Goal: Task Accomplishment & Management: Use online tool/utility

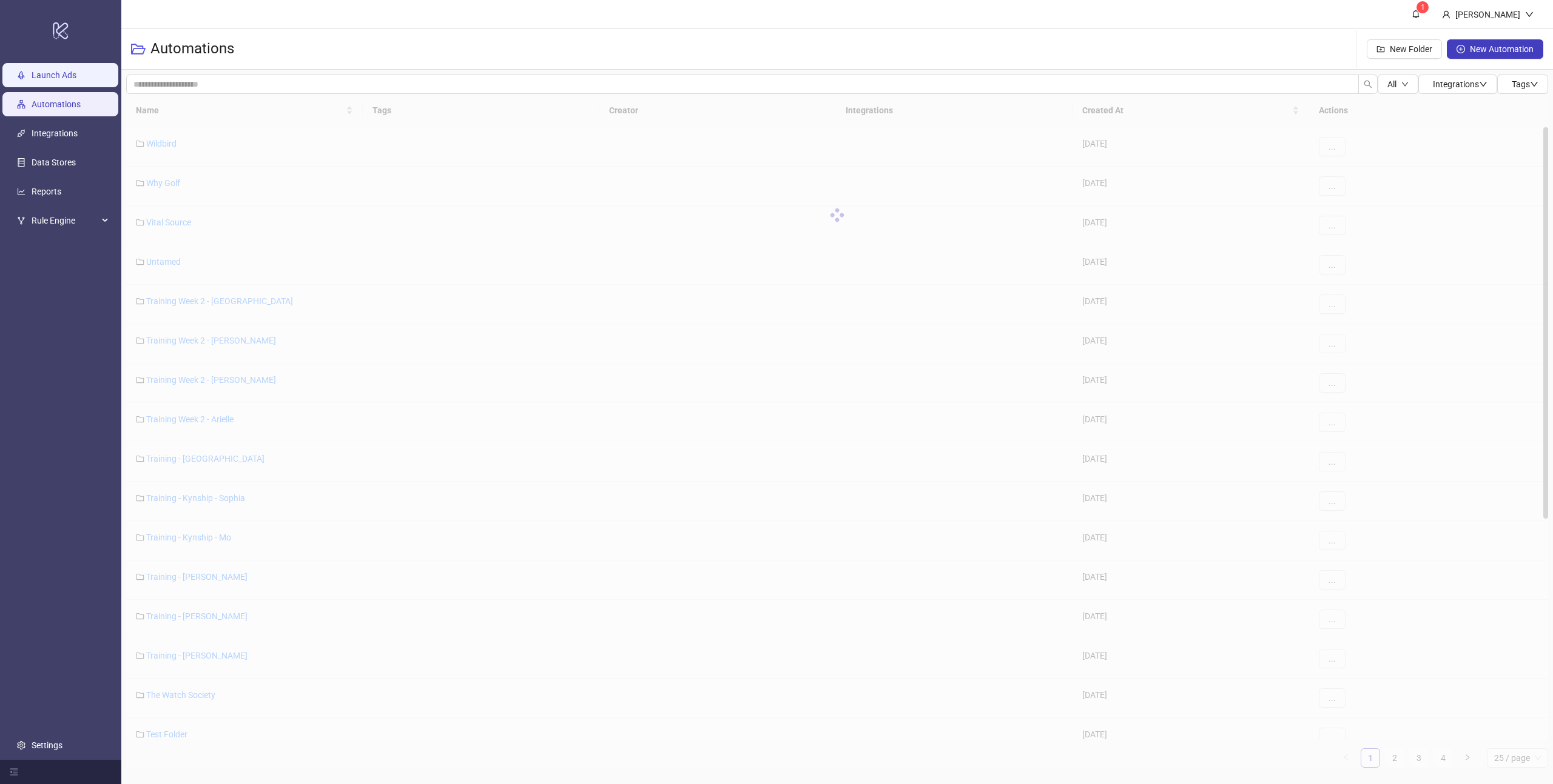
click at [66, 71] on link "Launch Ads" at bounding box center [54, 76] width 45 height 10
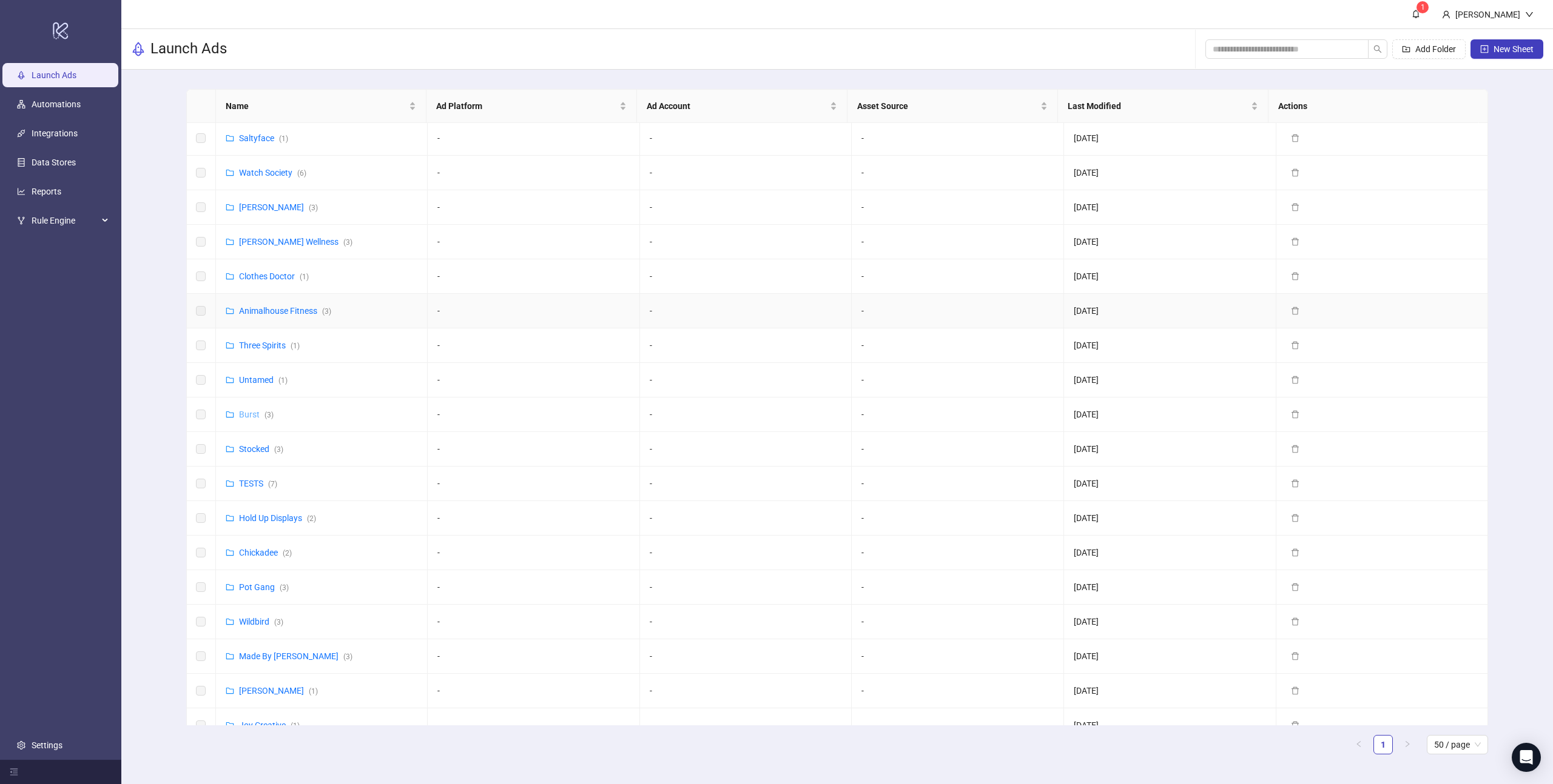
scroll to position [42, 0]
click at [249, 408] on link "Burst ( 3 )" at bounding box center [256, 408] width 34 height 10
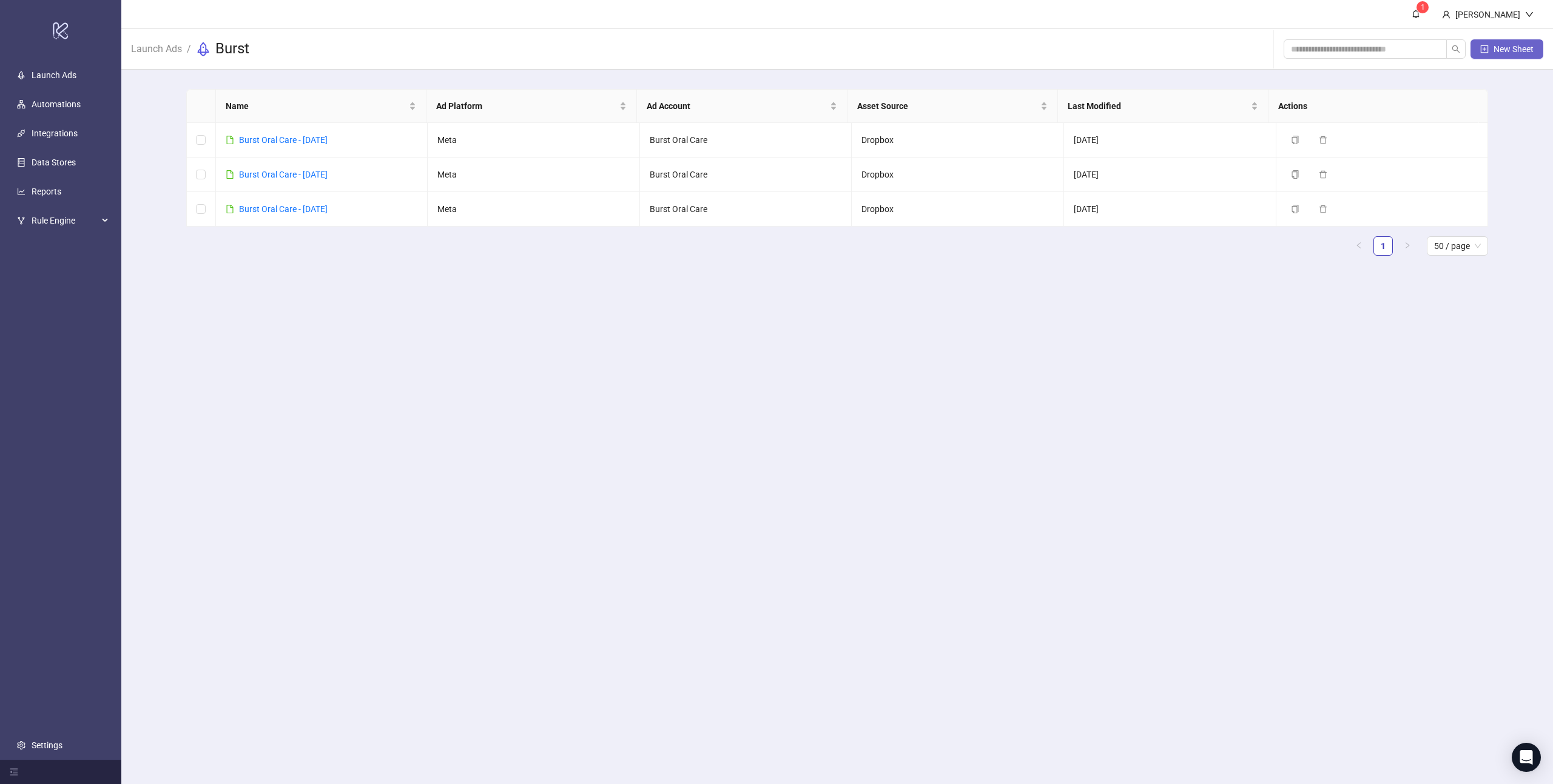
click at [1530, 39] on button "New Sheet" at bounding box center [1507, 49] width 73 height 19
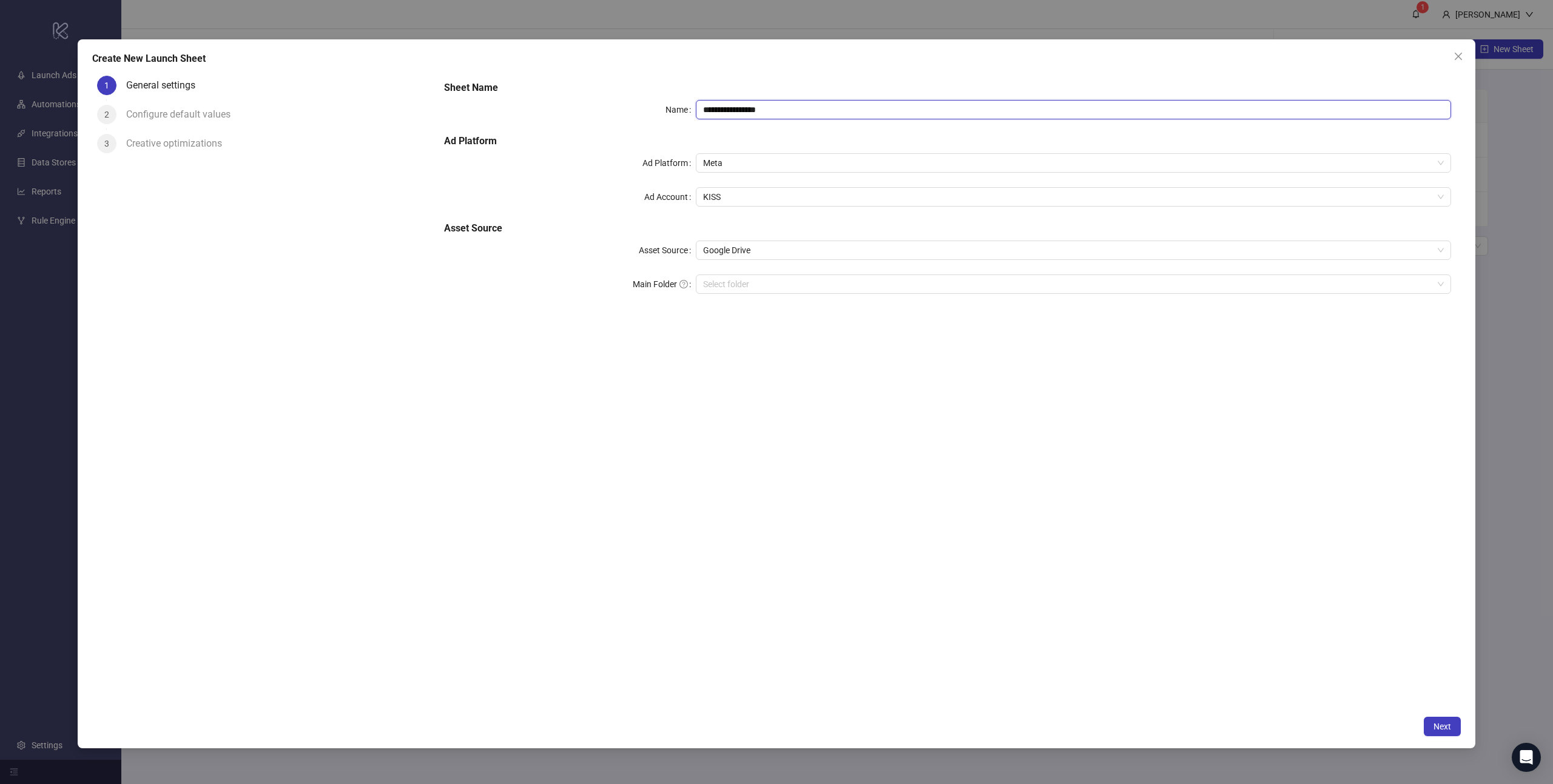
click at [805, 108] on input "**********" at bounding box center [1073, 109] width 755 height 19
type input "*****"
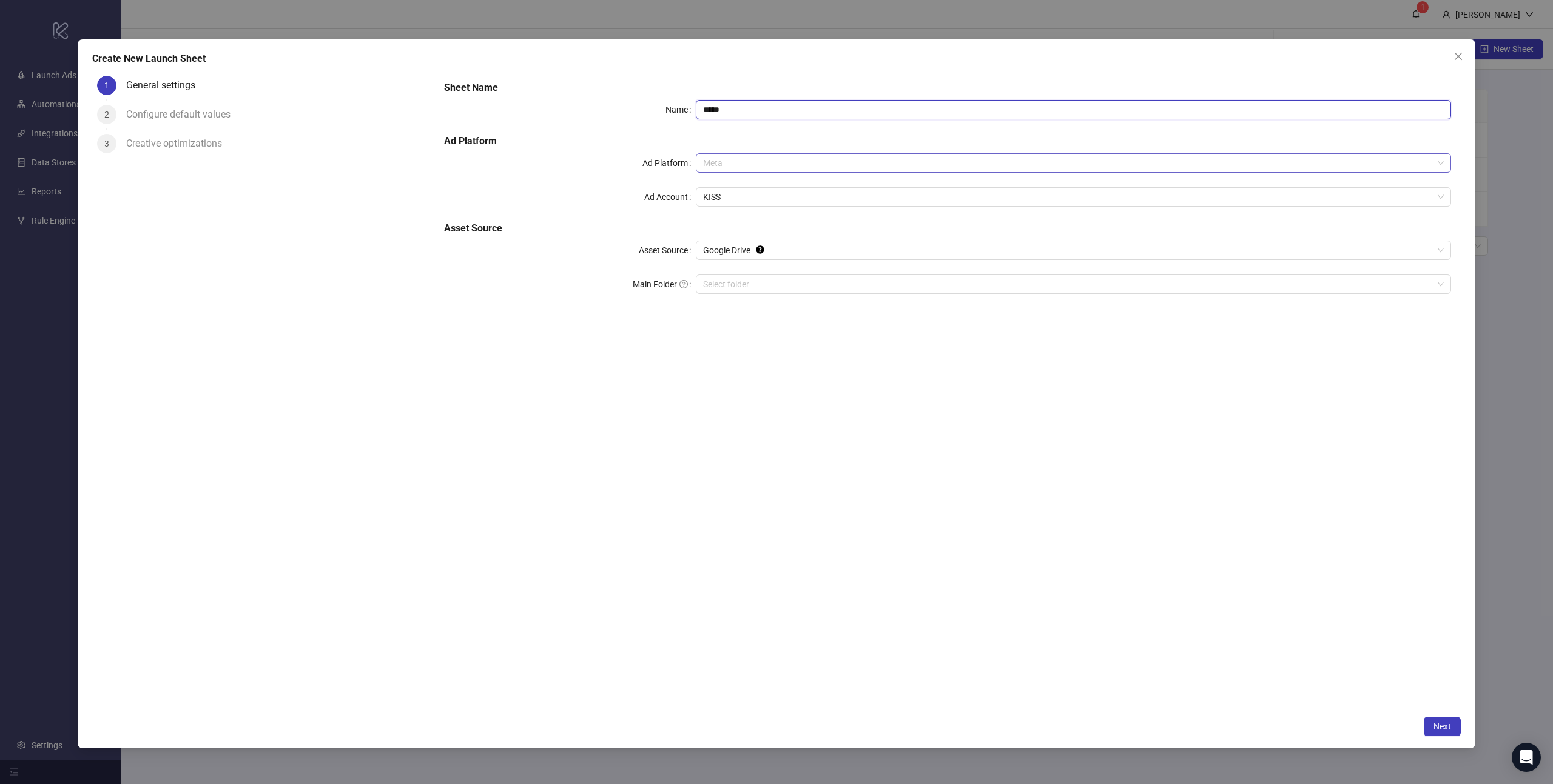
click at [779, 166] on span "Meta" at bounding box center [1073, 163] width 741 height 18
click at [728, 188] on div "Meta" at bounding box center [1073, 187] width 736 height 13
click at [730, 197] on span "KISS" at bounding box center [1073, 197] width 741 height 18
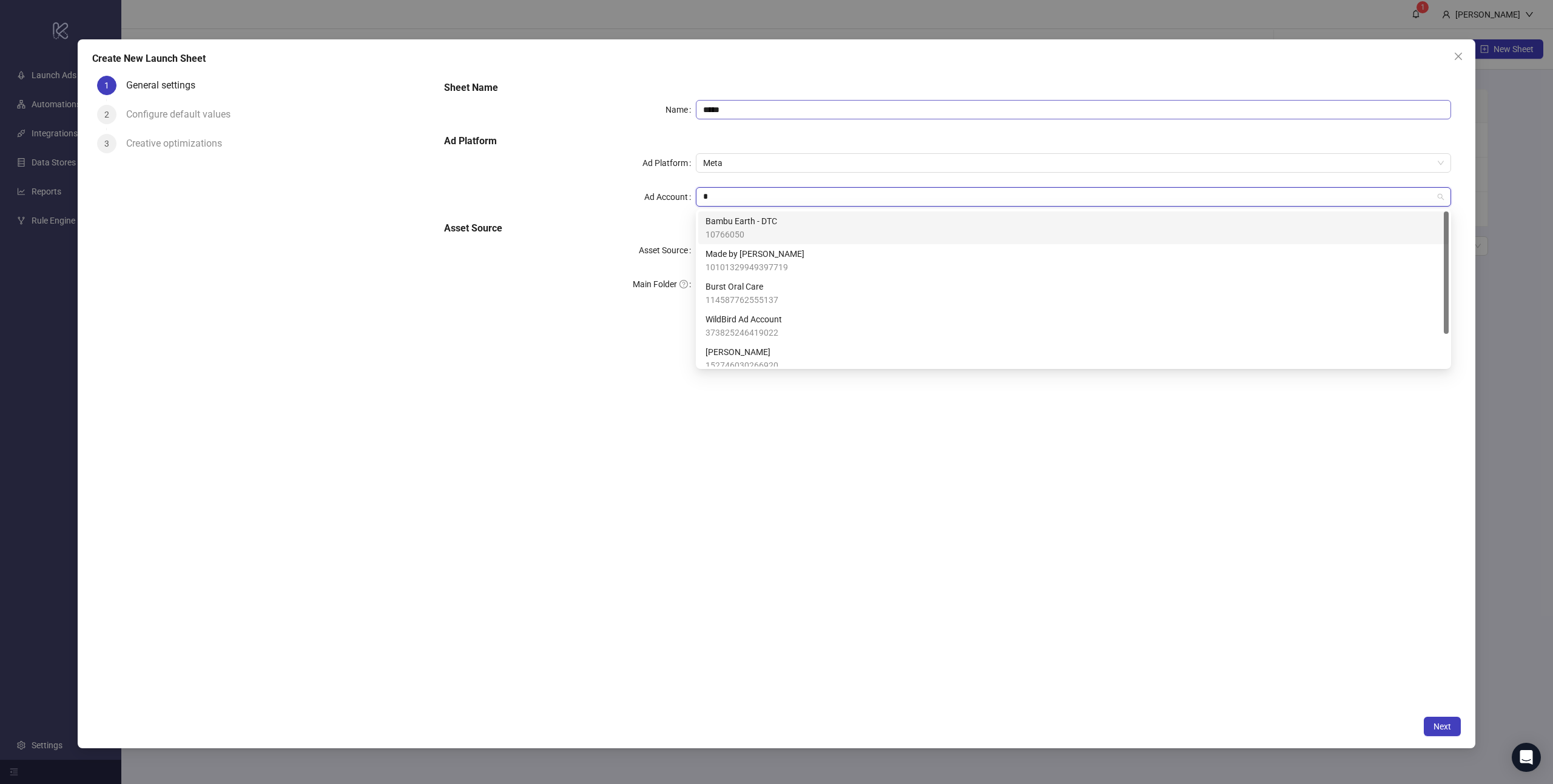
type input "*"
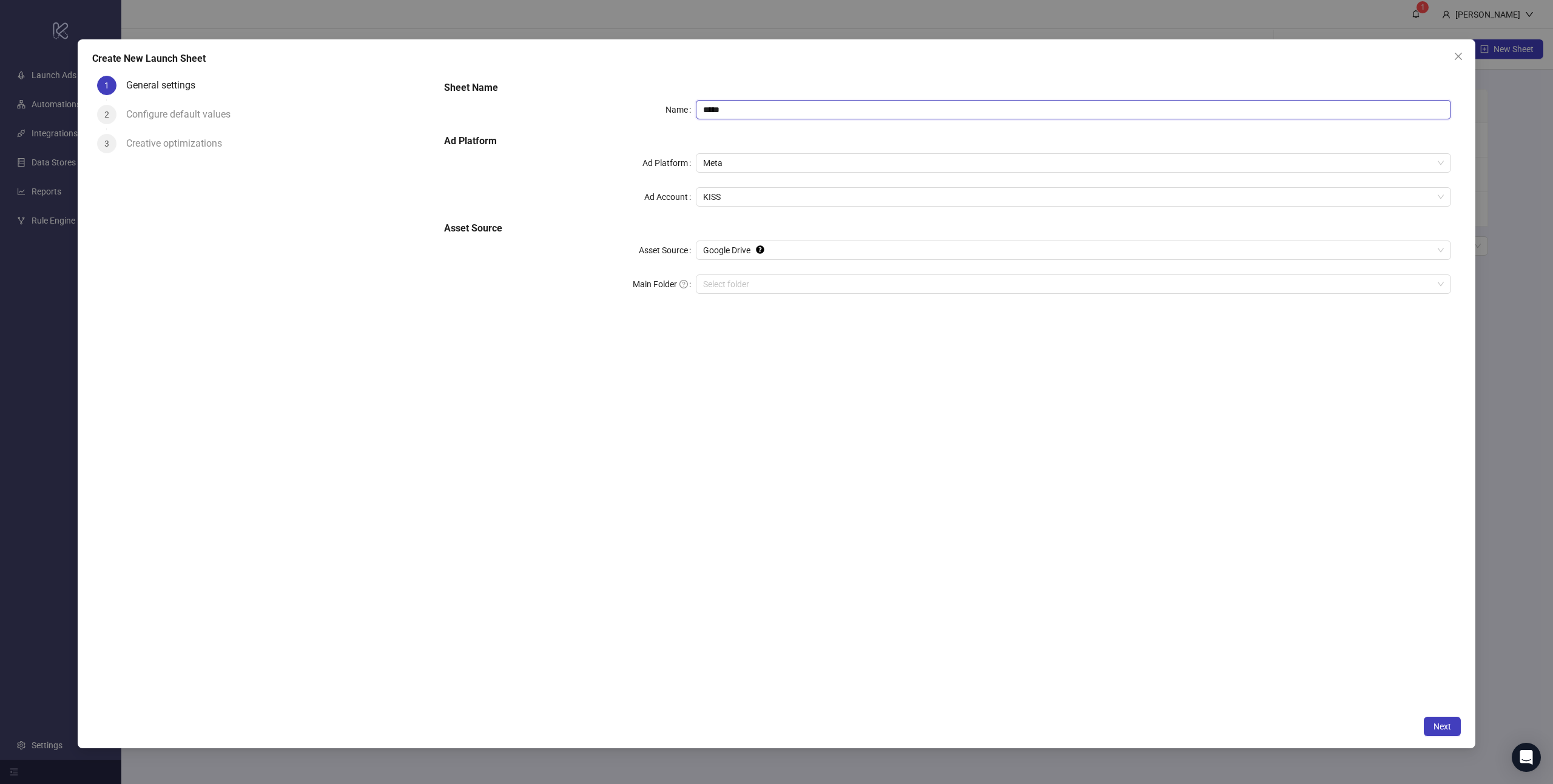
click at [738, 109] on input "*****" at bounding box center [1073, 109] width 755 height 19
click at [738, 110] on input "*****" at bounding box center [1073, 109] width 755 height 19
click at [743, 250] on span "Google Drive" at bounding box center [1073, 250] width 741 height 18
type input "**********"
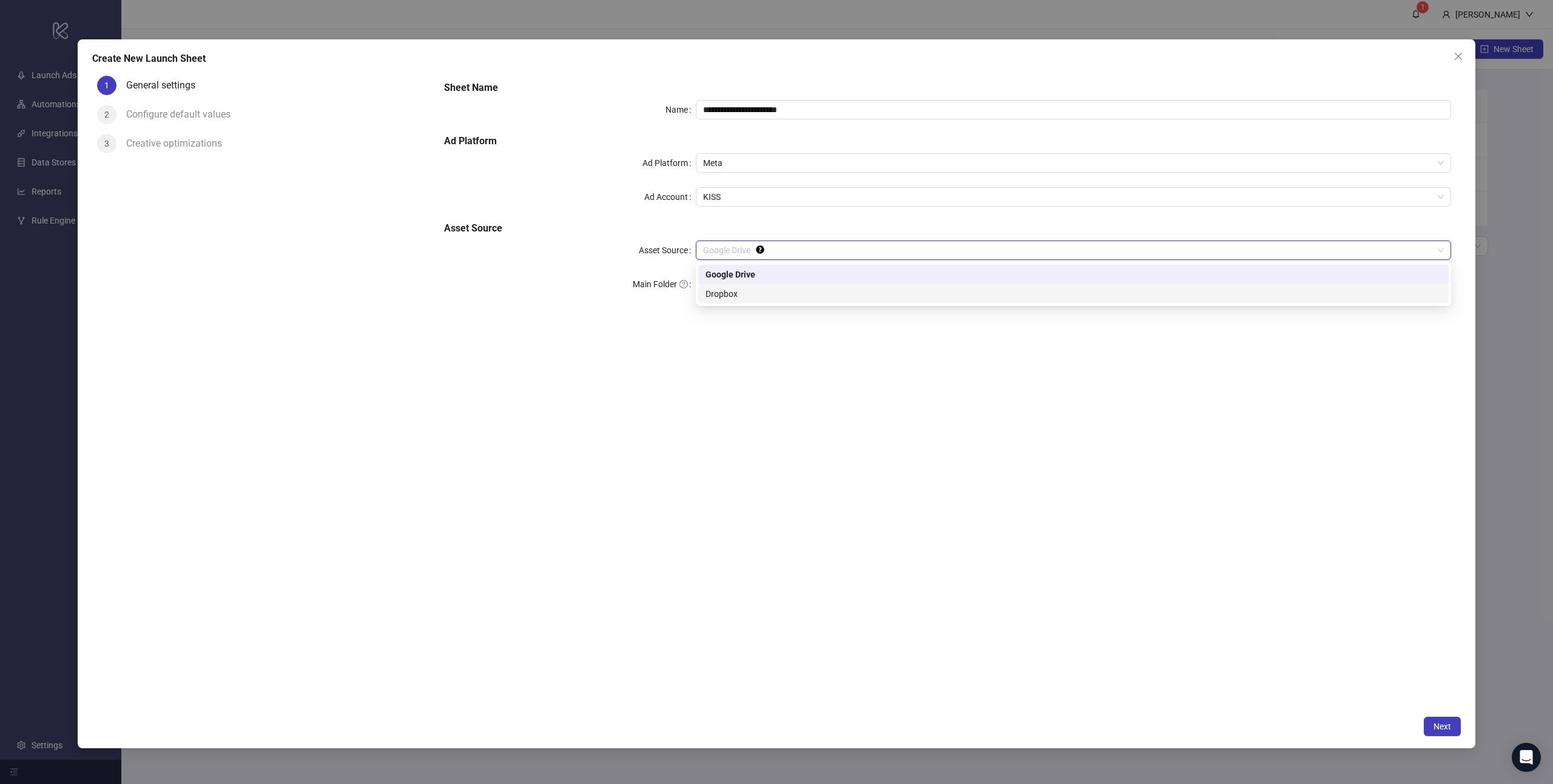
click at [750, 293] on div "Dropbox" at bounding box center [1073, 294] width 736 height 13
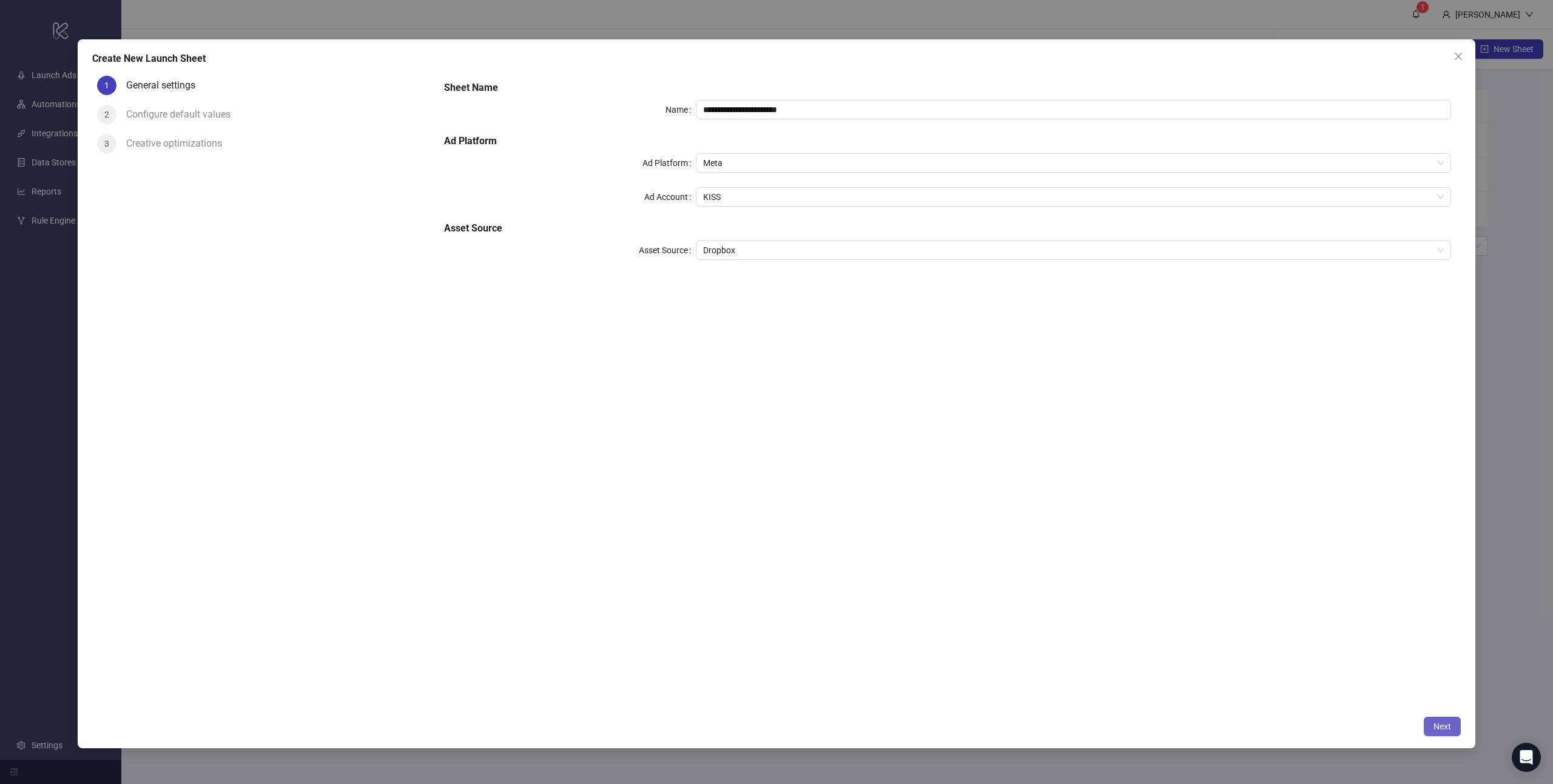
click at [1450, 727] on span "Next" at bounding box center [1442, 727] width 18 height 10
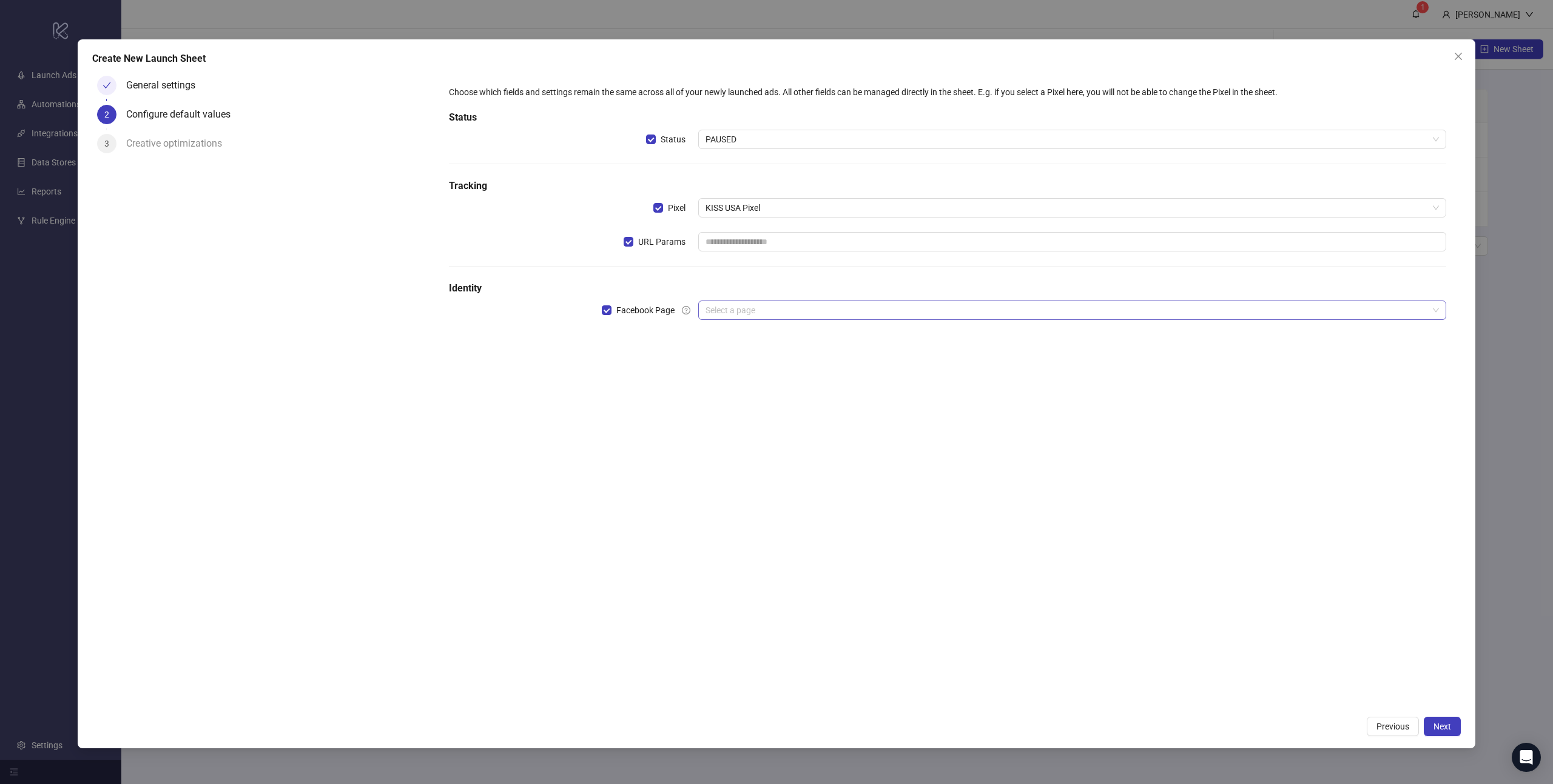
click at [813, 307] on input "search" at bounding box center [1066, 311] width 722 height 18
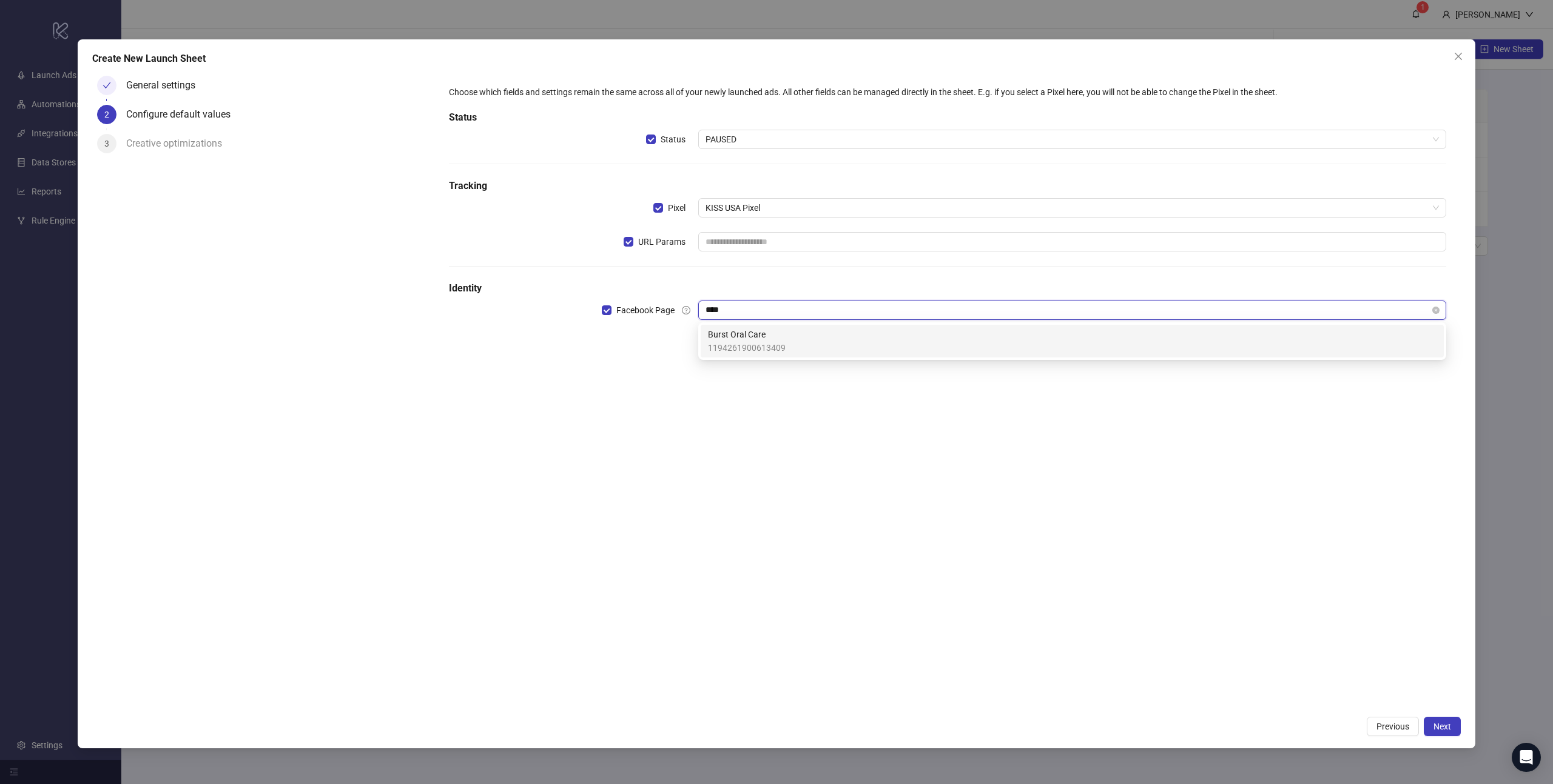
type input "*****"
click at [848, 345] on div "Burst Oral Care 1194261900613409" at bounding box center [1072, 341] width 728 height 27
click at [790, 339] on input "search" at bounding box center [1066, 345] width 722 height 18
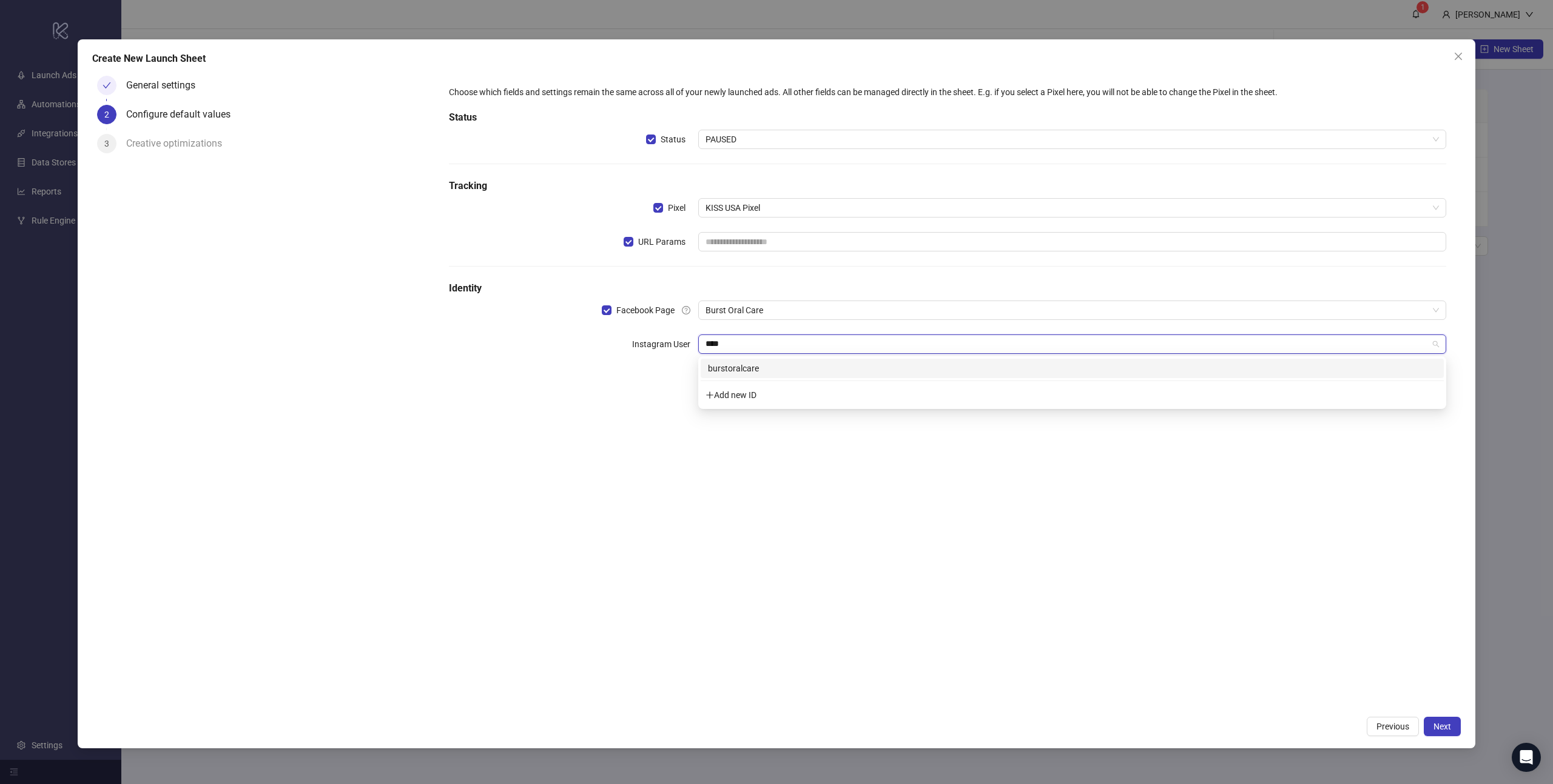
type input "*****"
click at [774, 369] on div "burstoralcare" at bounding box center [1072, 369] width 728 height 13
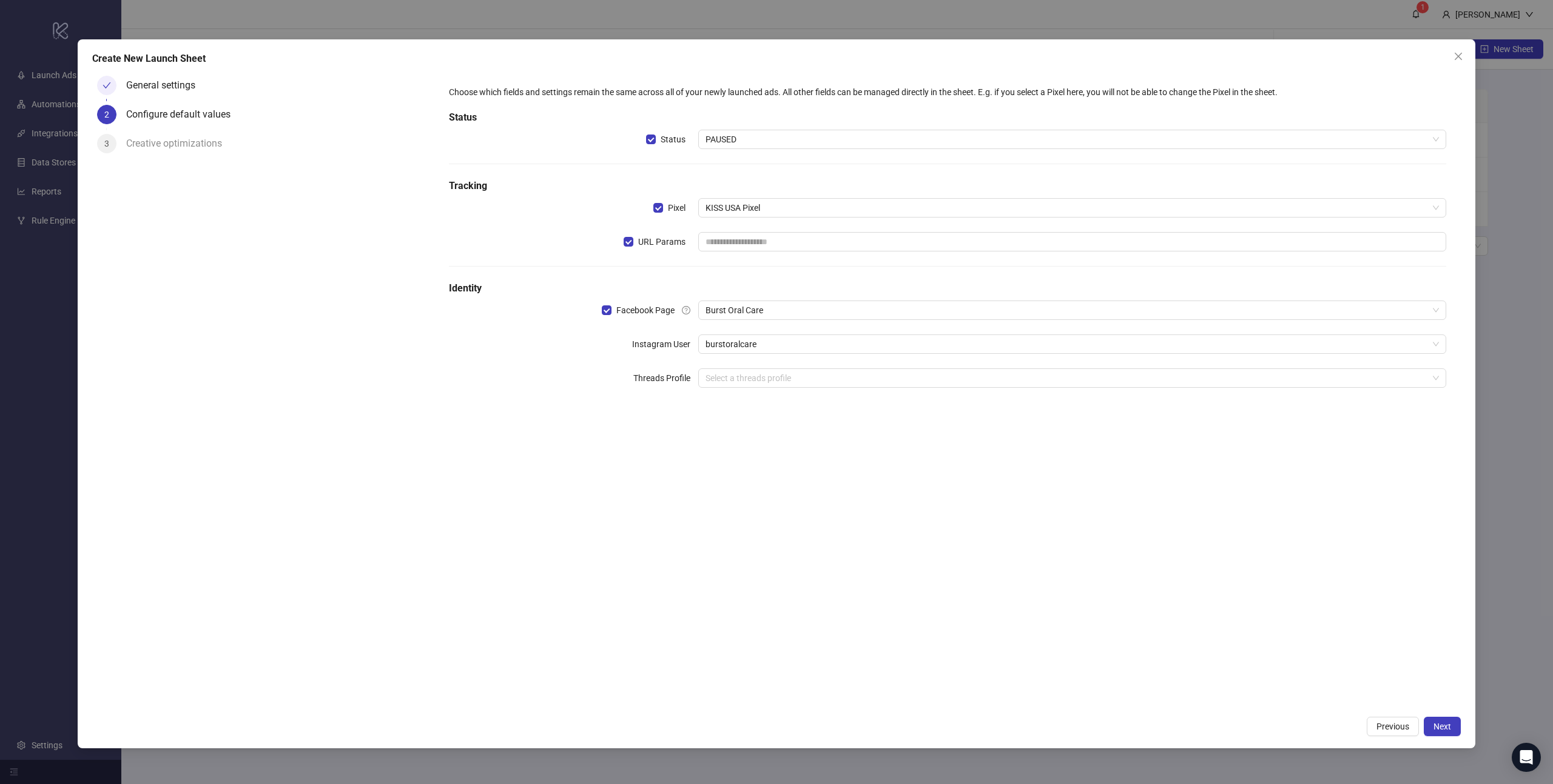
drag, startPoint x: 975, startPoint y: 482, endPoint x: 996, endPoint y: 485, distance: 21.2
click at [975, 482] on div "Choose which fields and settings remain the same across all of your newly launc…" at bounding box center [948, 390] width 1027 height 639
click at [1454, 728] on button "Next" at bounding box center [1442, 726] width 37 height 19
click at [746, 241] on input "text" at bounding box center [1071, 241] width 747 height 19
paste input "**********"
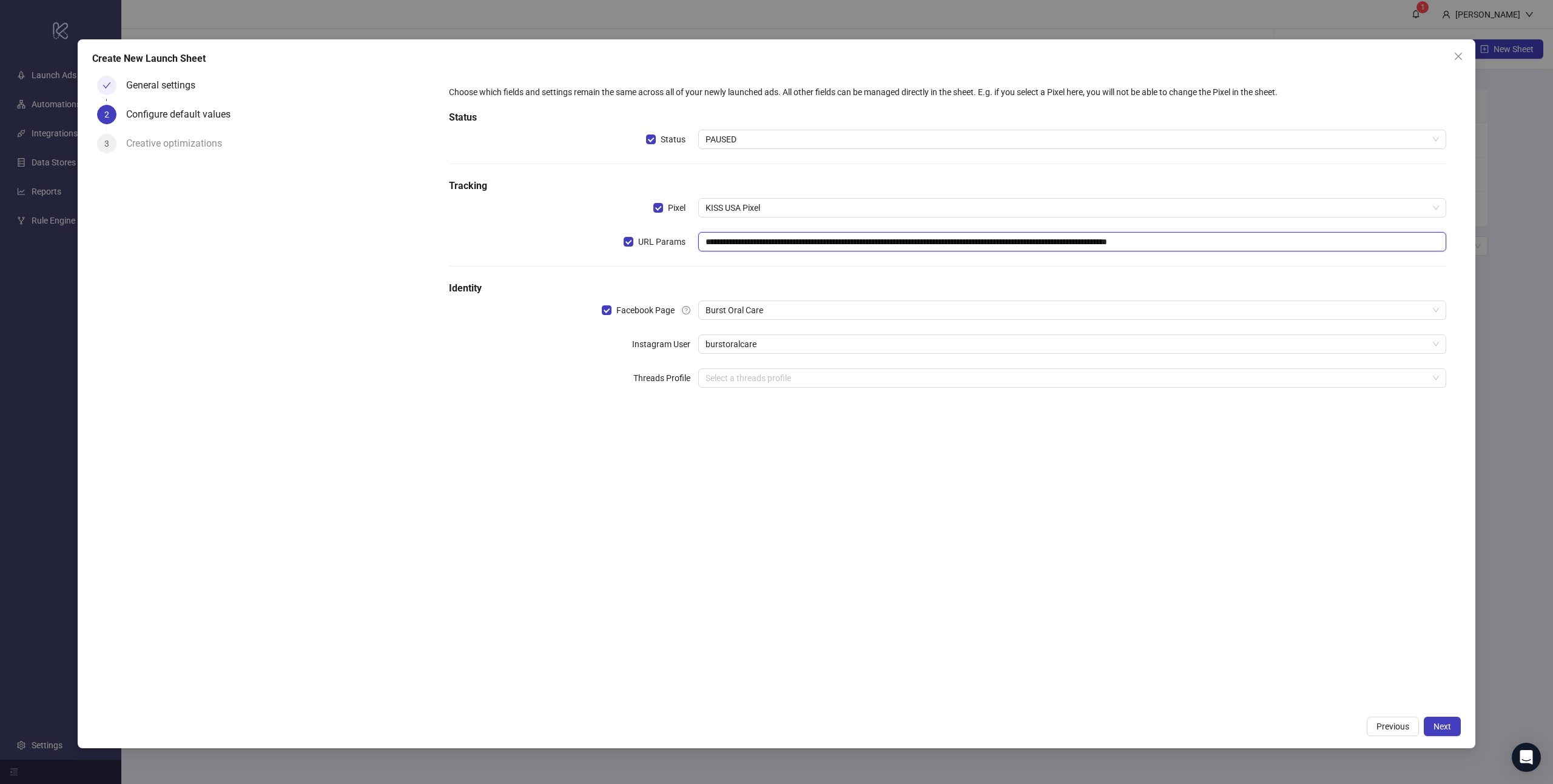
type input "**********"
click at [1007, 456] on div "**********" at bounding box center [948, 390] width 1027 height 639
click at [1452, 731] on button "Next" at bounding box center [1442, 726] width 37 height 19
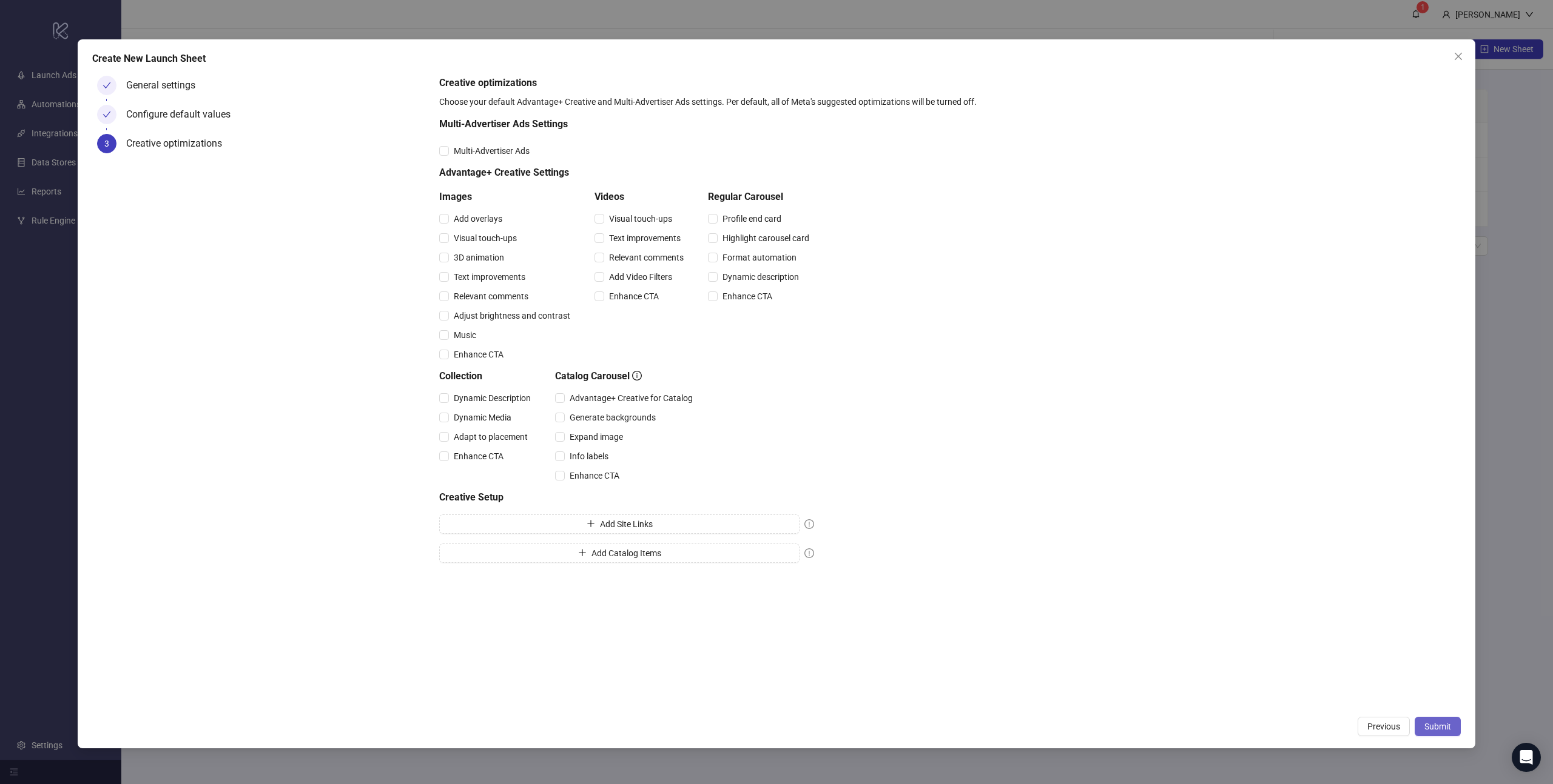
click at [1444, 726] on span "Submit" at bounding box center [1438, 727] width 27 height 10
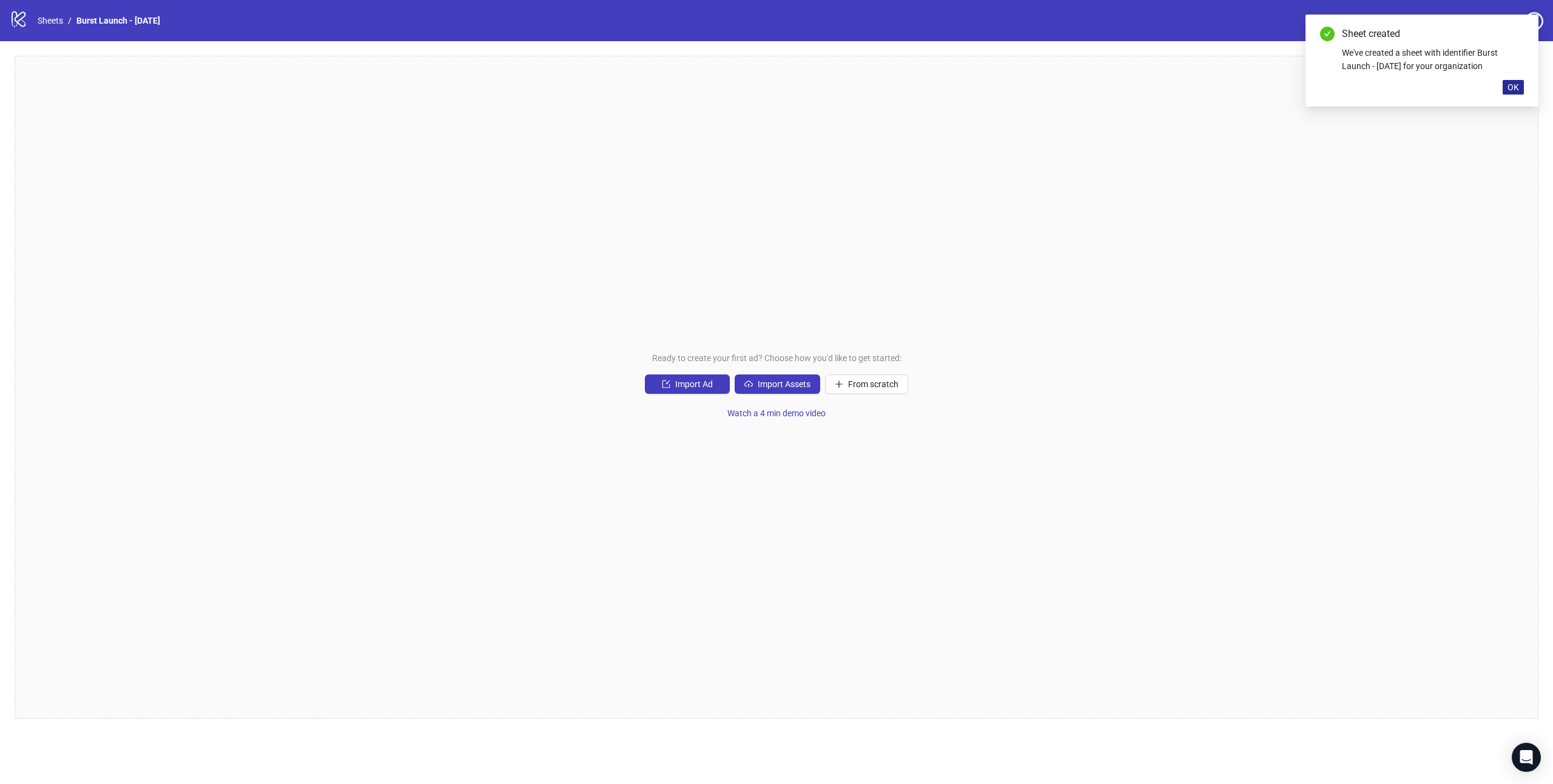
click at [1517, 88] on span "OK" at bounding box center [1513, 87] width 12 height 10
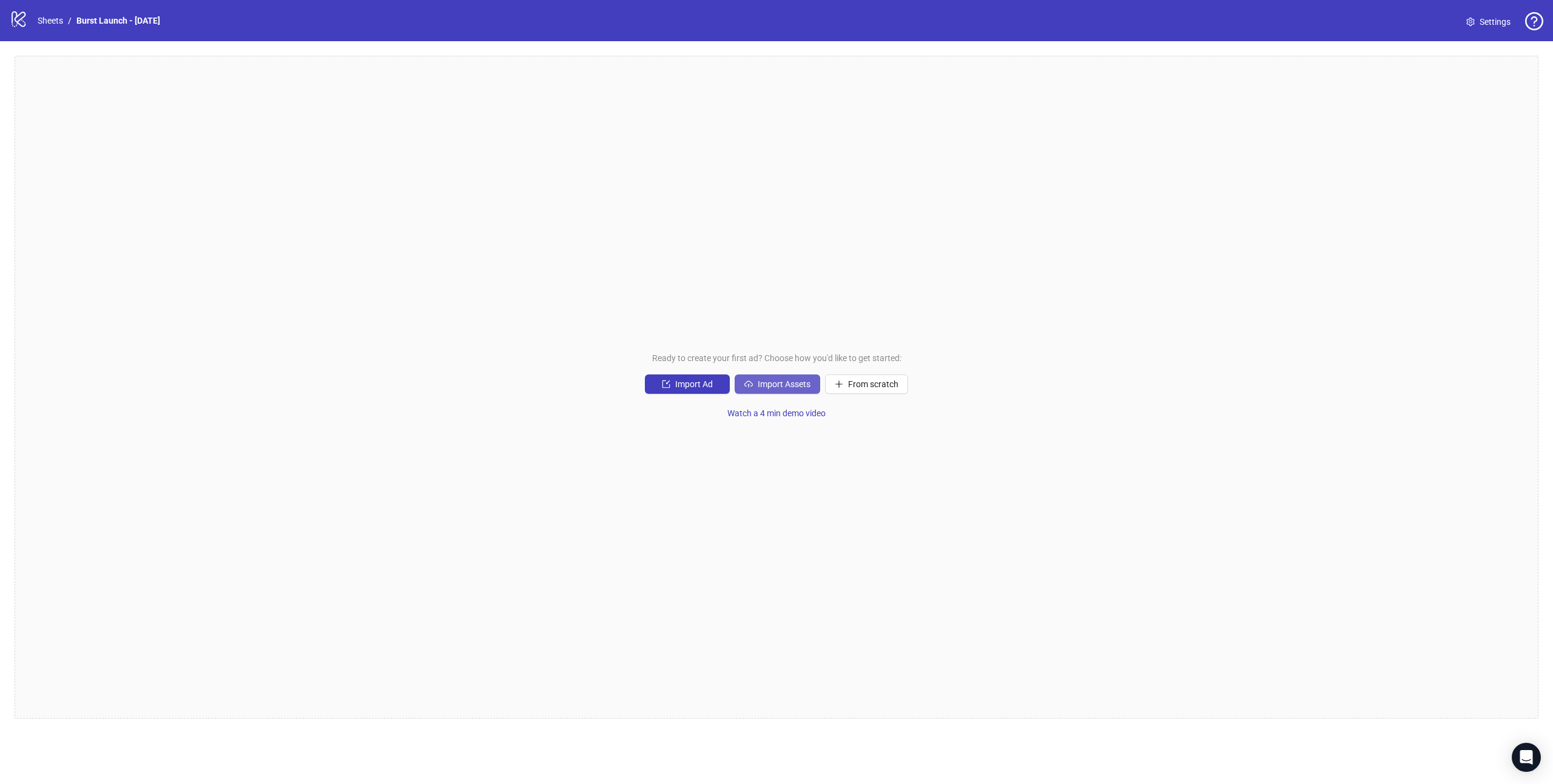
click at [793, 385] on span "Import Assets" at bounding box center [784, 385] width 53 height 10
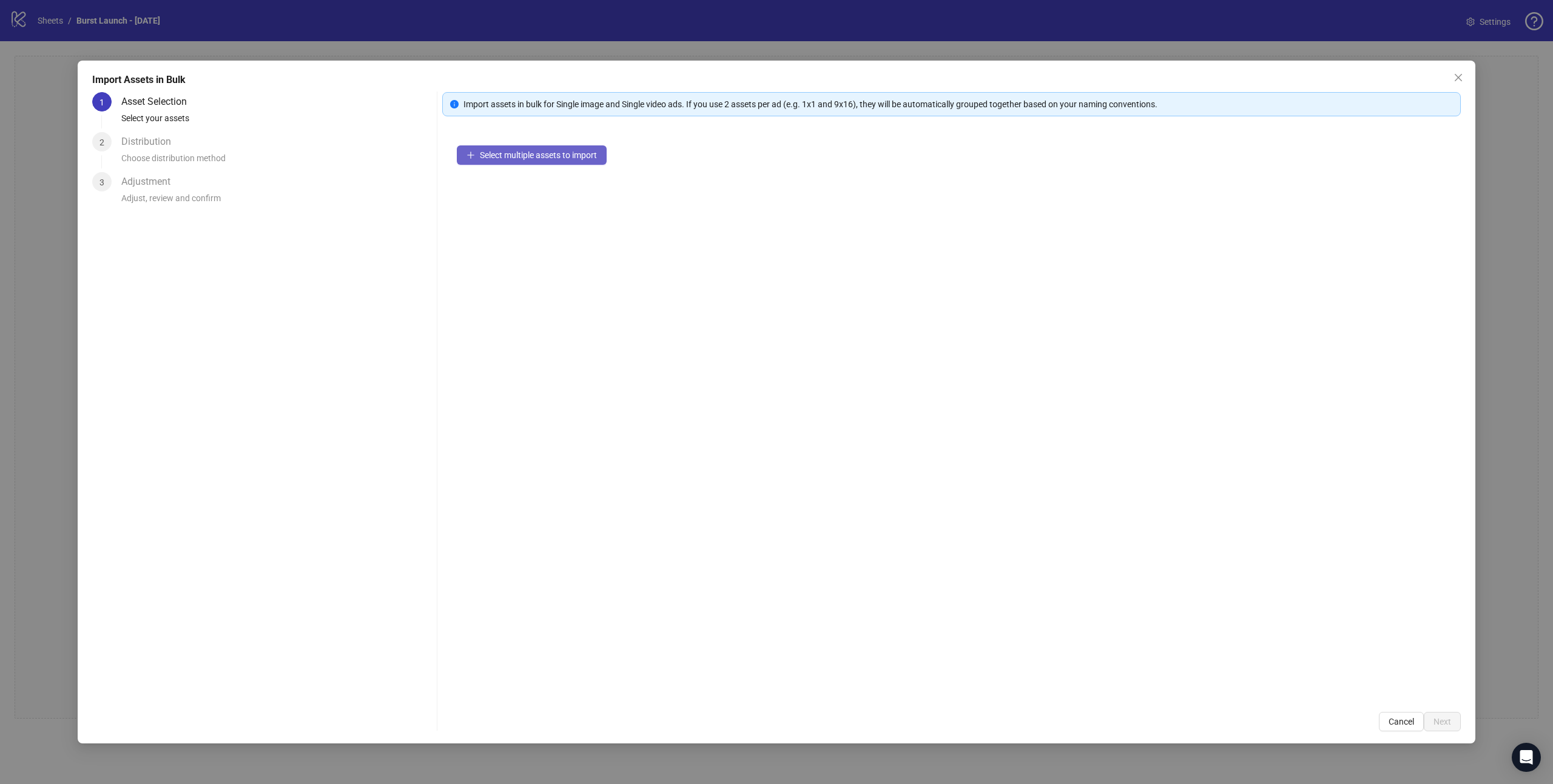
click at [543, 155] on span "Select multiple assets to import" at bounding box center [538, 155] width 117 height 10
click at [510, 192] on span "Add more assets" at bounding box center [511, 194] width 63 height 10
click at [473, 160] on icon "collapsed" at bounding box center [470, 160] width 8 height 8
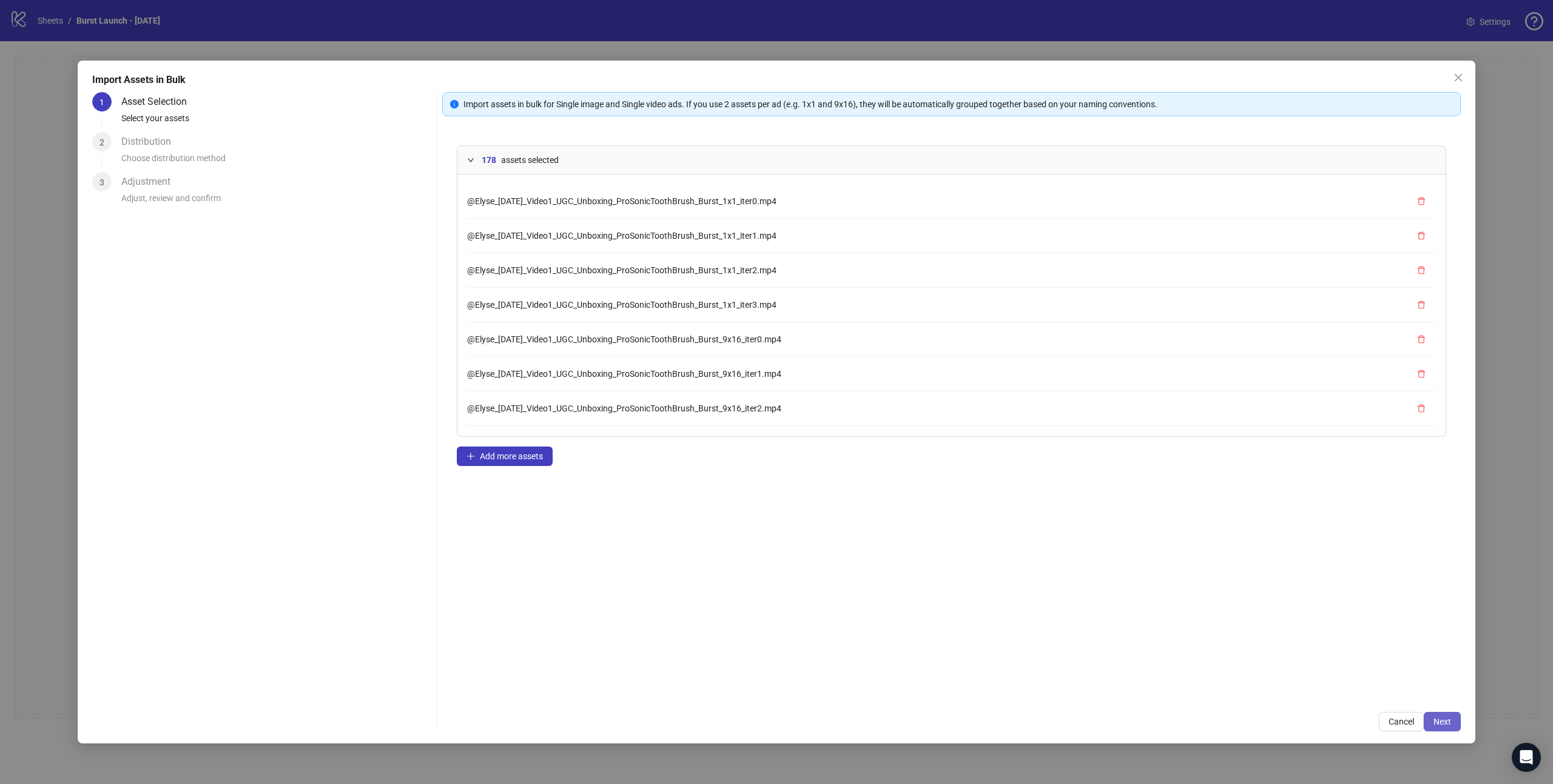
click at [1449, 724] on span "Next" at bounding box center [1442, 722] width 18 height 10
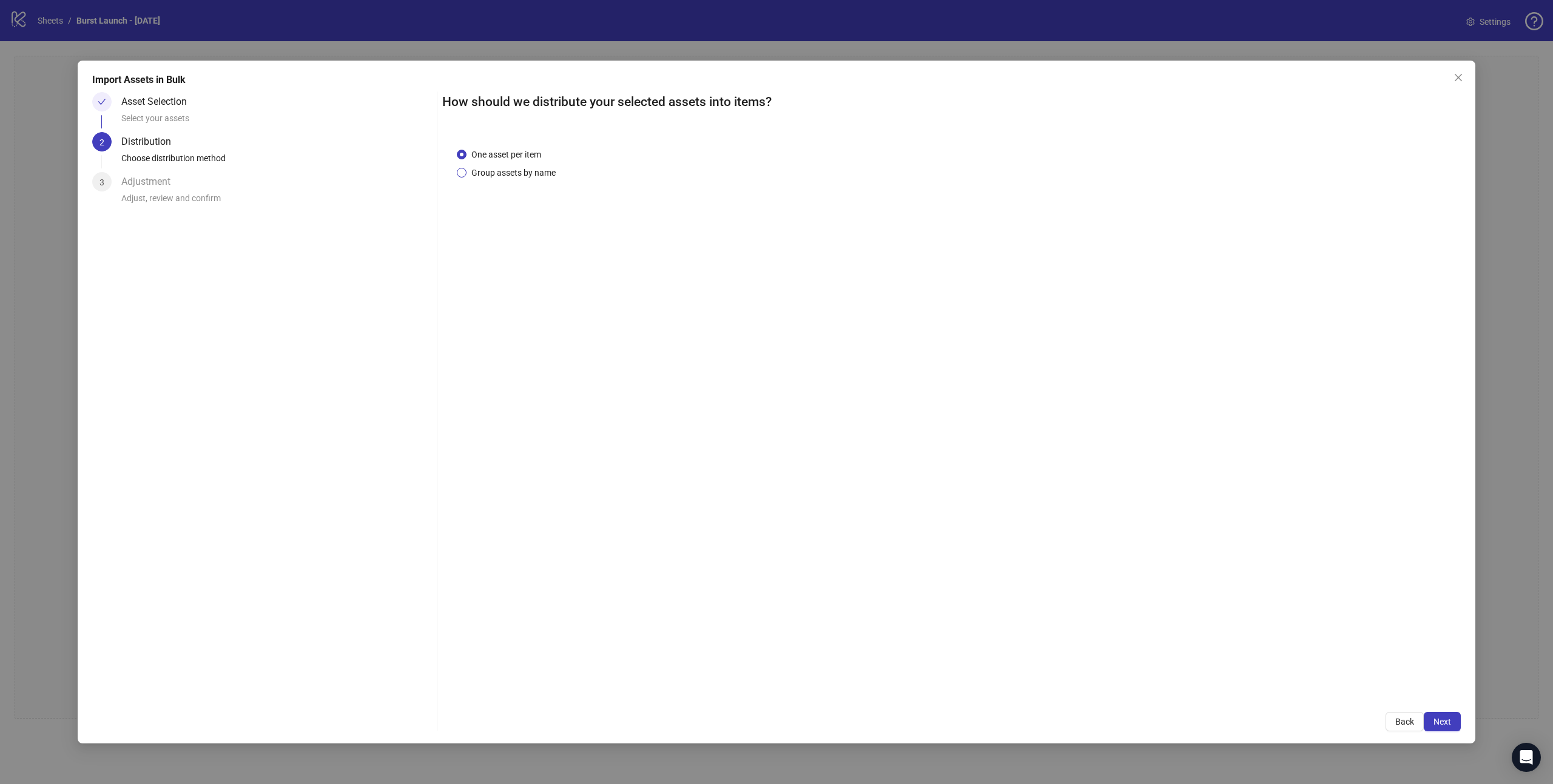
click at [529, 171] on span "Group assets by name" at bounding box center [514, 173] width 94 height 13
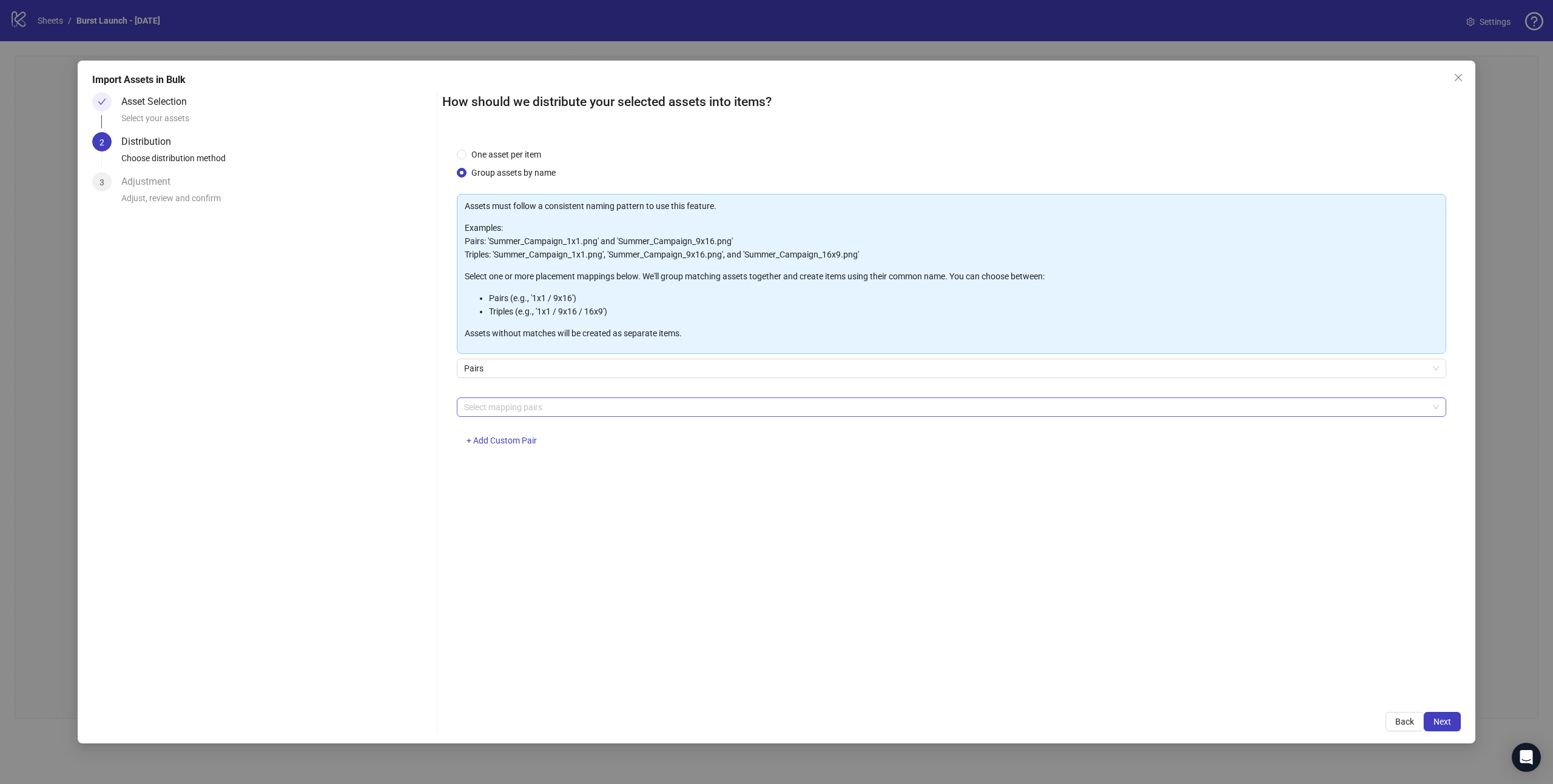
click at [555, 403] on div at bounding box center [945, 408] width 972 height 17
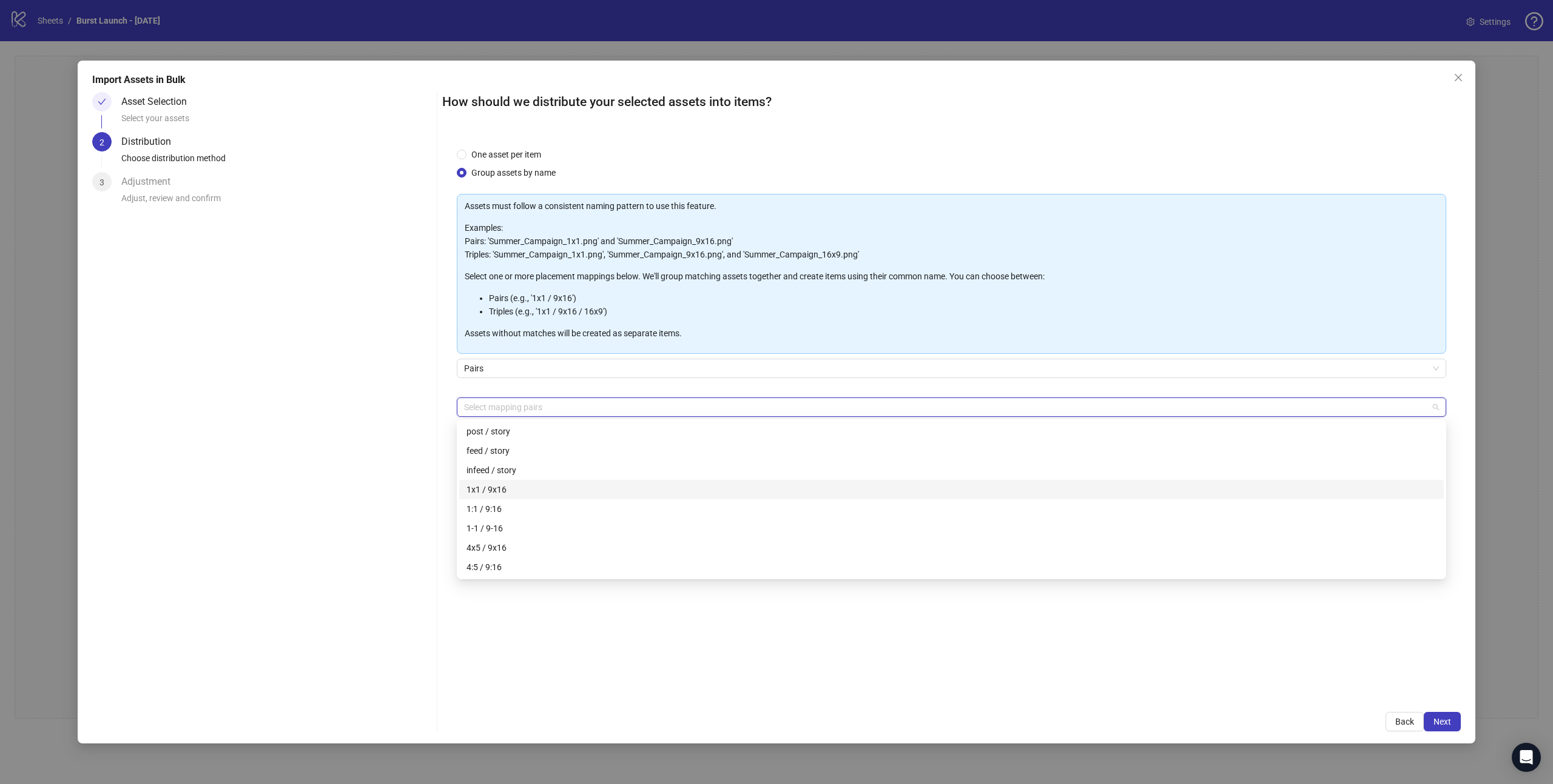
click at [557, 490] on div "1x1 / 9x16" at bounding box center [952, 490] width 970 height 13
click at [1443, 721] on span "Next" at bounding box center [1442, 722] width 18 height 10
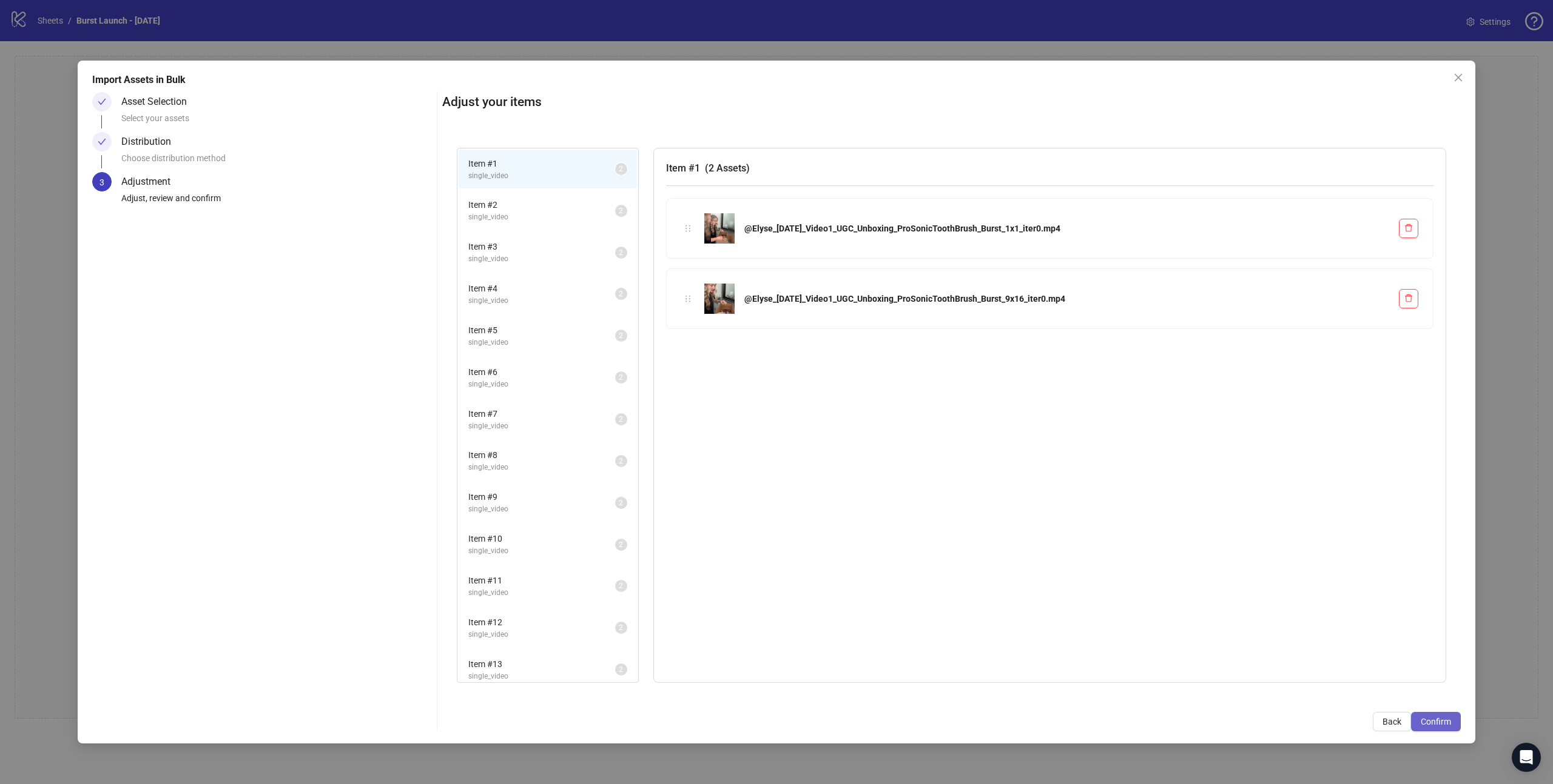
click at [1447, 719] on span "Confirm" at bounding box center [1436, 722] width 30 height 10
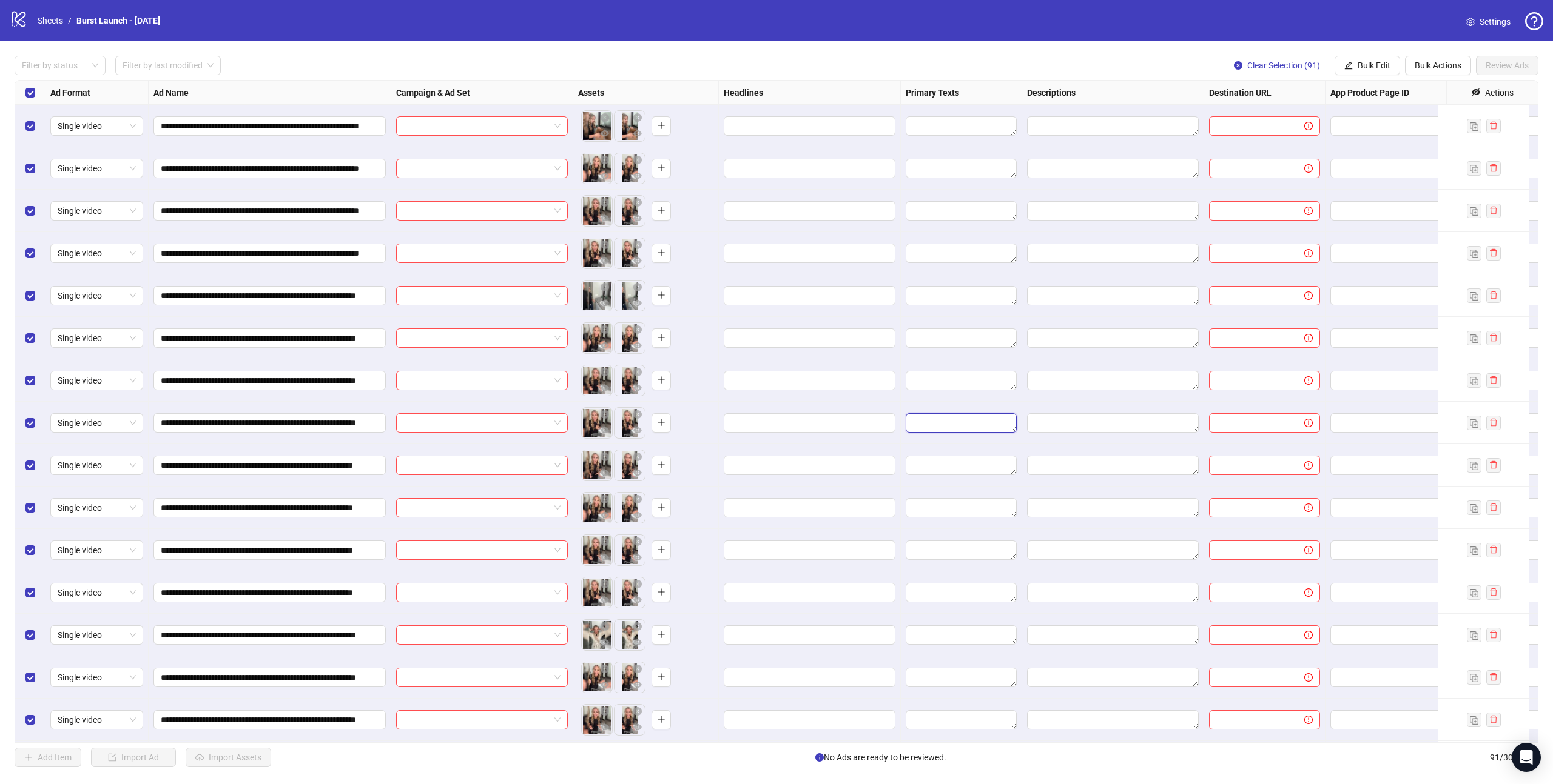
click at [985, 444] on div at bounding box center [961, 423] width 121 height 42
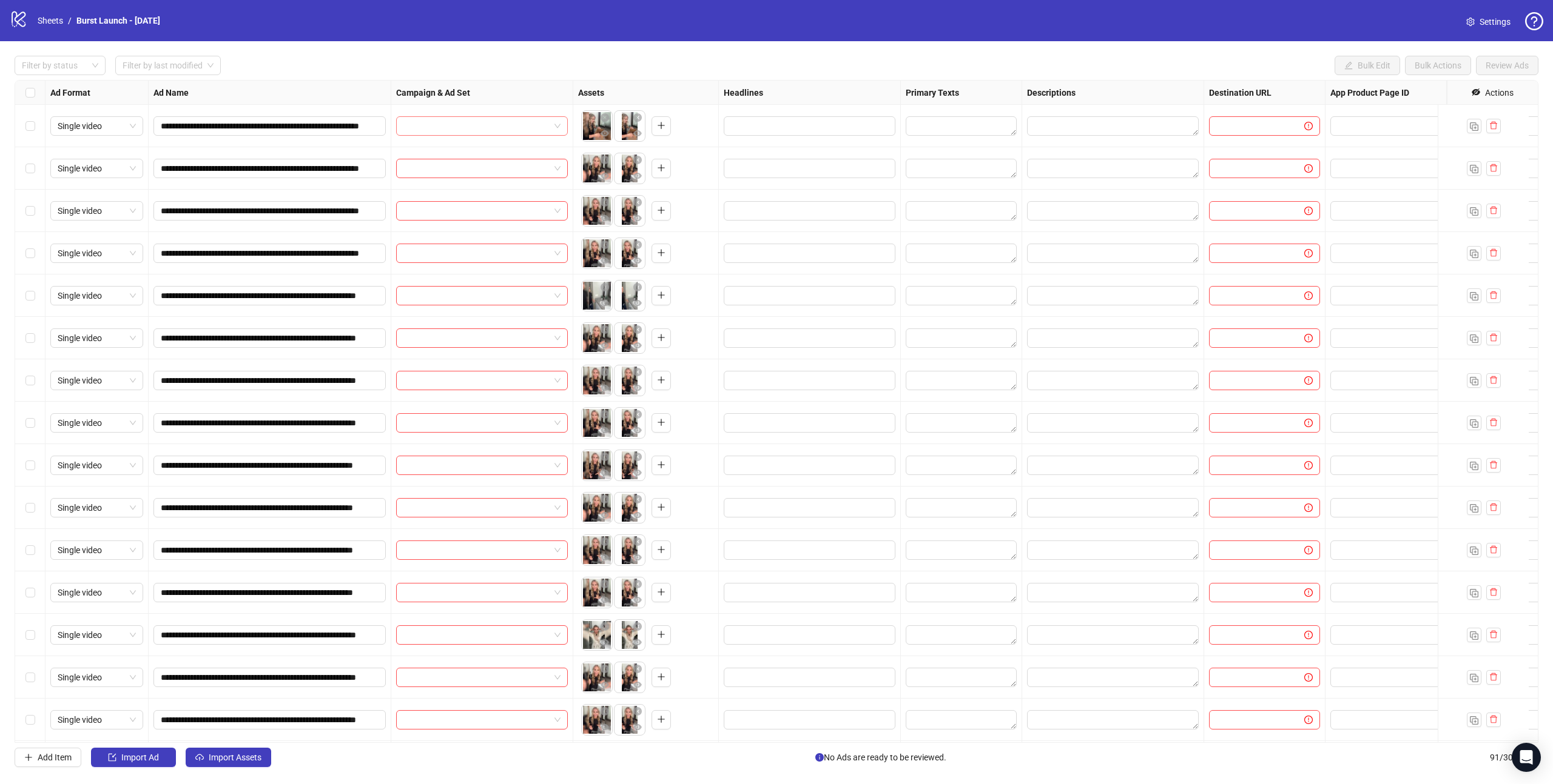
click at [554, 125] on span at bounding box center [482, 126] width 157 height 18
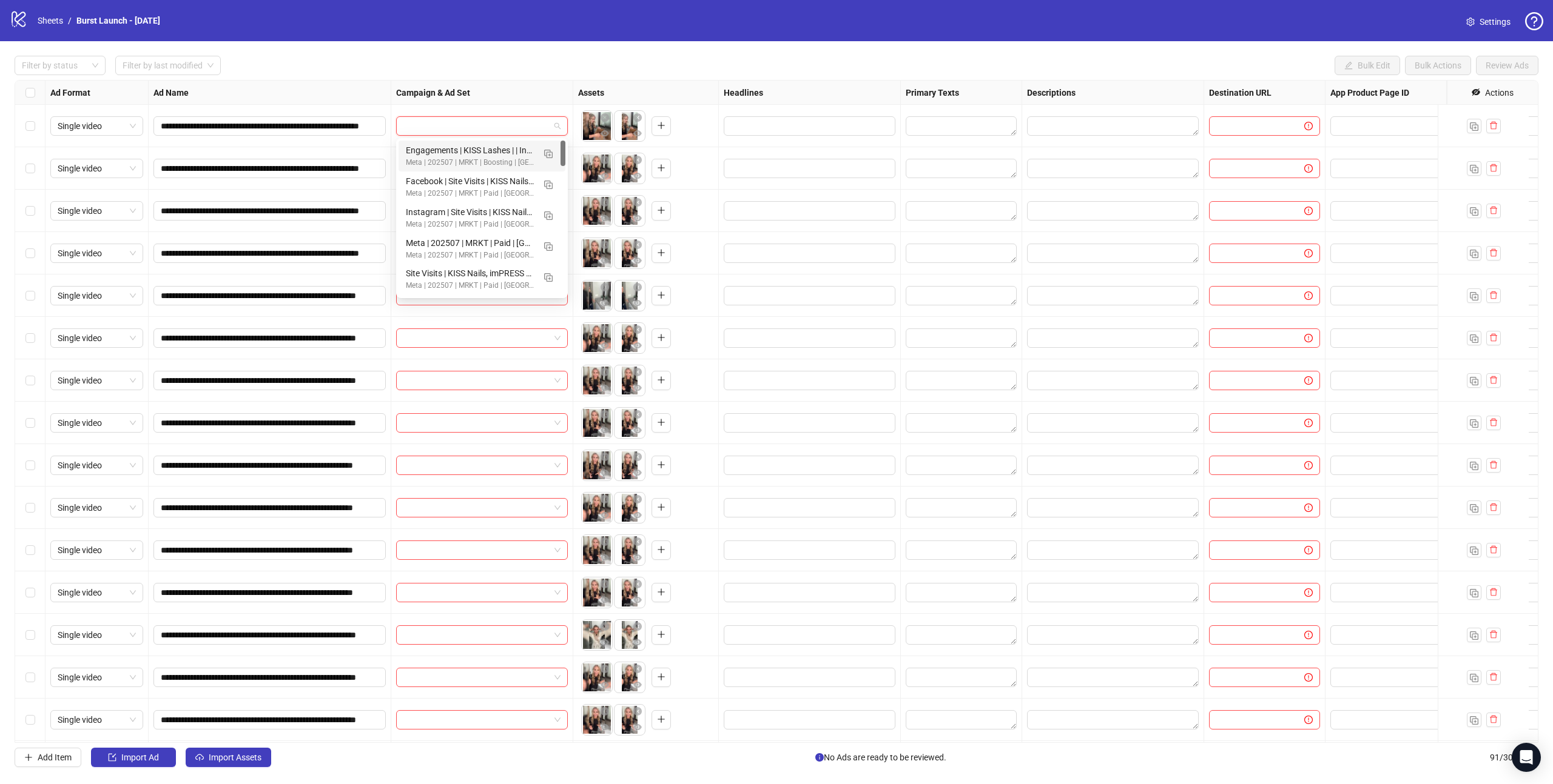
click at [470, 125] on input "search" at bounding box center [477, 126] width 146 height 18
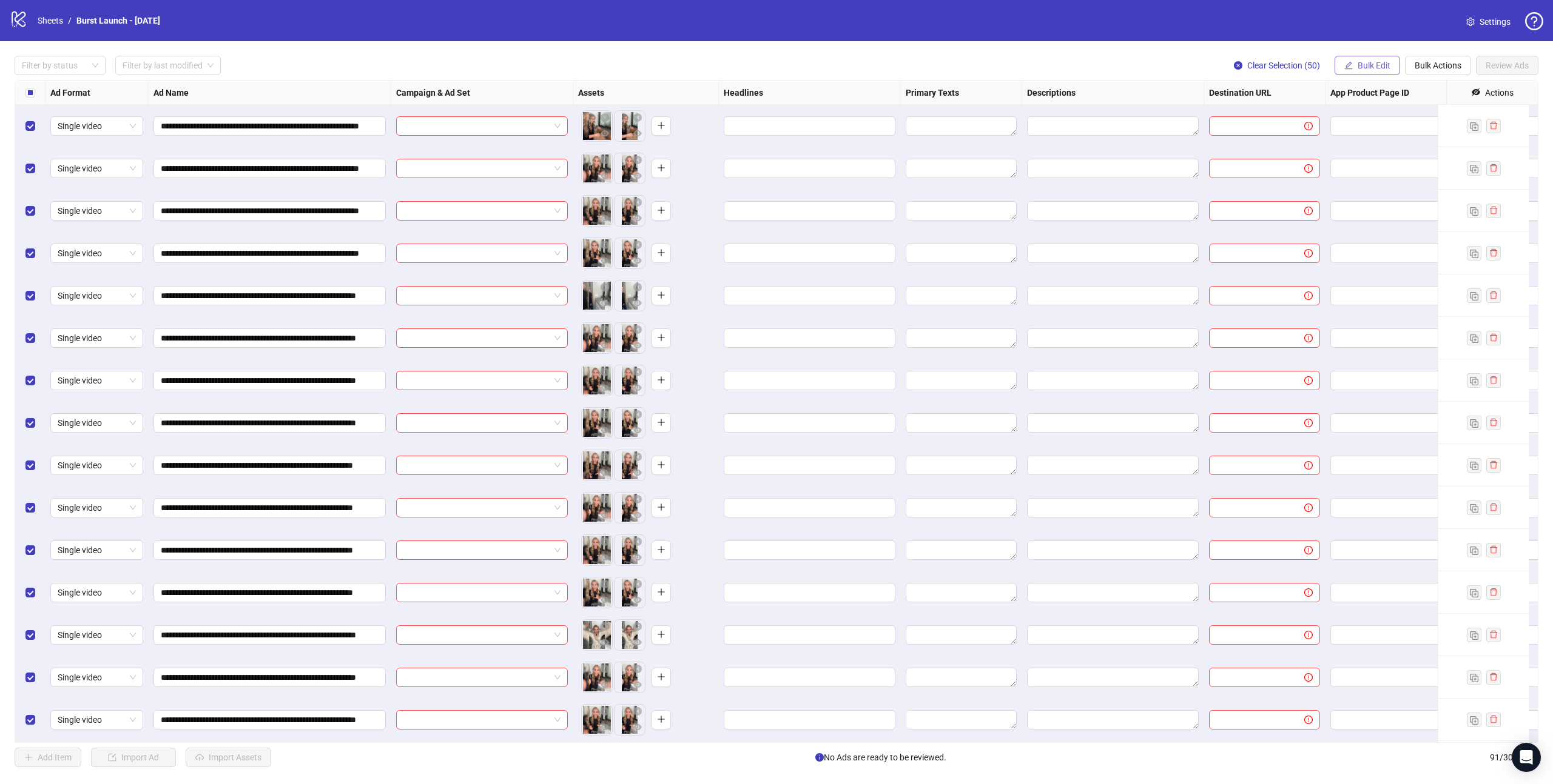
click at [1368, 65] on span "Bulk Edit" at bounding box center [1373, 66] width 33 height 10
click at [1373, 126] on span "Campaign & Ad Set" at bounding box center [1378, 129] width 72 height 13
click at [1350, 116] on input "search" at bounding box center [1327, 118] width 156 height 18
click at [1318, 124] on input "***" at bounding box center [1327, 118] width 156 height 18
type input "*"
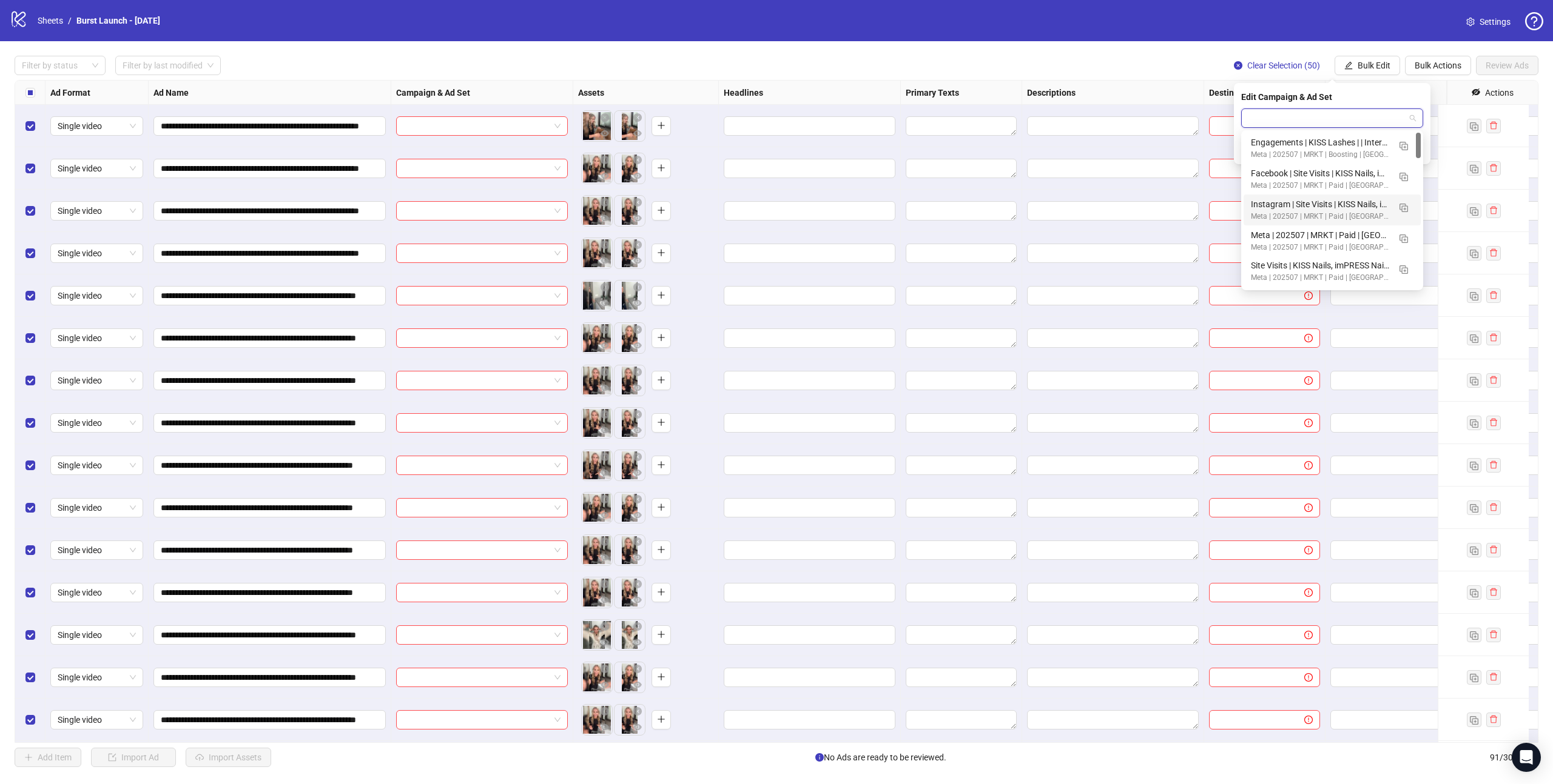
click at [959, 39] on div "logo/logo-mobile Sheets / Burst Launch - 8/15/2025 Settings" at bounding box center [776, 20] width 1553 height 41
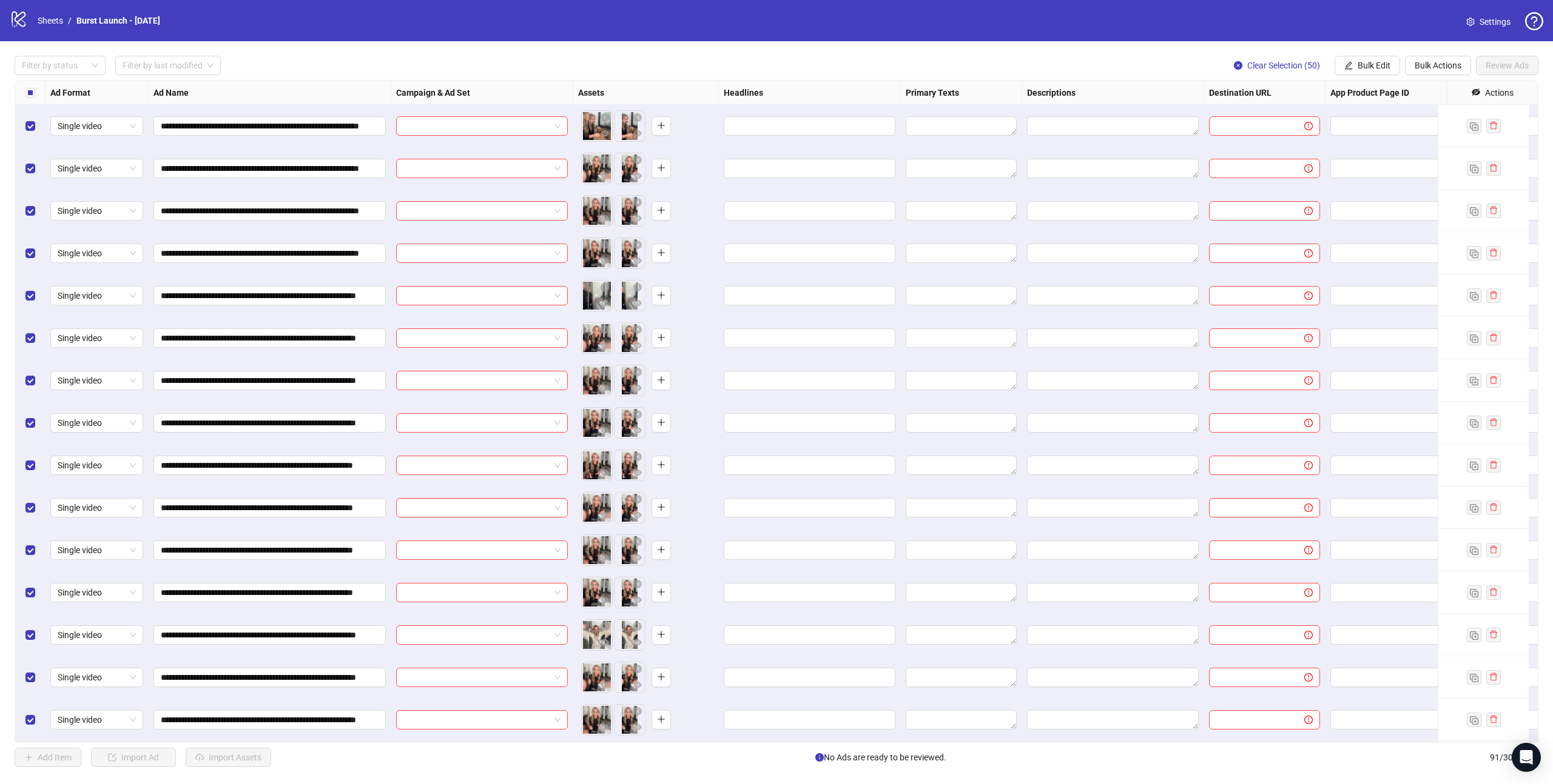
click at [1506, 18] on span "Settings" at bounding box center [1494, 22] width 31 height 13
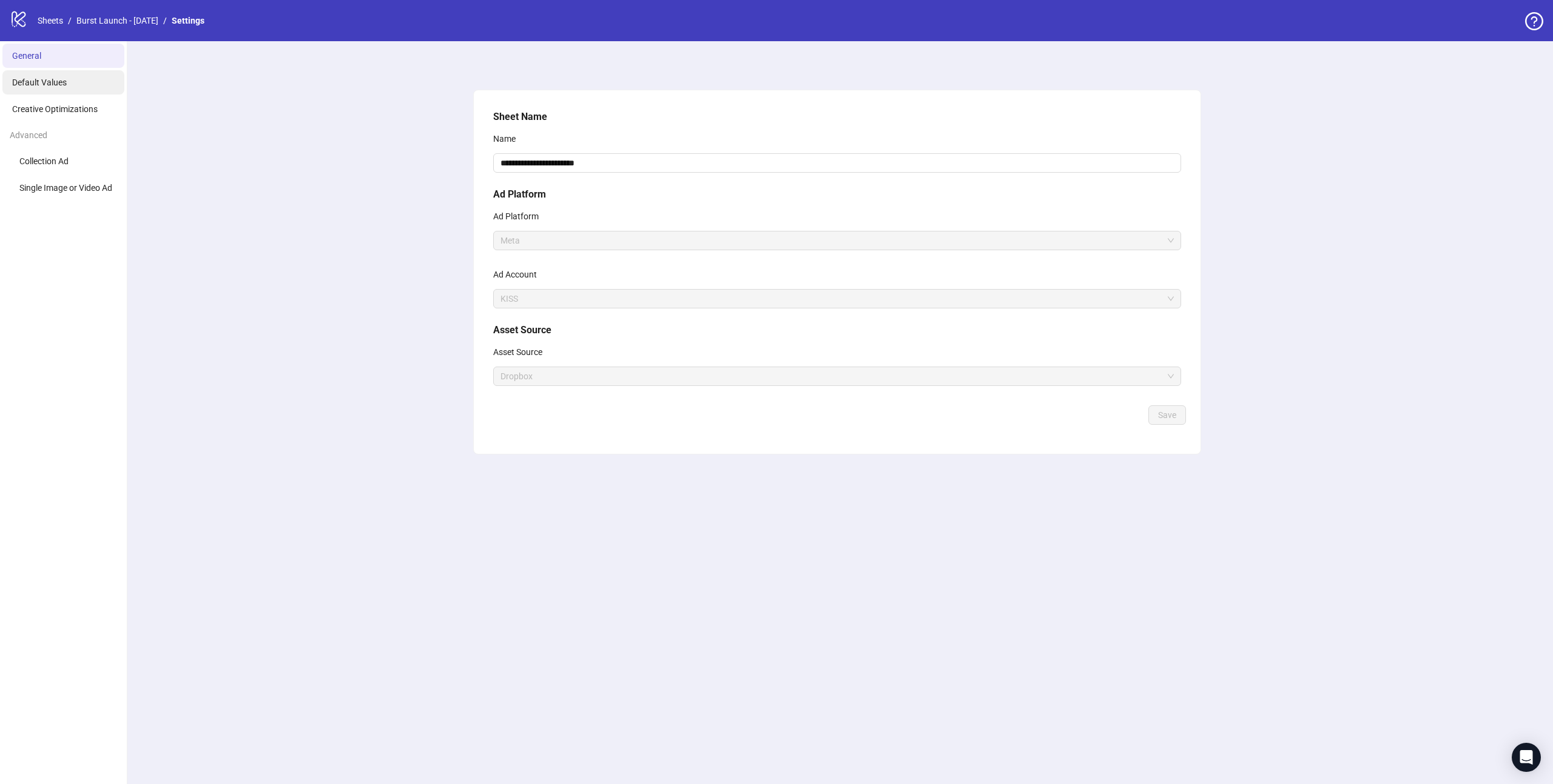
click at [58, 85] on span "Default Values" at bounding box center [39, 82] width 55 height 10
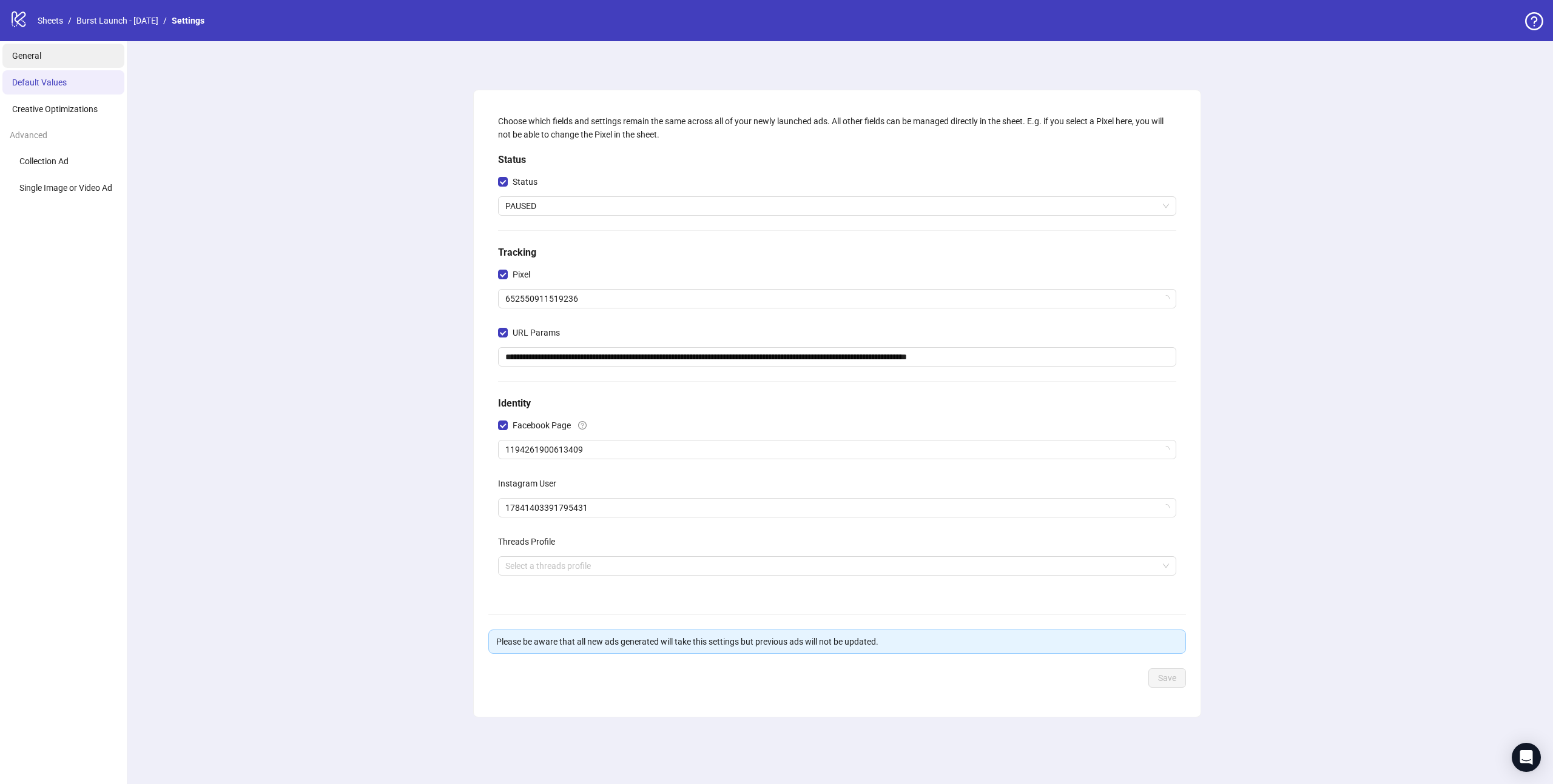
click at [49, 55] on li "General" at bounding box center [63, 55] width 122 height 24
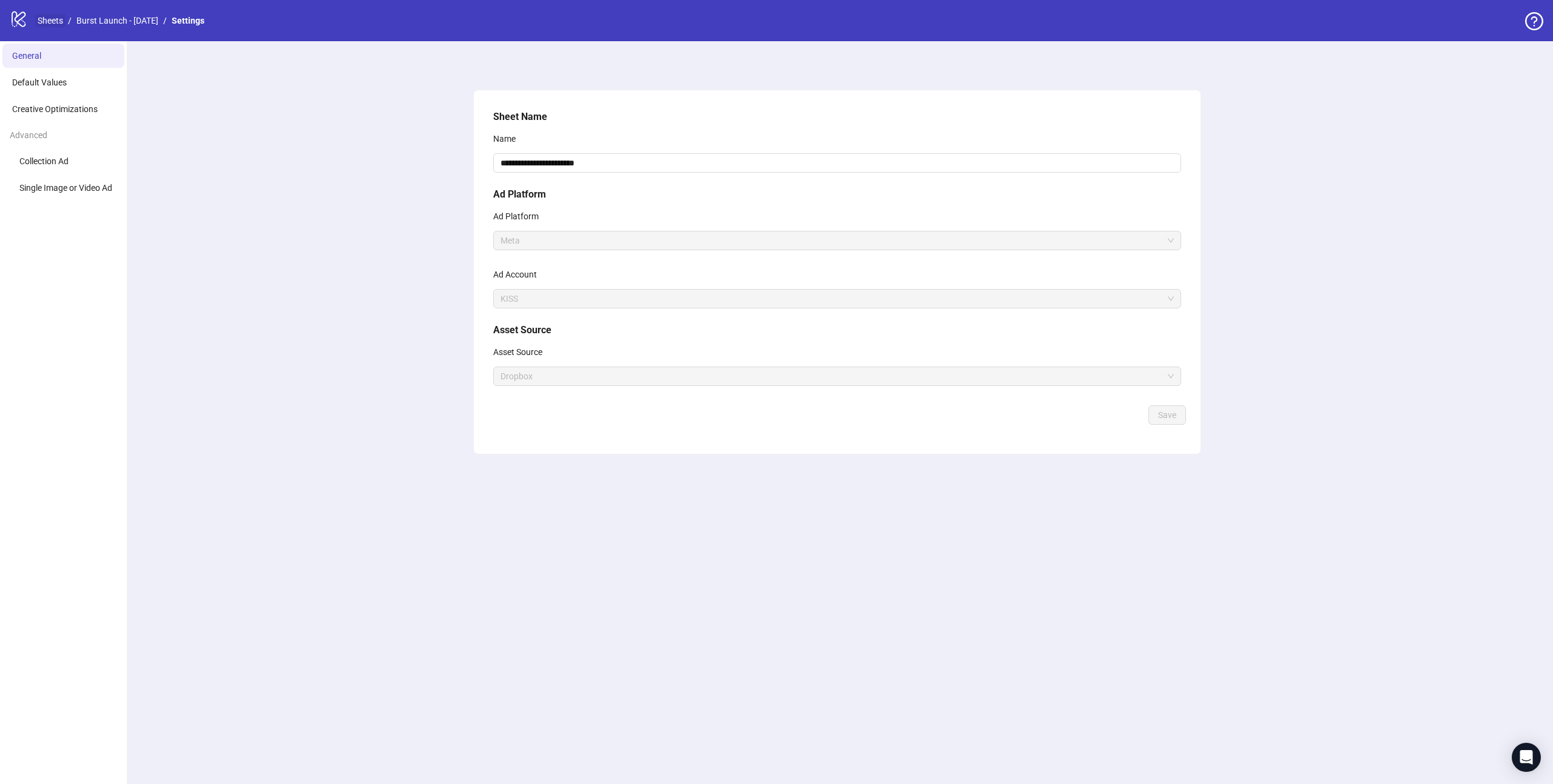
click at [44, 20] on link "Sheets" at bounding box center [50, 21] width 30 height 13
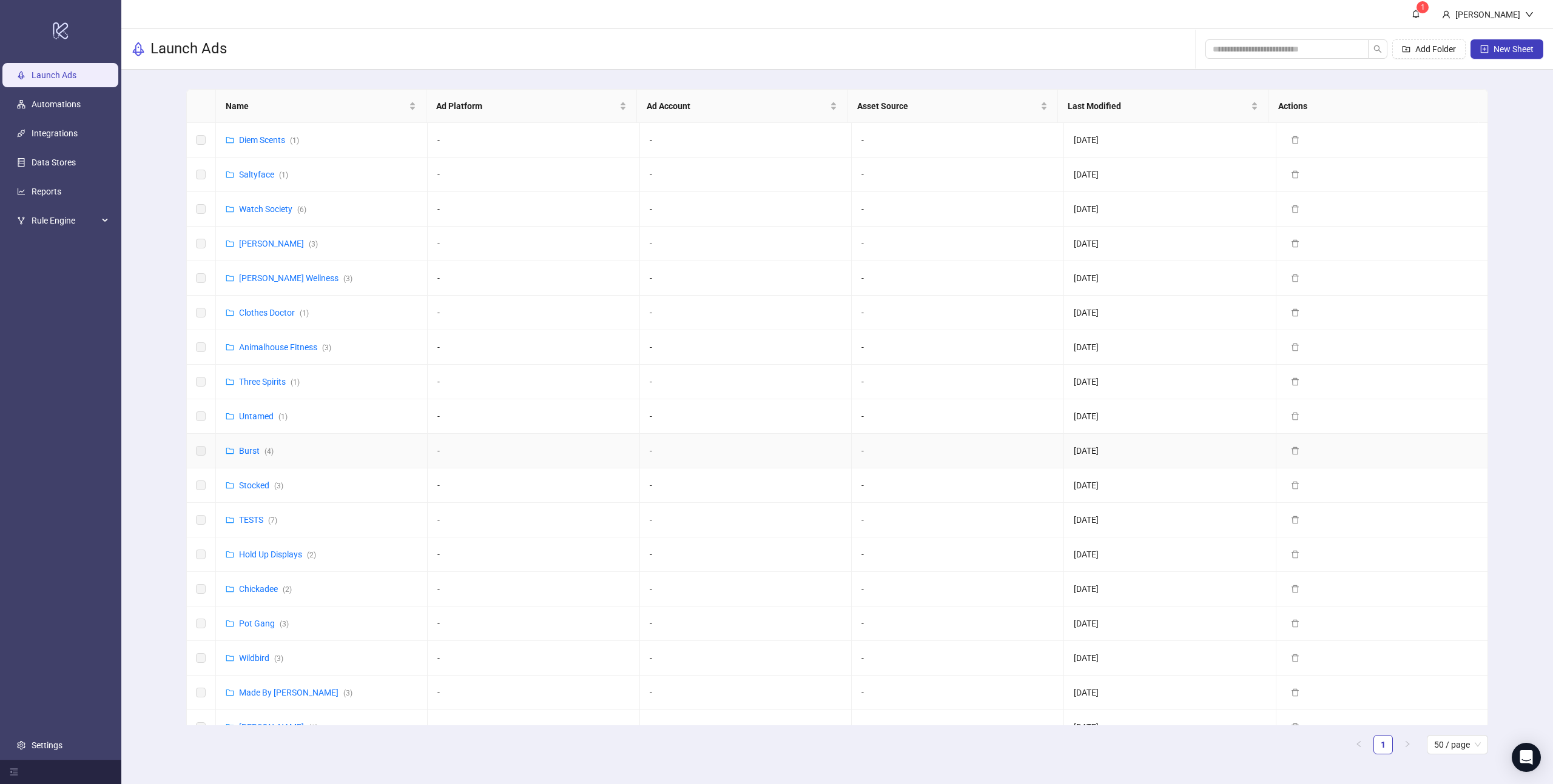
click at [237, 450] on div "Burst ( 4 )" at bounding box center [249, 451] width 48 height 13
click at [247, 451] on link "Burst ( 4 )" at bounding box center [256, 451] width 34 height 10
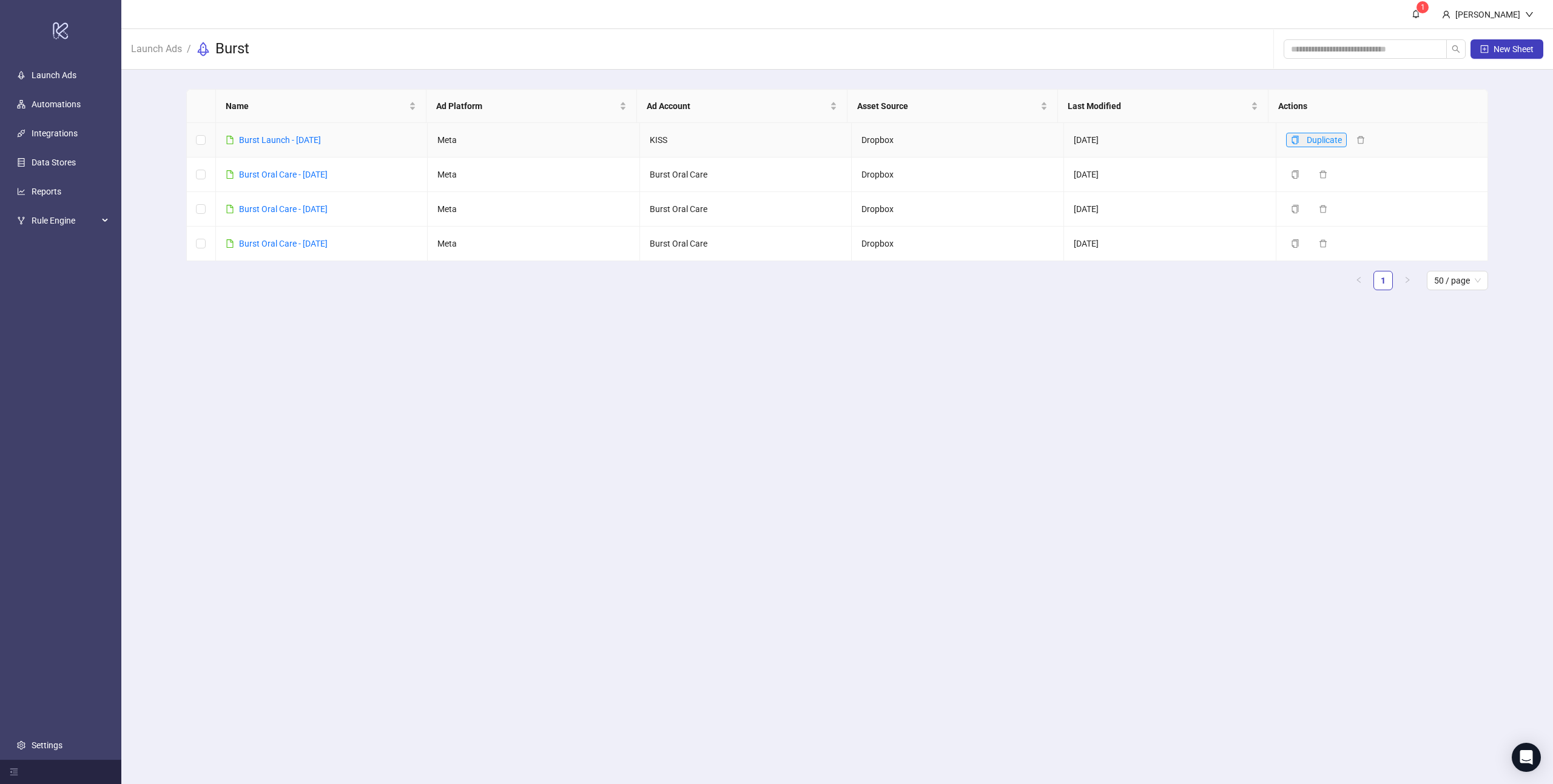
click at [1292, 139] on icon "copy" at bounding box center [1295, 140] width 7 height 8
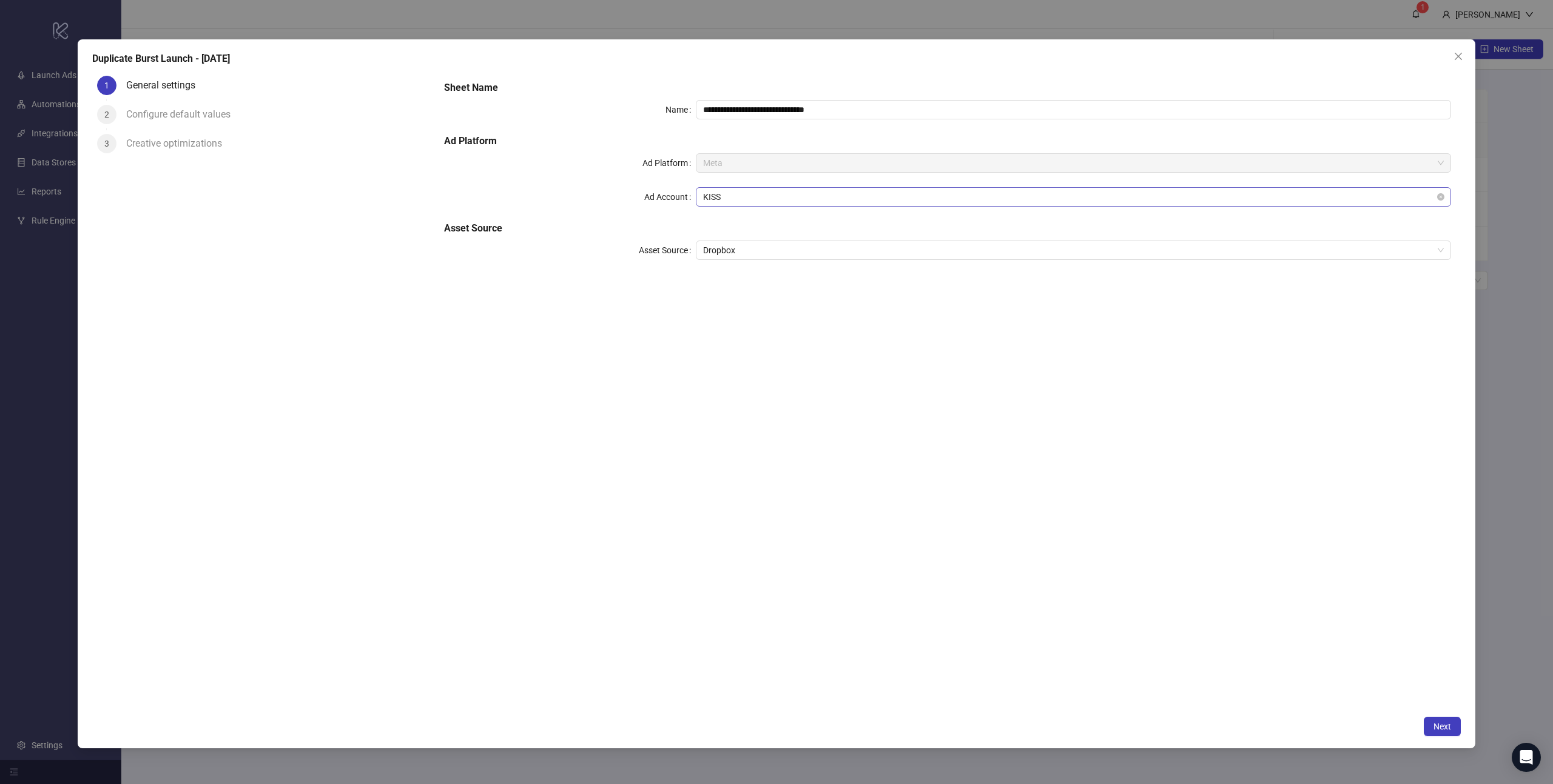
click at [775, 200] on span "KISS" at bounding box center [1073, 197] width 741 height 18
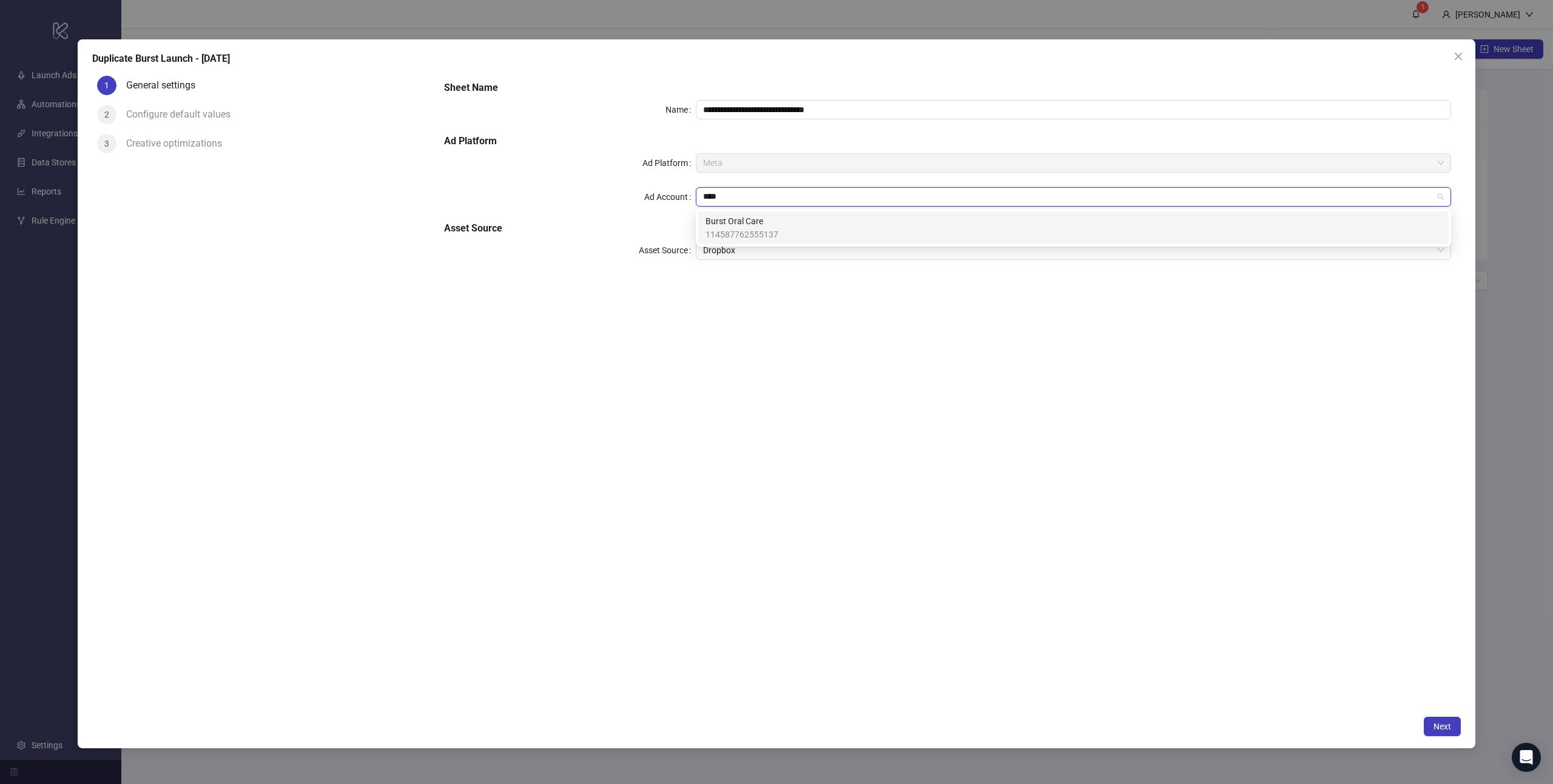
type input "*****"
click at [728, 226] on span "Burst Oral Care" at bounding box center [742, 221] width 73 height 13
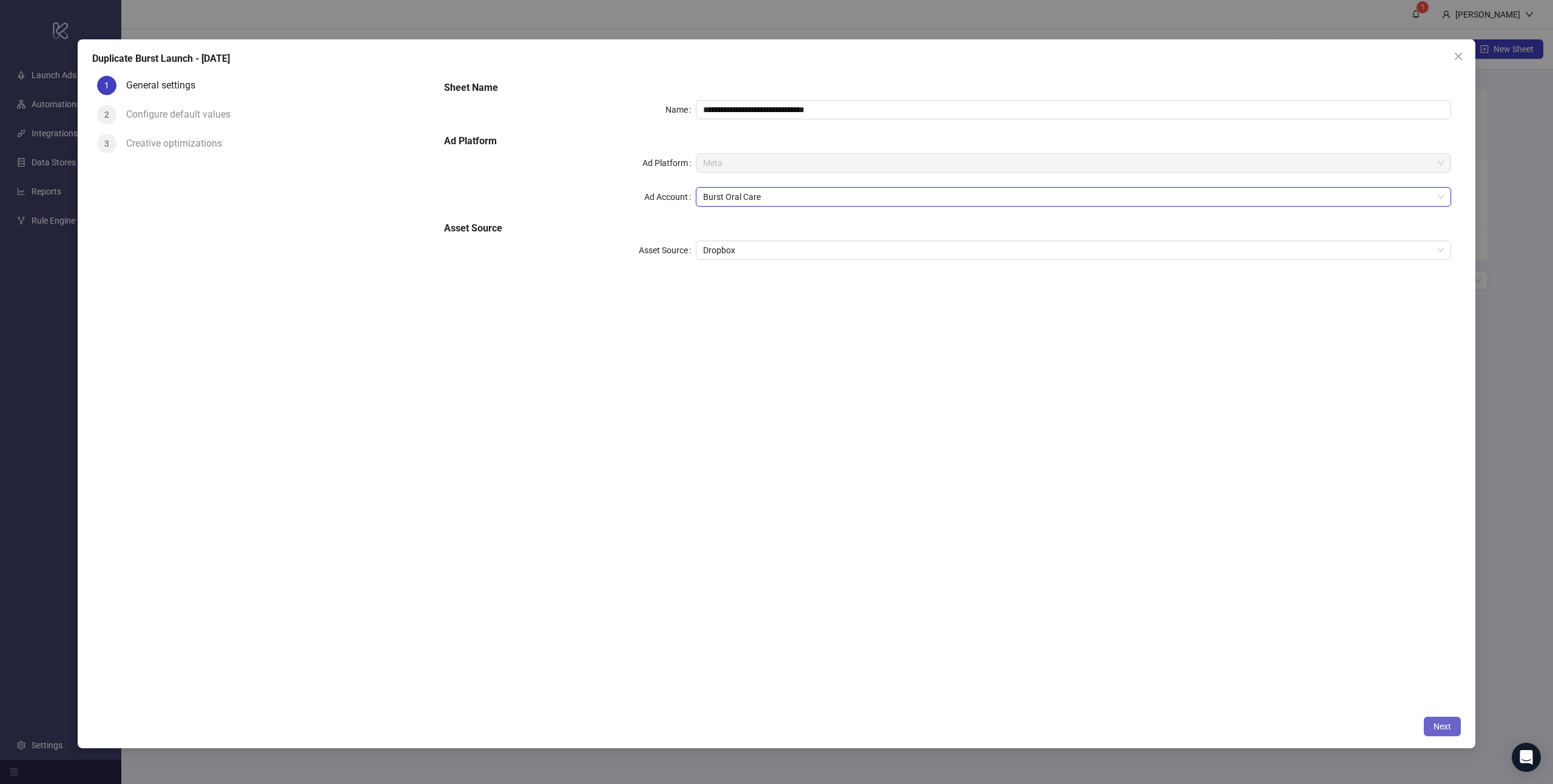
click at [1444, 729] on span "Next" at bounding box center [1442, 727] width 18 height 10
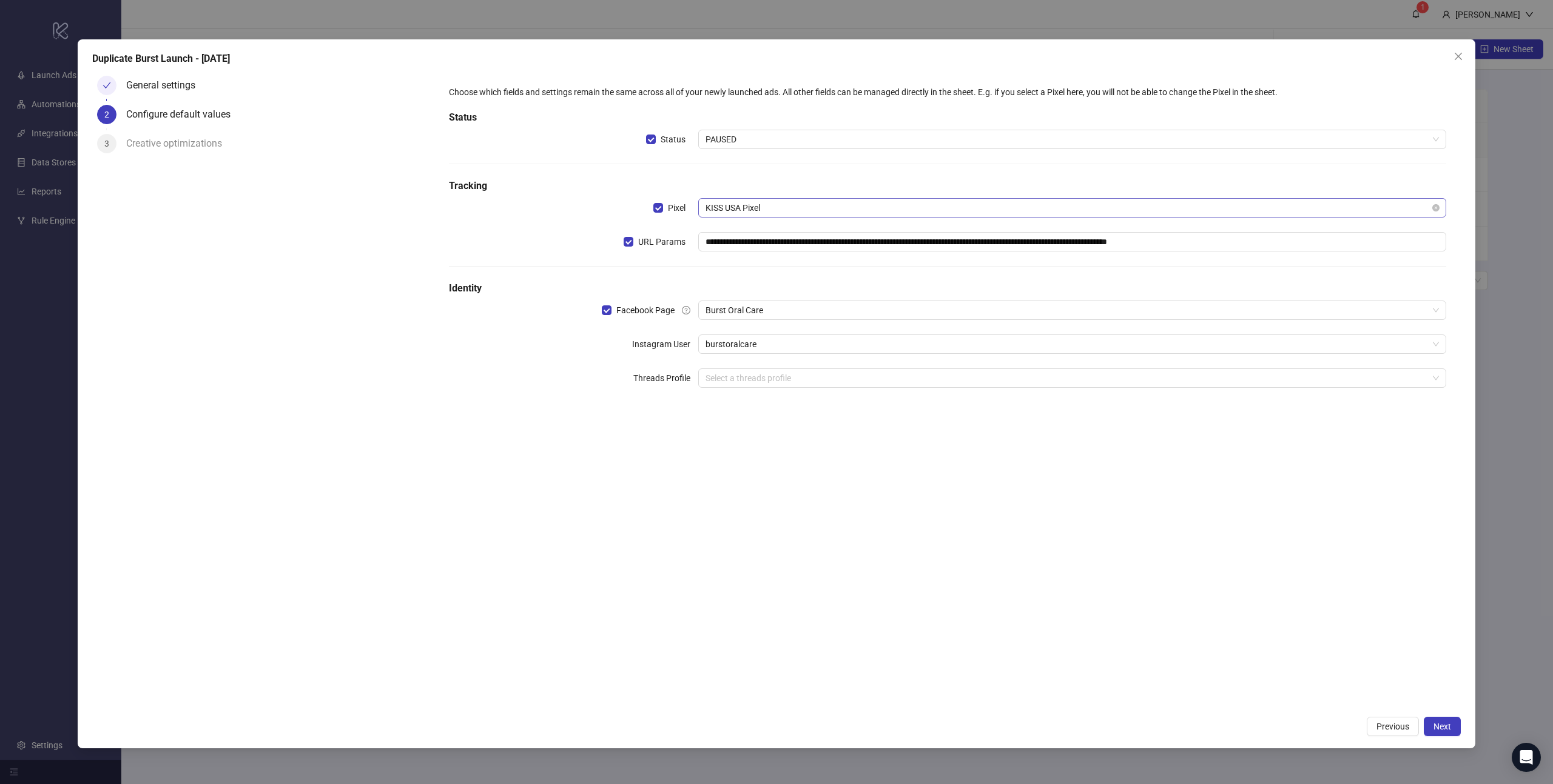
click at [770, 212] on span "KISS USA Pixel" at bounding box center [1072, 208] width 733 height 18
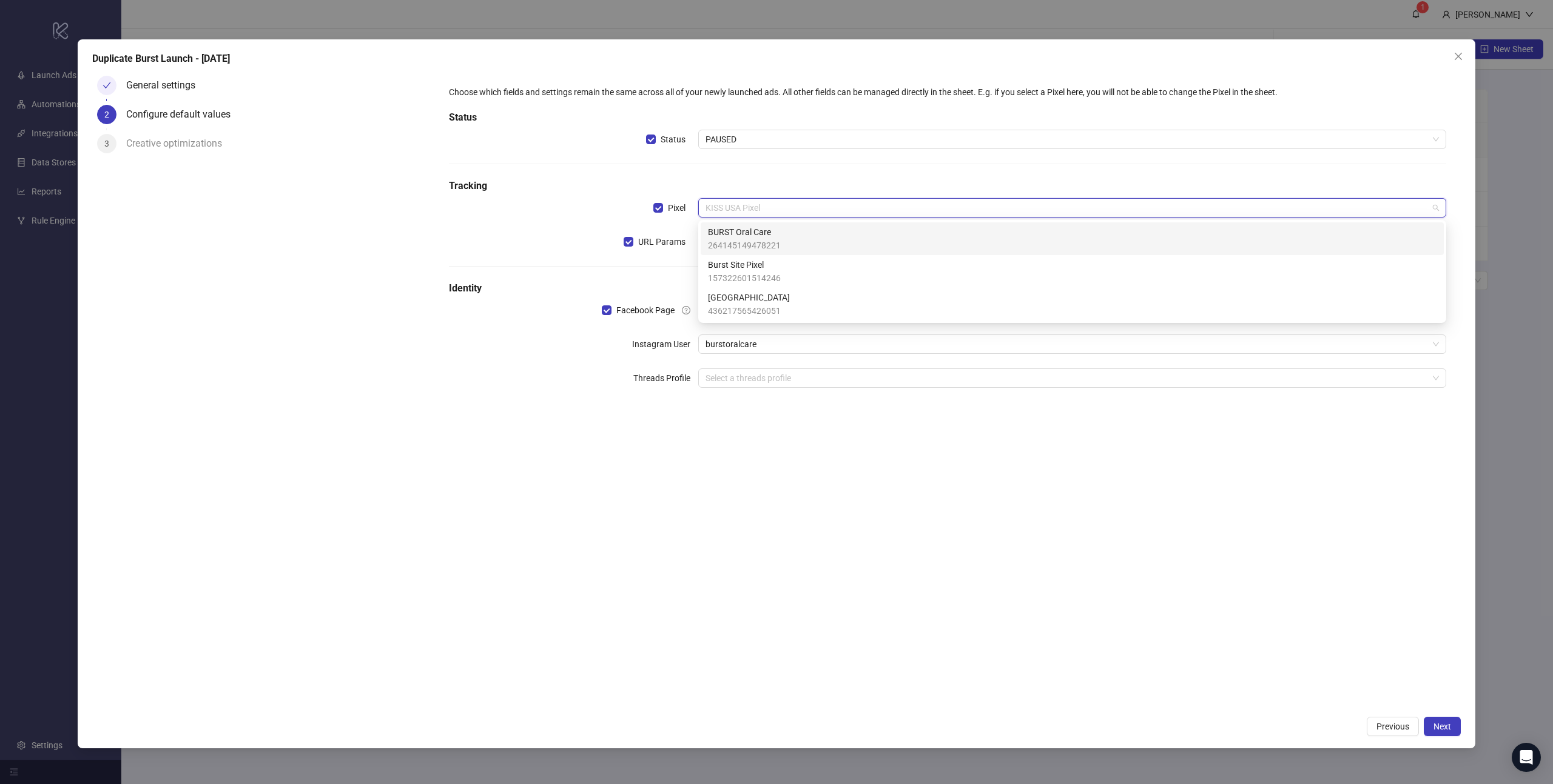
click at [769, 229] on span "BURST Oral Care" at bounding box center [744, 232] width 73 height 13
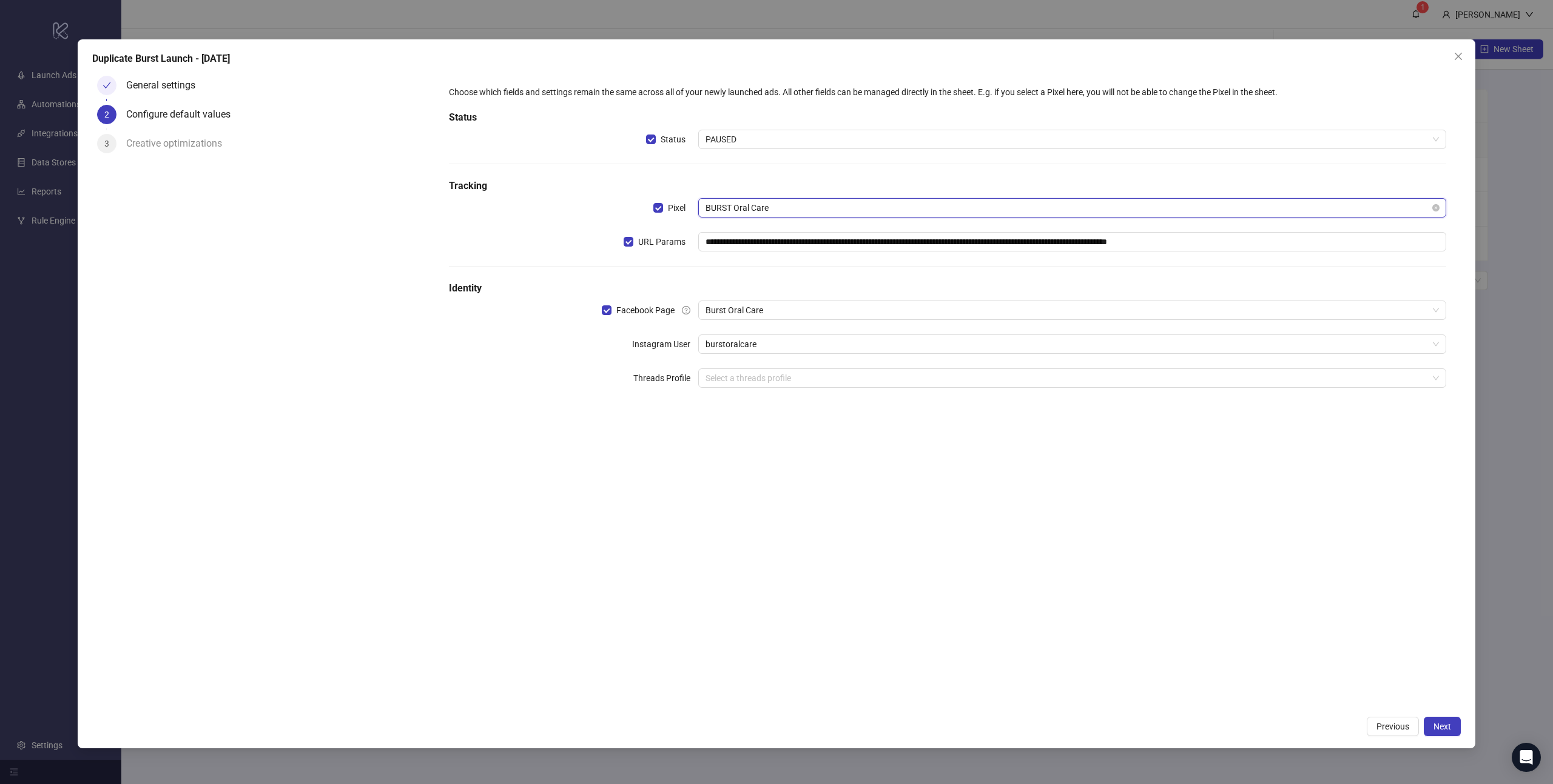
click at [774, 211] on span "BURST Oral Care" at bounding box center [1072, 208] width 733 height 18
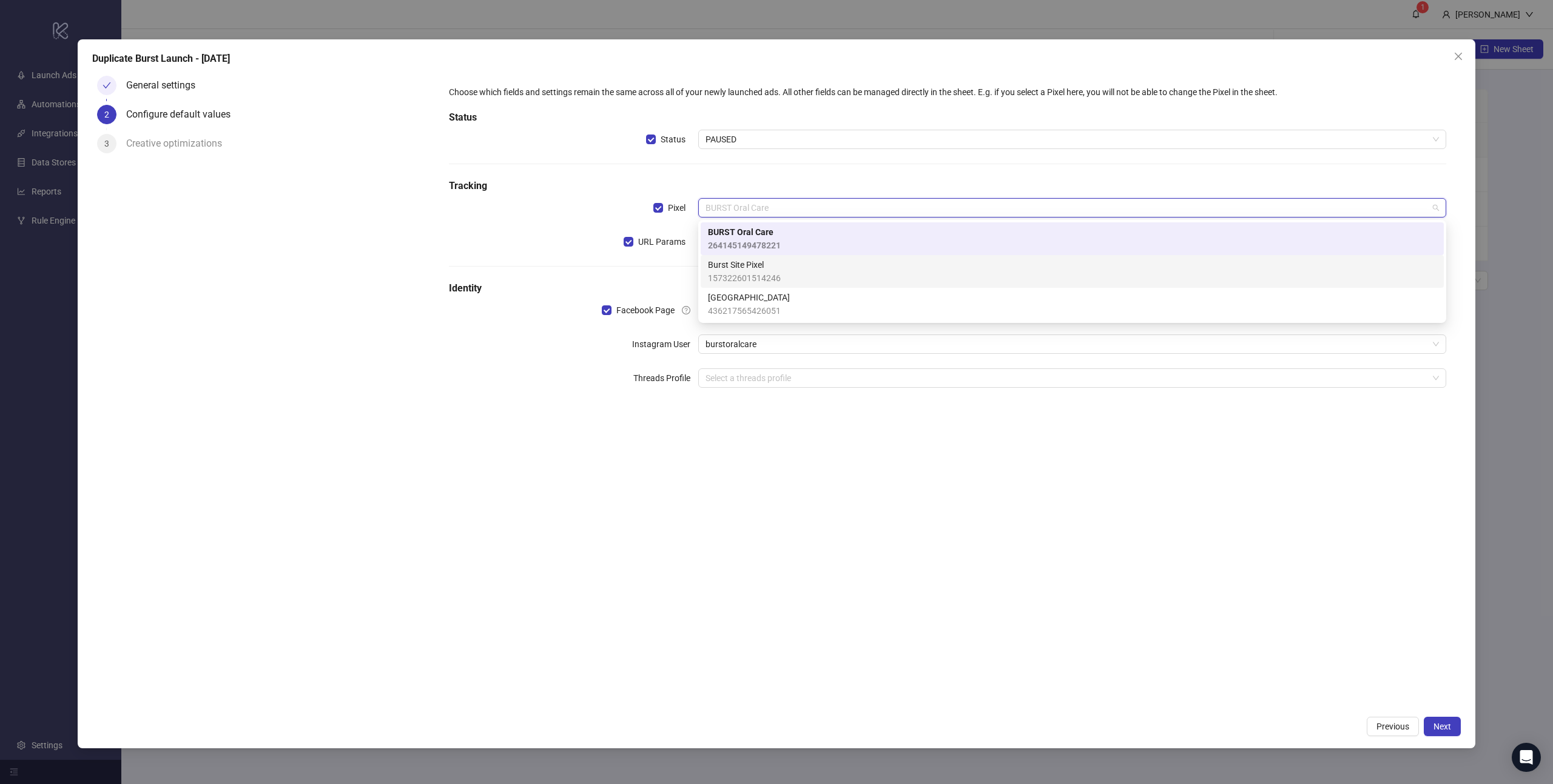
click at [763, 273] on span "157322601514246" at bounding box center [744, 278] width 73 height 13
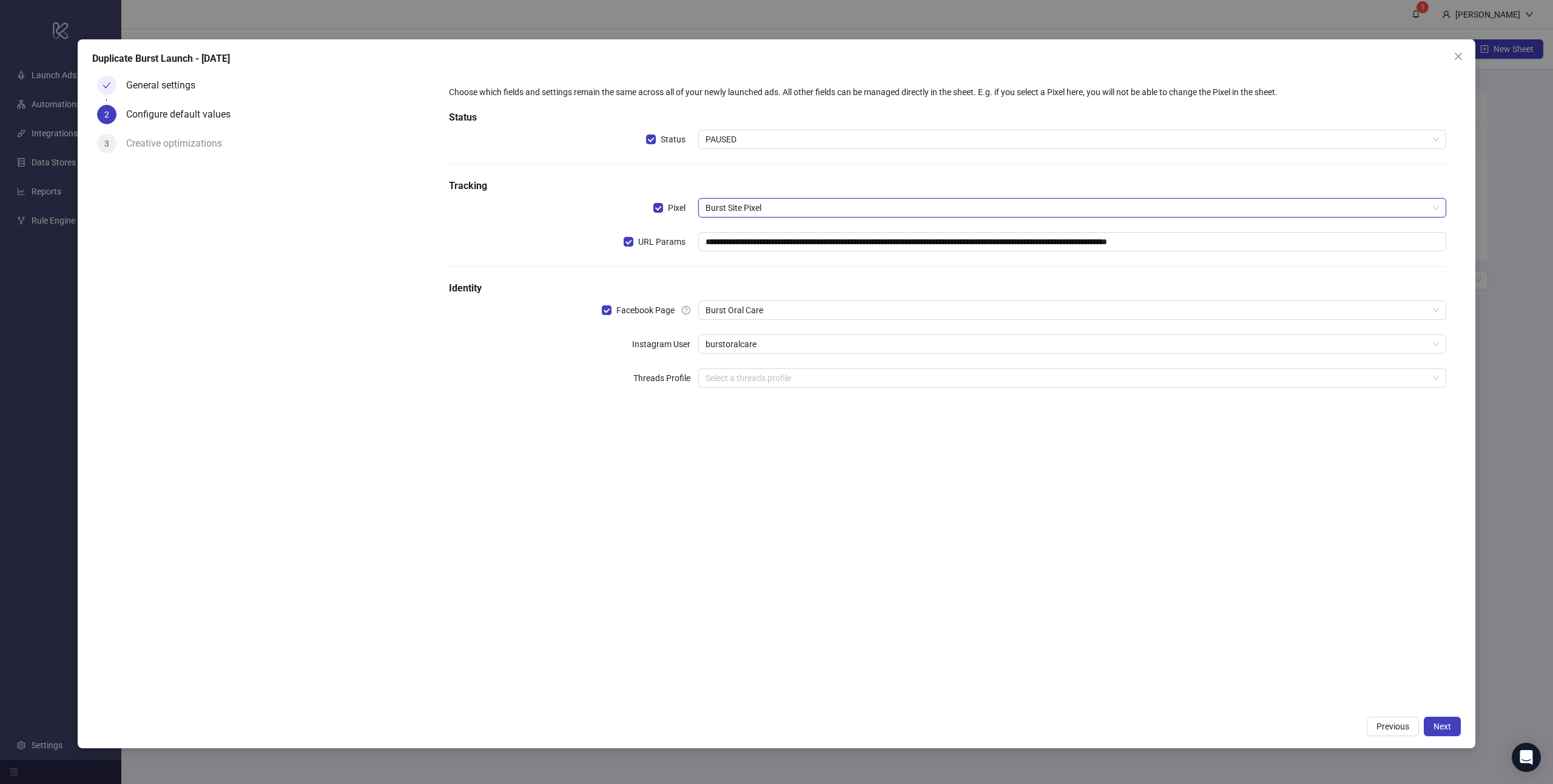
click at [790, 269] on div "**********" at bounding box center [948, 244] width 1007 height 327
click at [1442, 729] on span "Next" at bounding box center [1442, 727] width 18 height 10
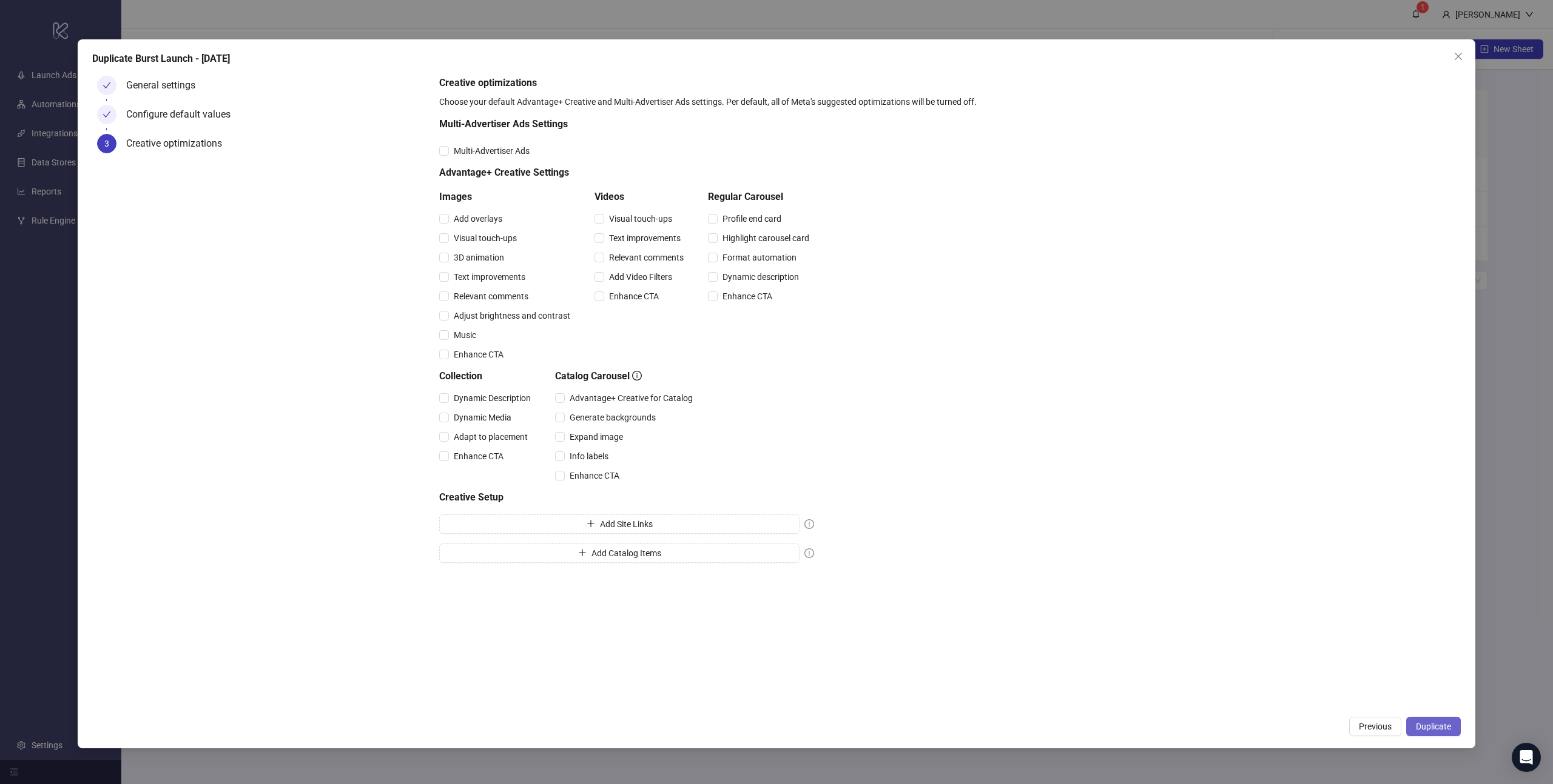
click at [1447, 725] on span "Duplicate" at bounding box center [1434, 727] width 35 height 10
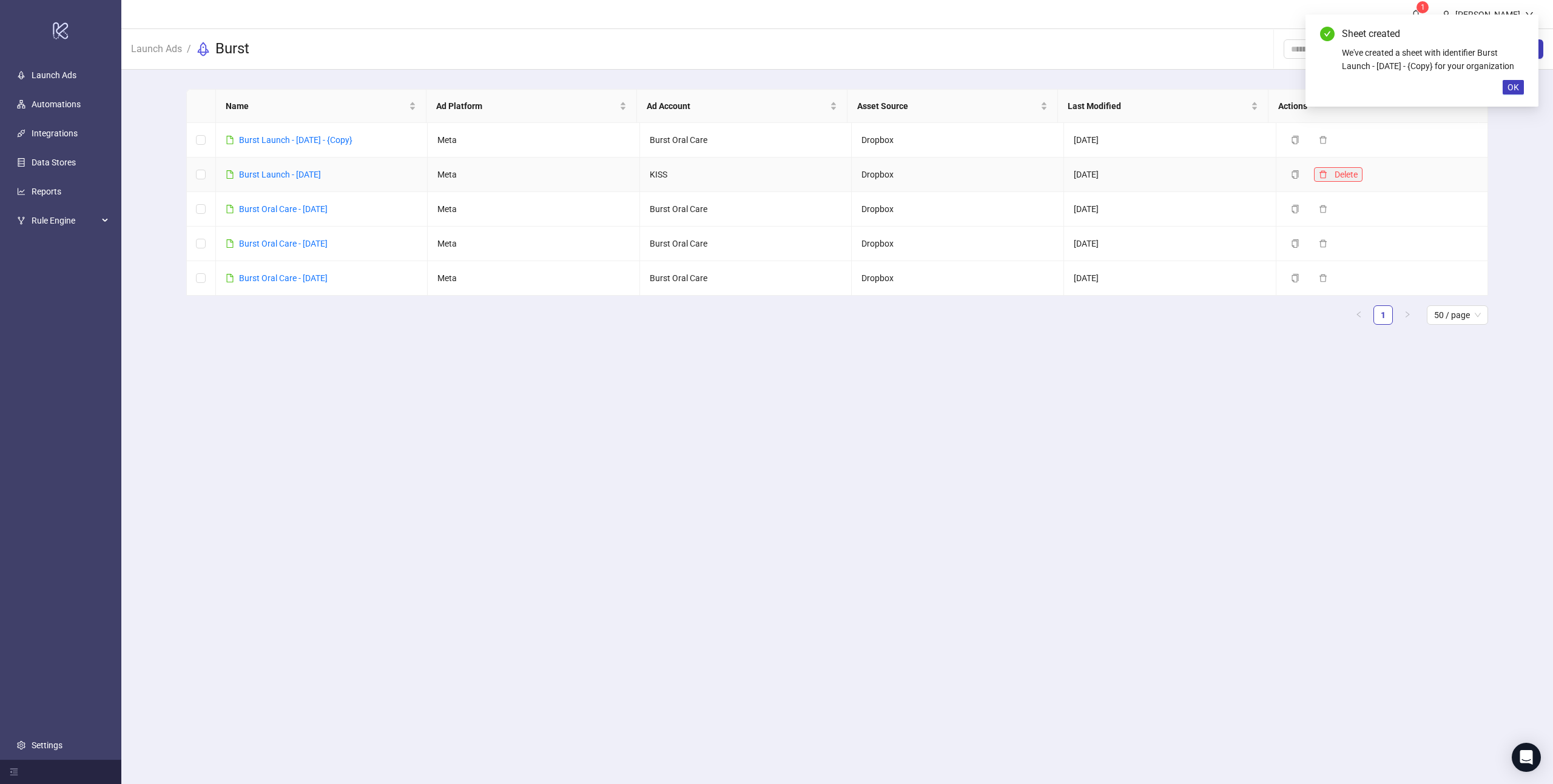
click at [1325, 176] on button "Delete" at bounding box center [1339, 174] width 49 height 14
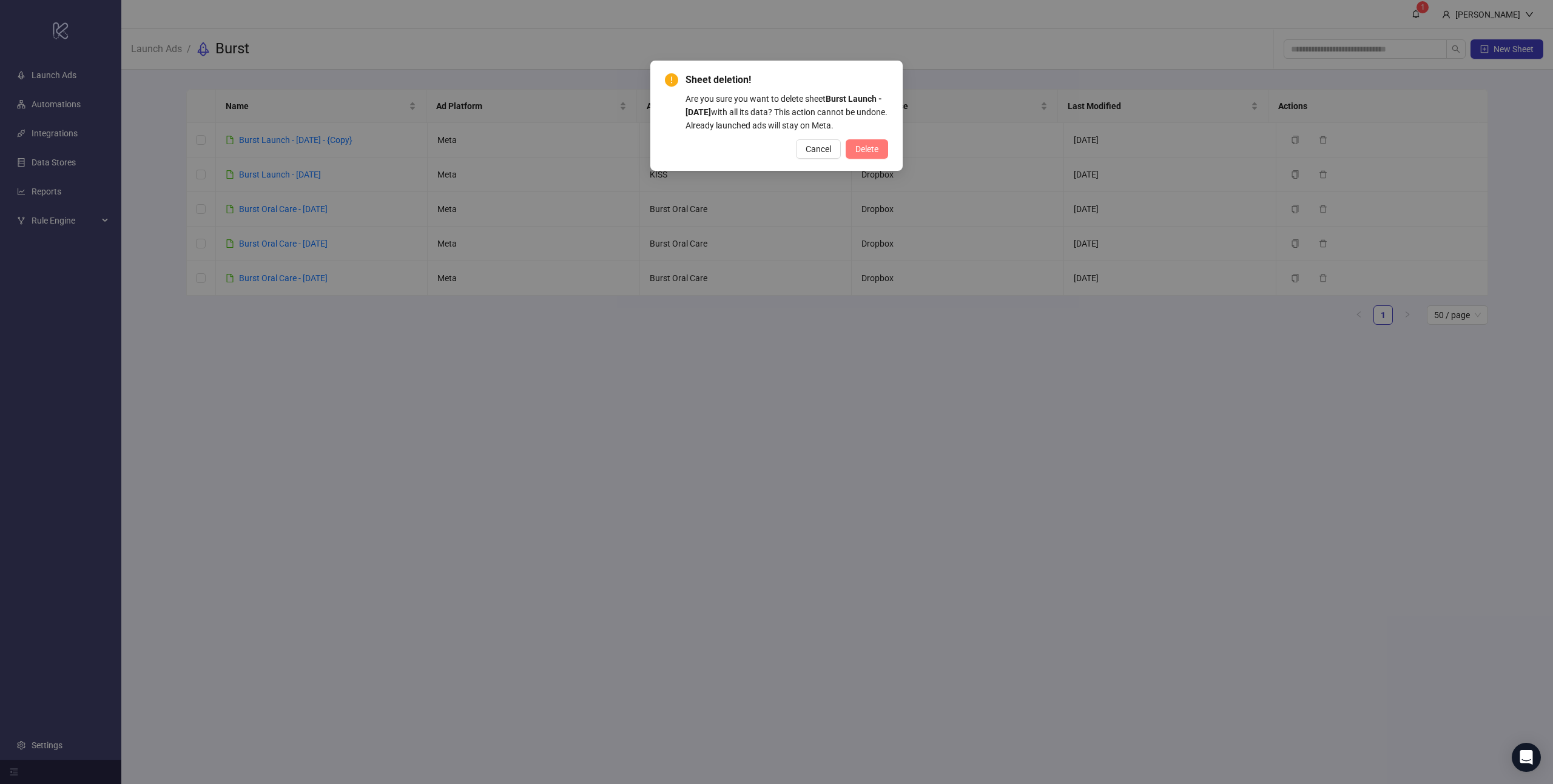
click at [860, 150] on span "Delete" at bounding box center [866, 150] width 23 height 10
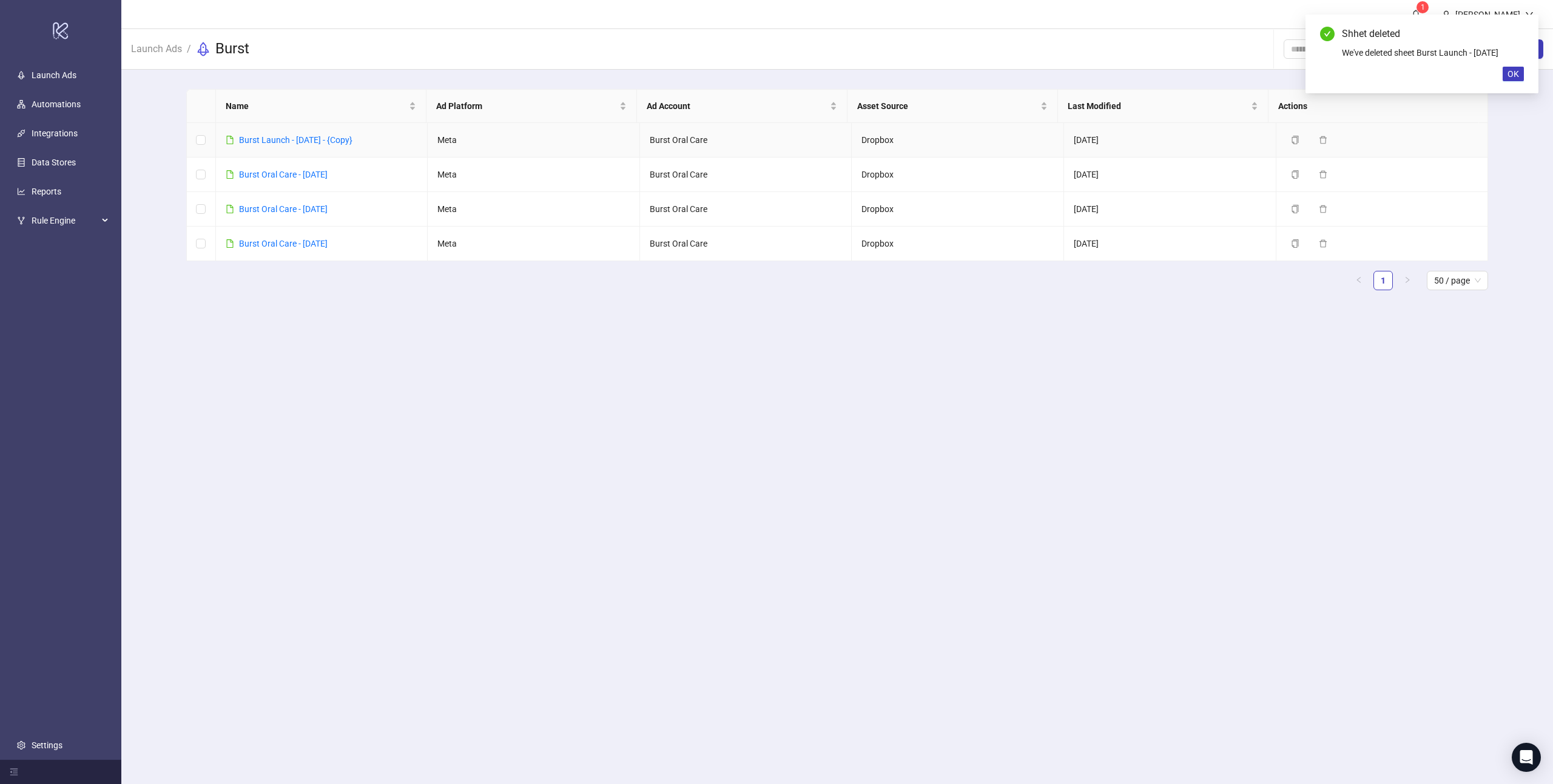
click at [320, 139] on link "Burst Launch - [DATE] - {Copy}" at bounding box center [295, 140] width 114 height 10
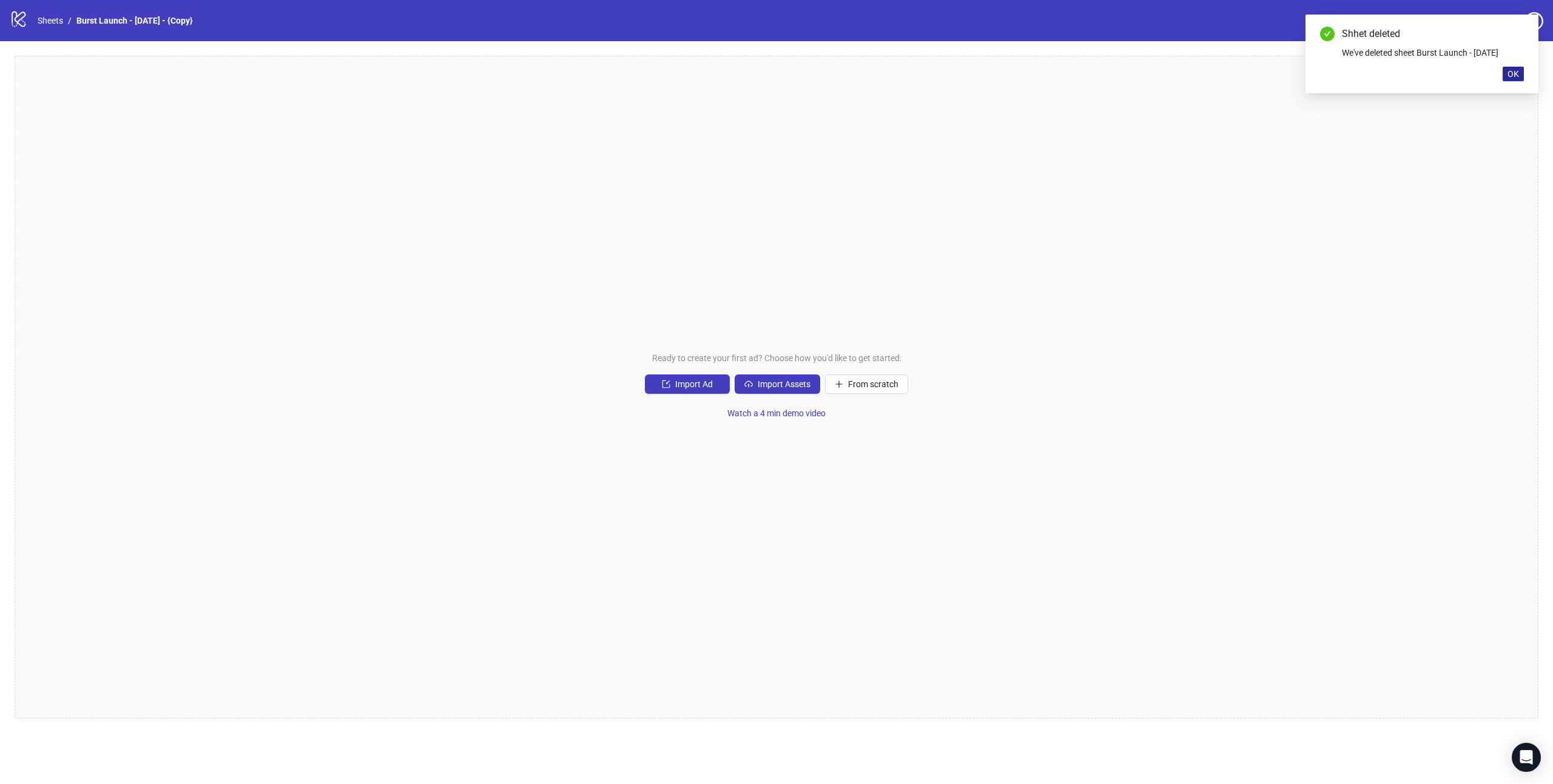
click at [1513, 74] on span "OK" at bounding box center [1513, 74] width 12 height 10
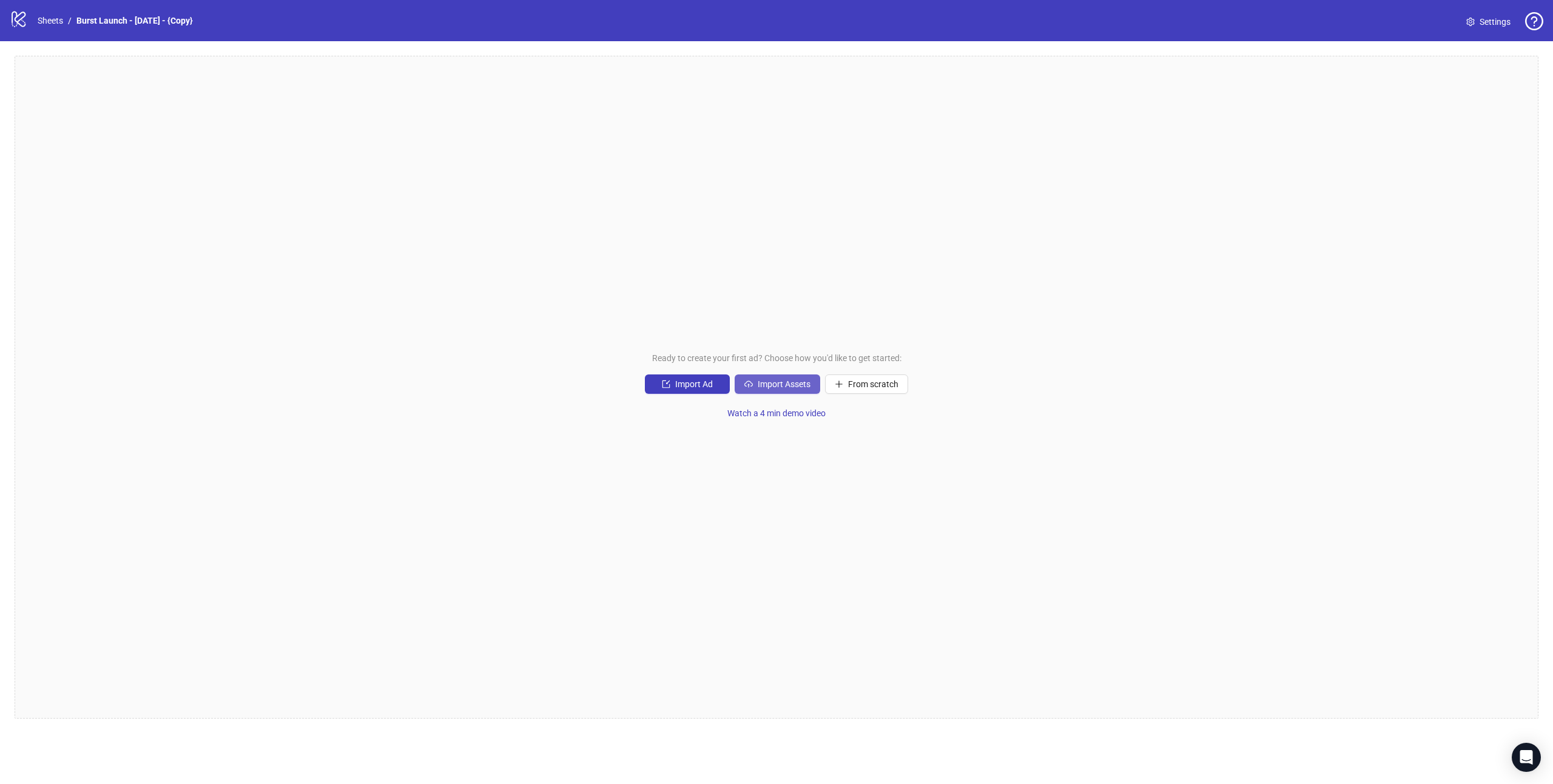
click at [767, 383] on span "Import Assets" at bounding box center [784, 385] width 53 height 10
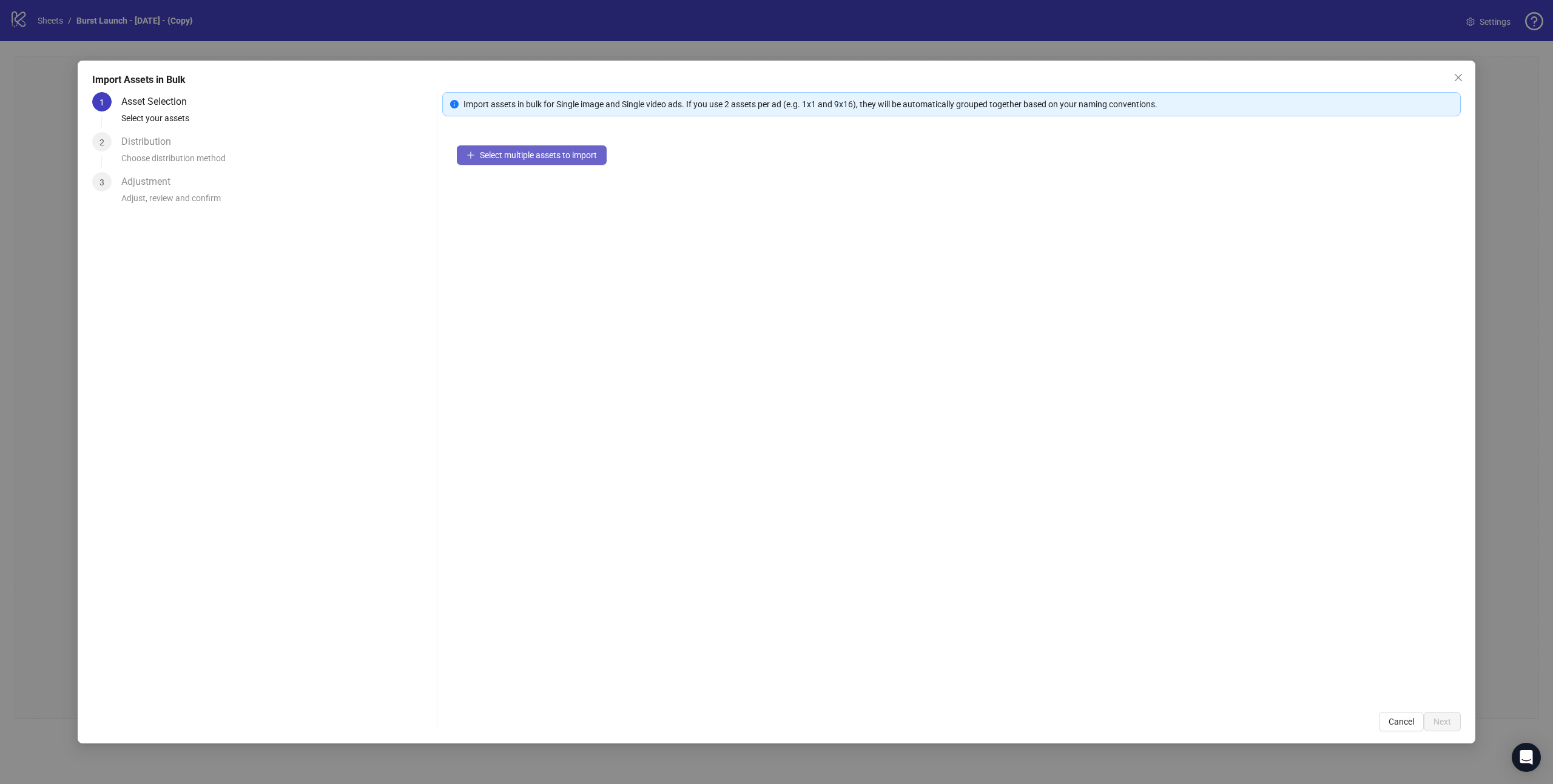
click at [565, 155] on span "Select multiple assets to import" at bounding box center [538, 155] width 117 height 10
click at [1439, 725] on span "Next" at bounding box center [1442, 722] width 18 height 10
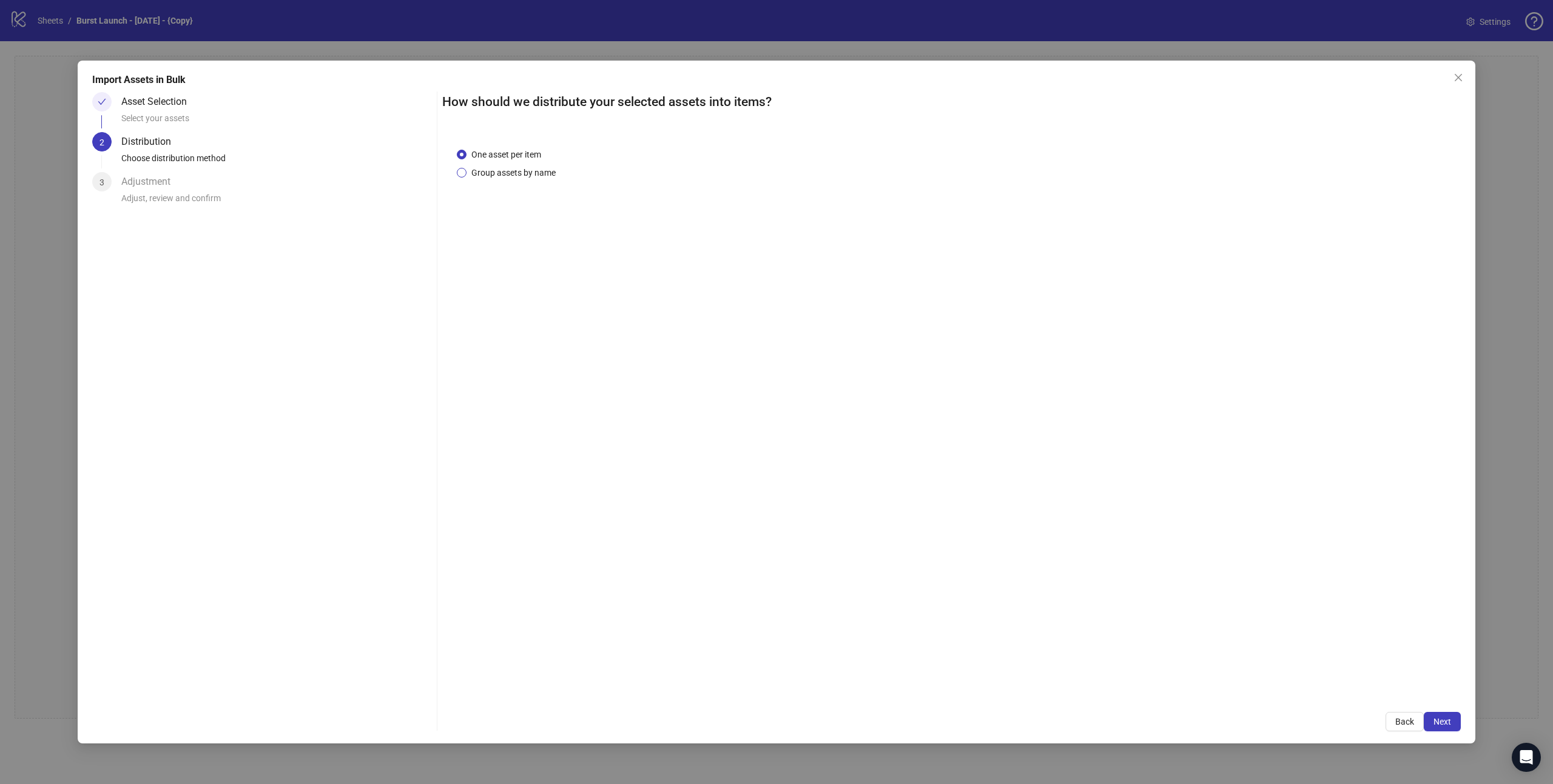
click at [476, 171] on span "Group assets by name" at bounding box center [514, 173] width 94 height 13
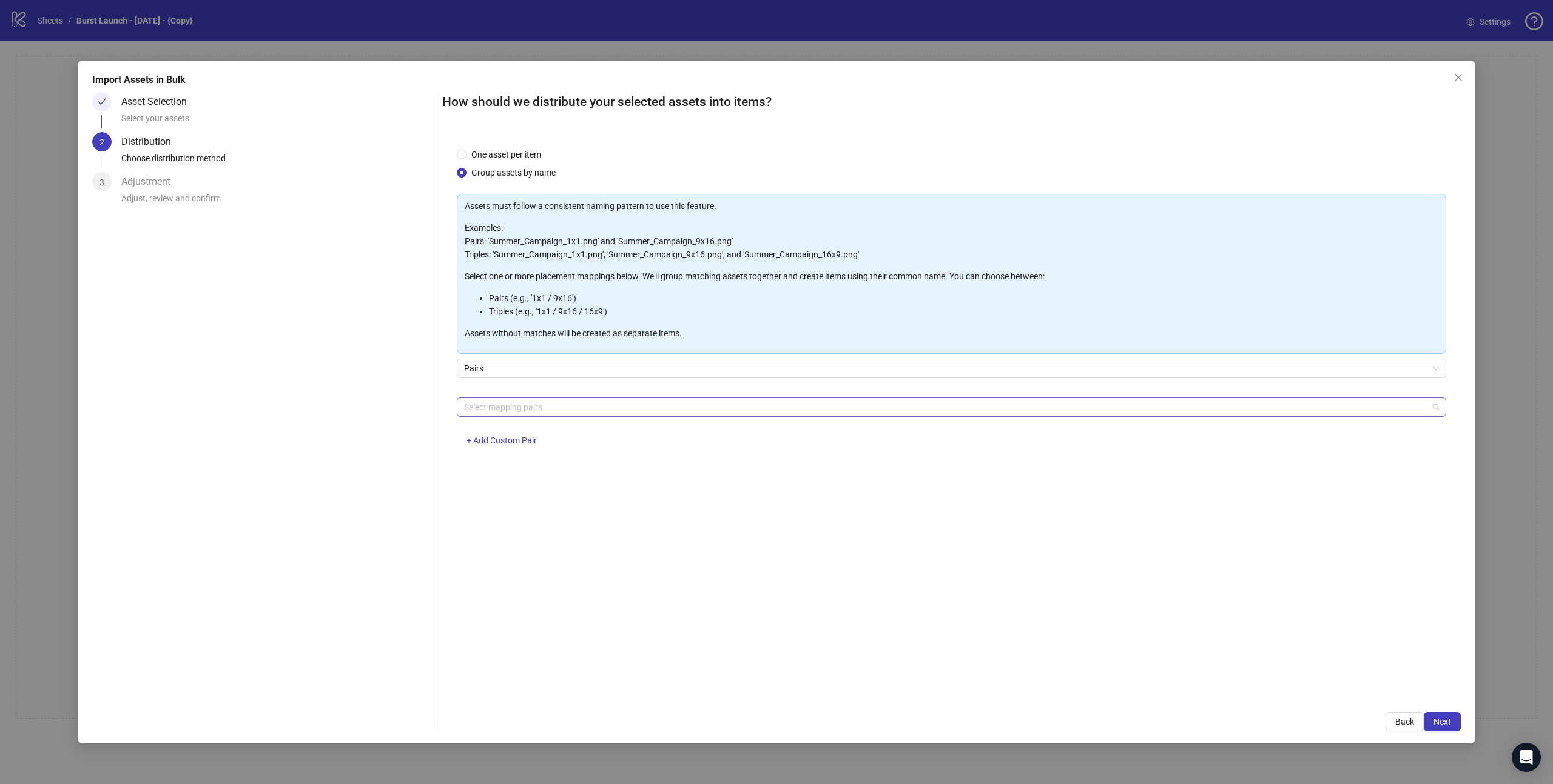
click at [527, 407] on div at bounding box center [945, 408] width 972 height 17
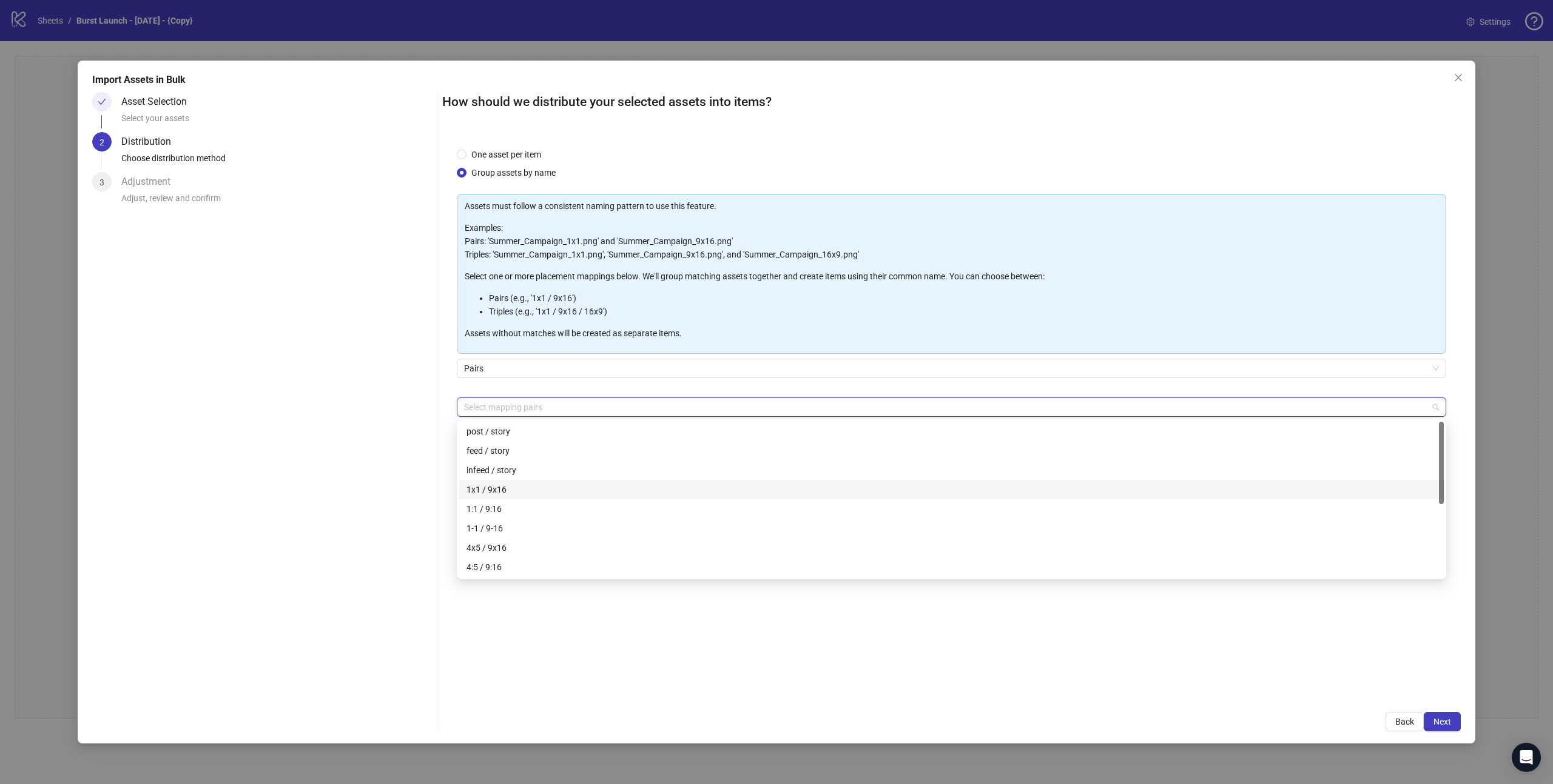
click at [510, 487] on div "1x1 / 9x16" at bounding box center [952, 490] width 970 height 13
click at [1445, 718] on span "Next" at bounding box center [1442, 722] width 18 height 10
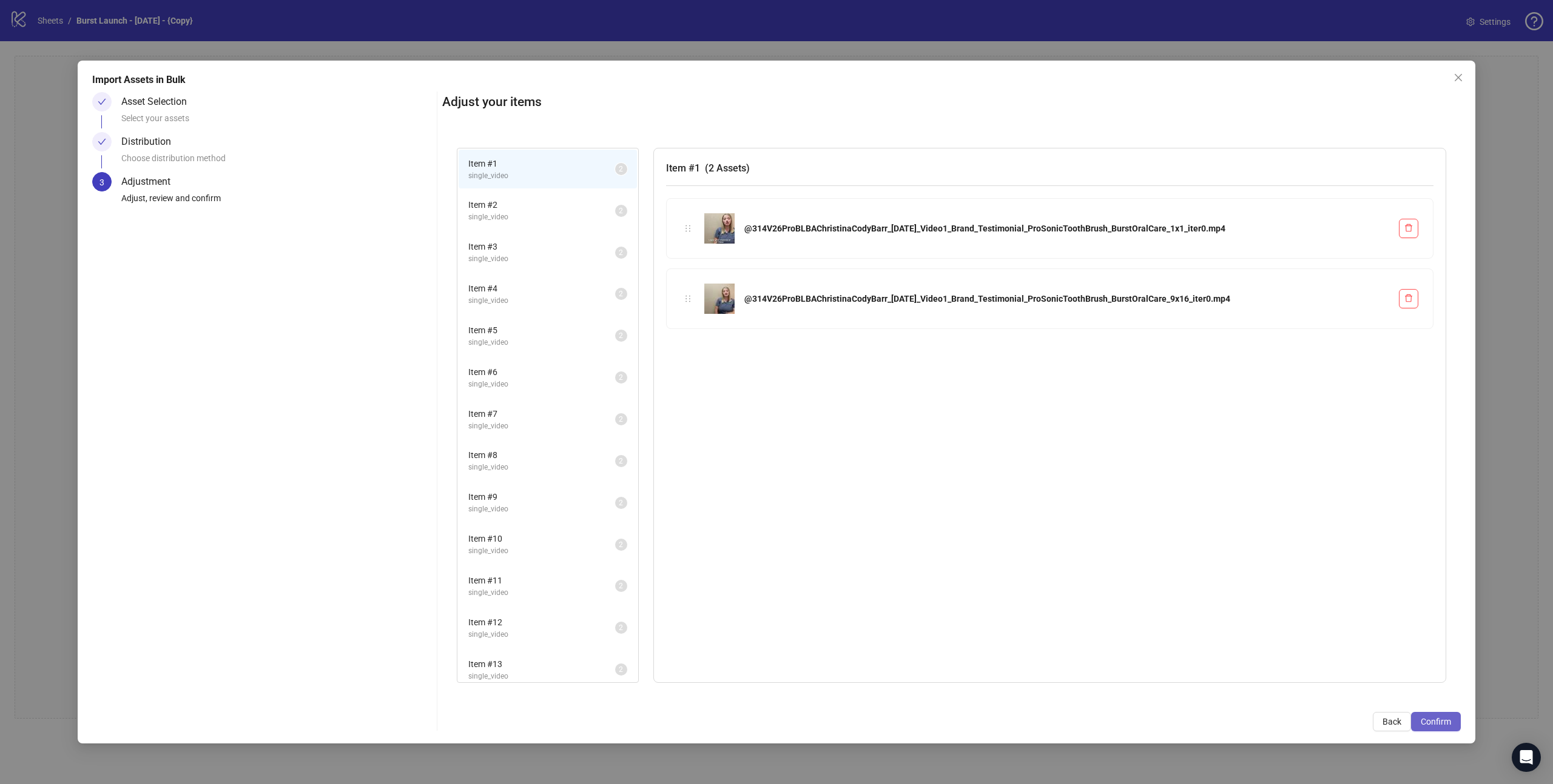
click at [1442, 717] on span "Confirm" at bounding box center [1436, 722] width 30 height 10
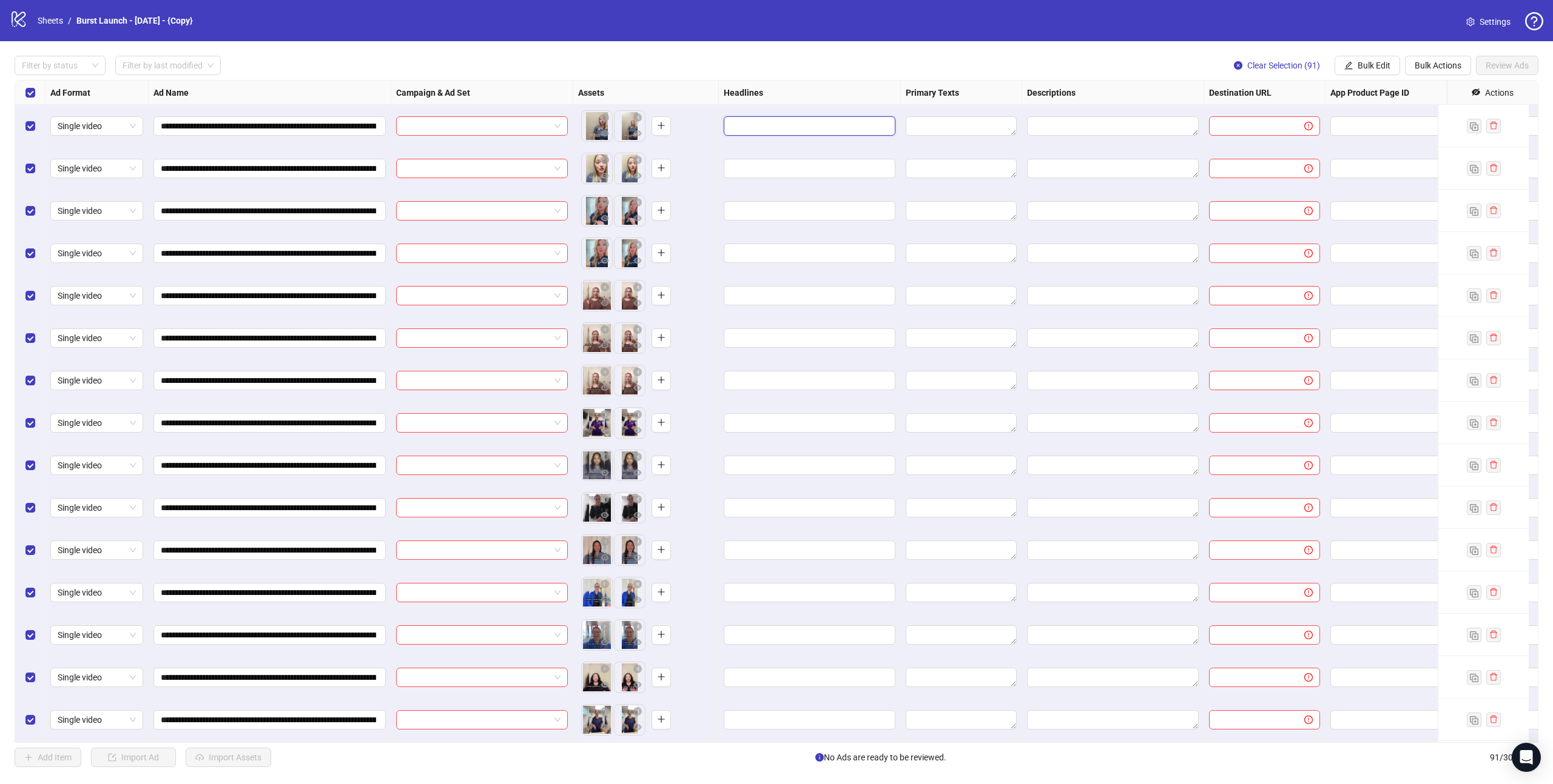
click at [769, 121] on input "Edit values" at bounding box center [808, 126] width 155 height 13
click at [1353, 62] on button "Bulk Edit" at bounding box center [1367, 65] width 66 height 19
click at [1371, 147] on span "Headlines" at bounding box center [1378, 149] width 72 height 13
click at [1265, 121] on input "text" at bounding box center [1332, 118] width 182 height 19
paste input "**********"
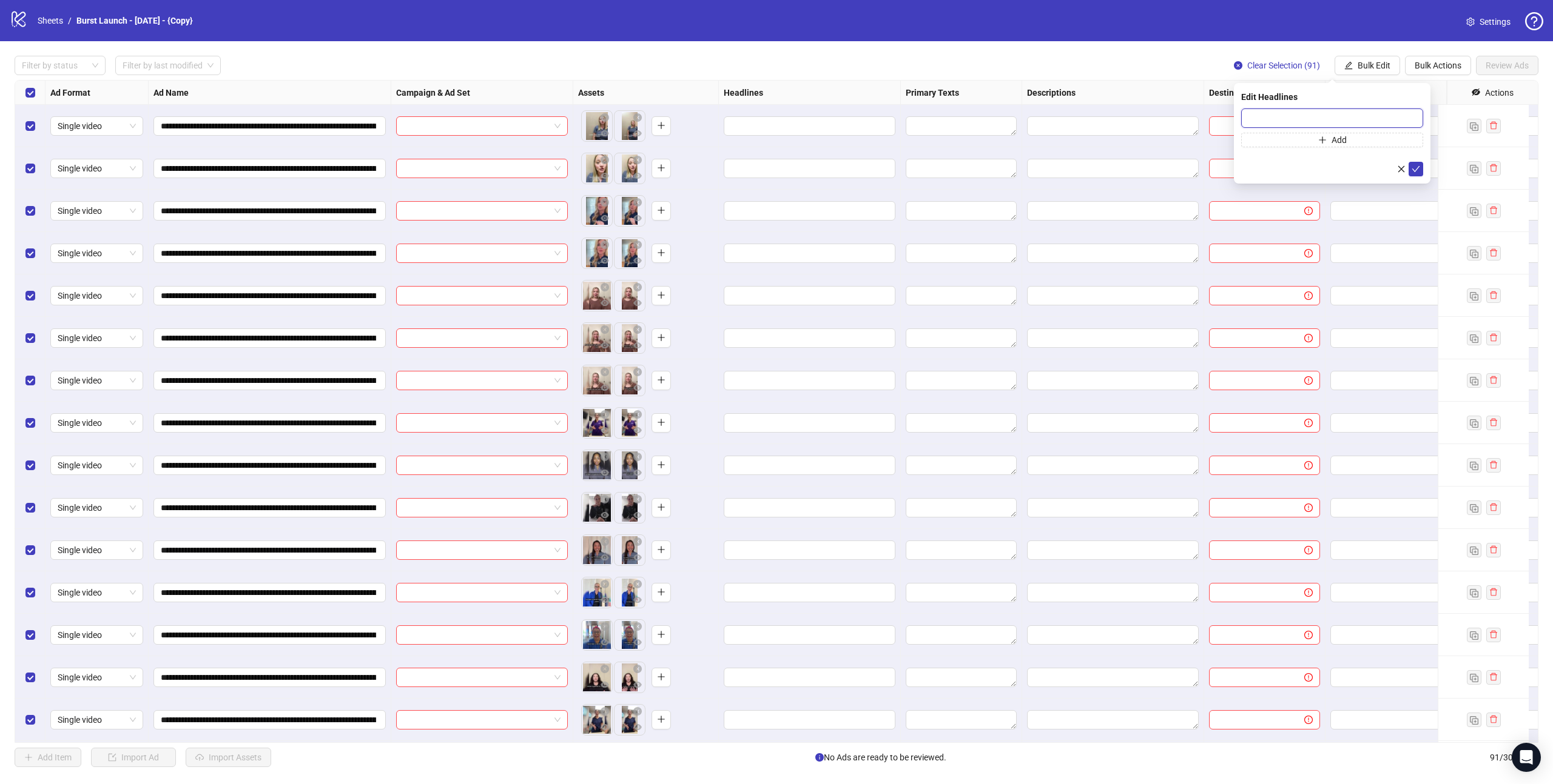
type input "**********"
click at [1398, 166] on icon "close" at bounding box center [1401, 169] width 8 height 8
click at [1384, 69] on span "Bulk Edit" at bounding box center [1373, 66] width 33 height 10
click at [1379, 167] on span "Primary Texts" at bounding box center [1378, 168] width 72 height 13
click at [1275, 129] on textarea at bounding box center [1332, 124] width 182 height 33
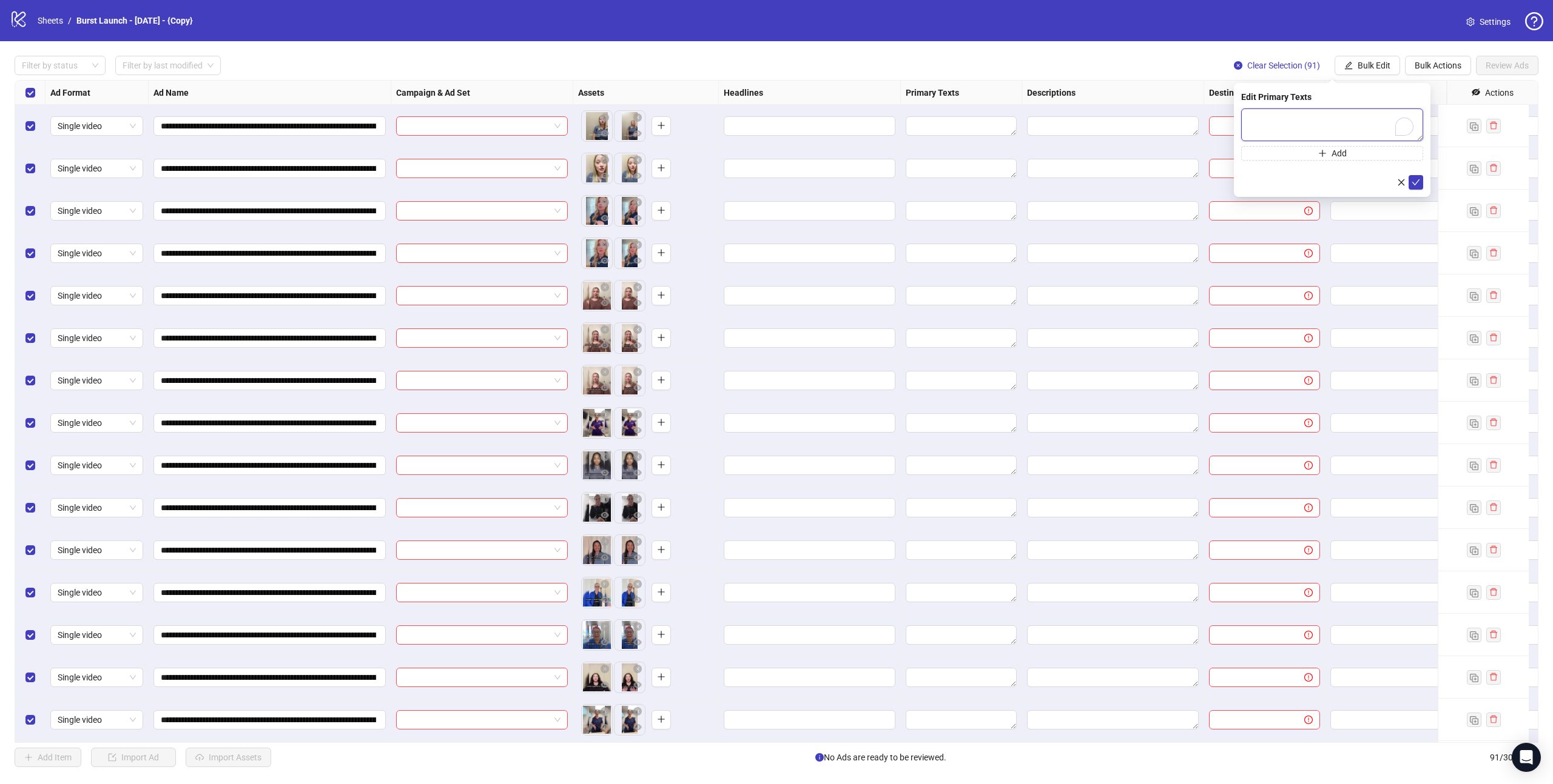
paste textarea "**********"
type textarea "**********"
click at [1413, 181] on icon "check" at bounding box center [1416, 182] width 8 height 8
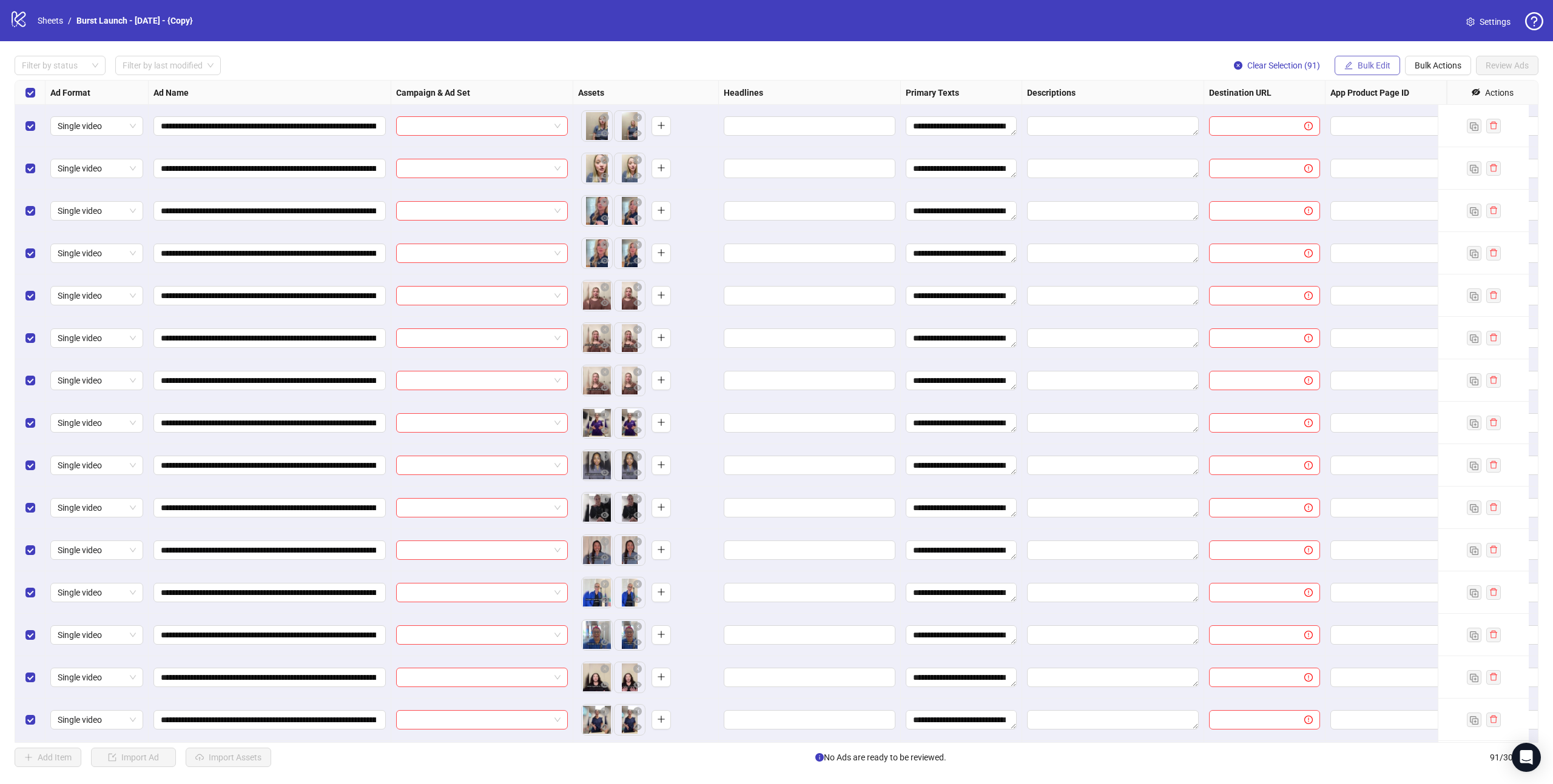
click at [1378, 62] on span "Bulk Edit" at bounding box center [1373, 66] width 33 height 10
click at [1375, 142] on span "Headlines" at bounding box center [1378, 149] width 72 height 13
click at [1283, 117] on input "text" at bounding box center [1332, 118] width 182 height 19
paste input "**********"
type input "**********"
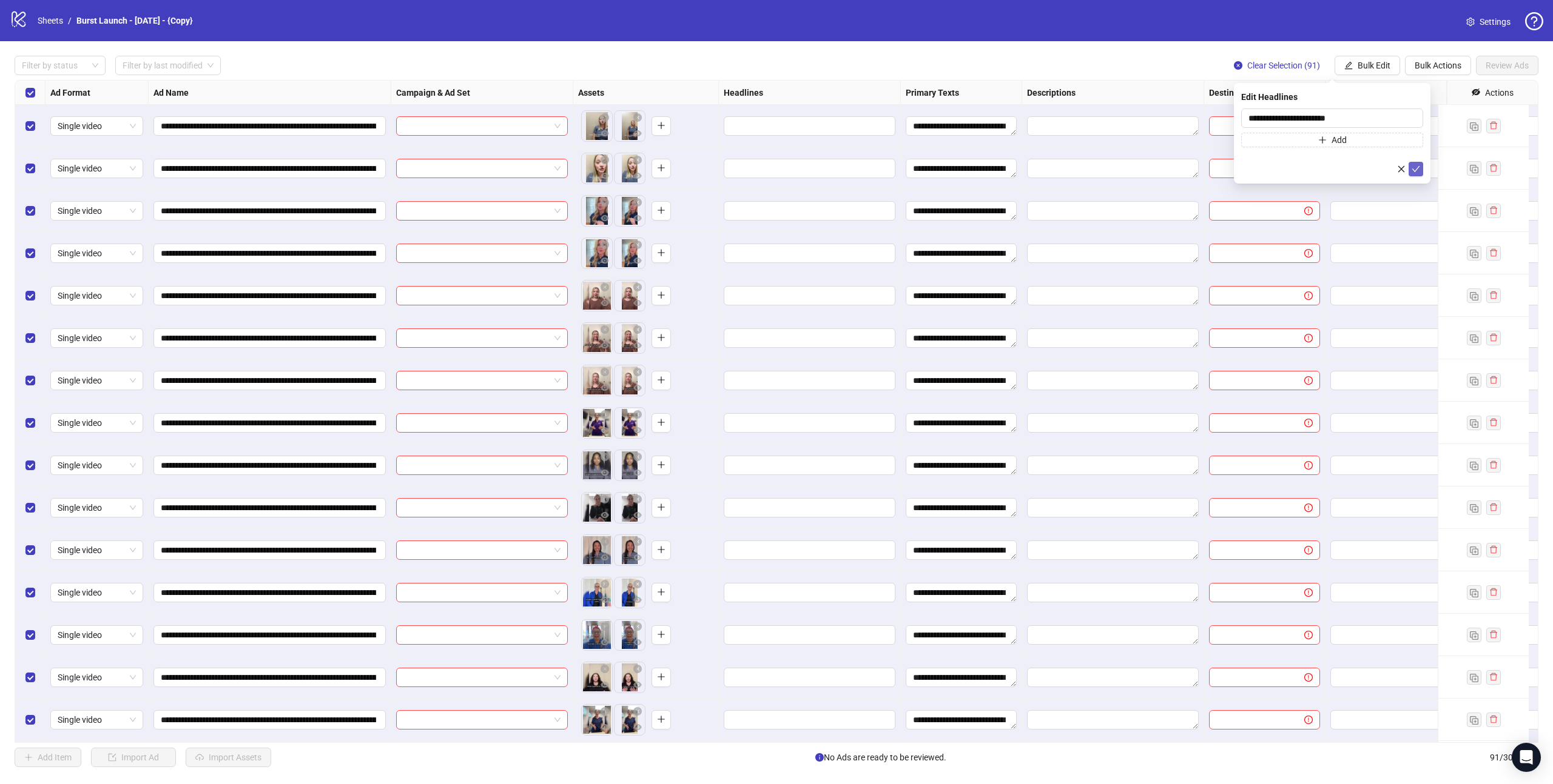
click at [1413, 169] on icon "check" at bounding box center [1415, 169] width 8 height 6
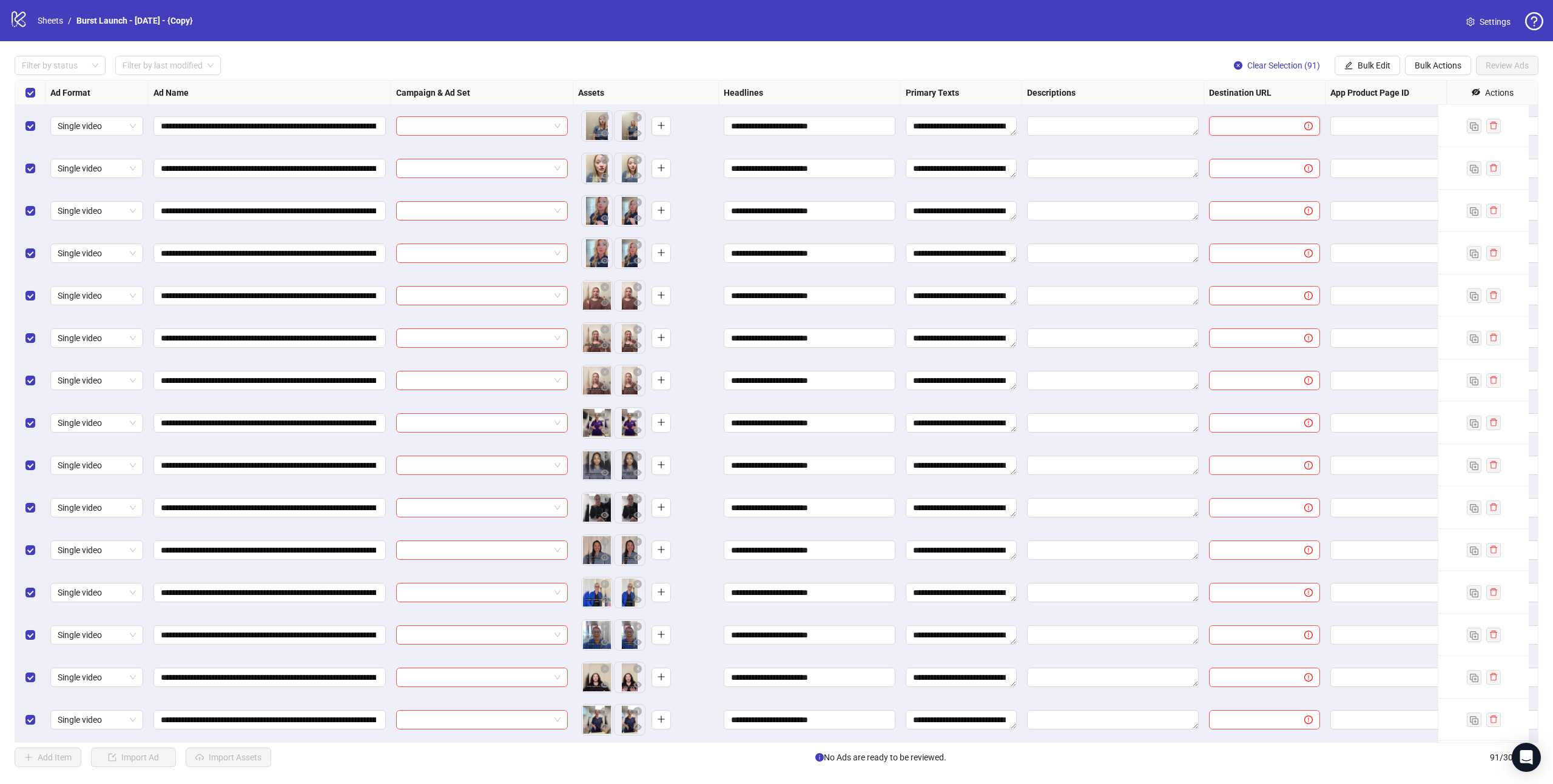
click at [1222, 129] on input "text" at bounding box center [1251, 126] width 71 height 13
click at [1359, 71] on button "Bulk Edit" at bounding box center [1367, 65] width 66 height 19
click at [1379, 205] on span "Destination URL" at bounding box center [1378, 207] width 72 height 13
click at [1255, 121] on input "text" at bounding box center [1328, 118] width 158 height 13
paste input "**********"
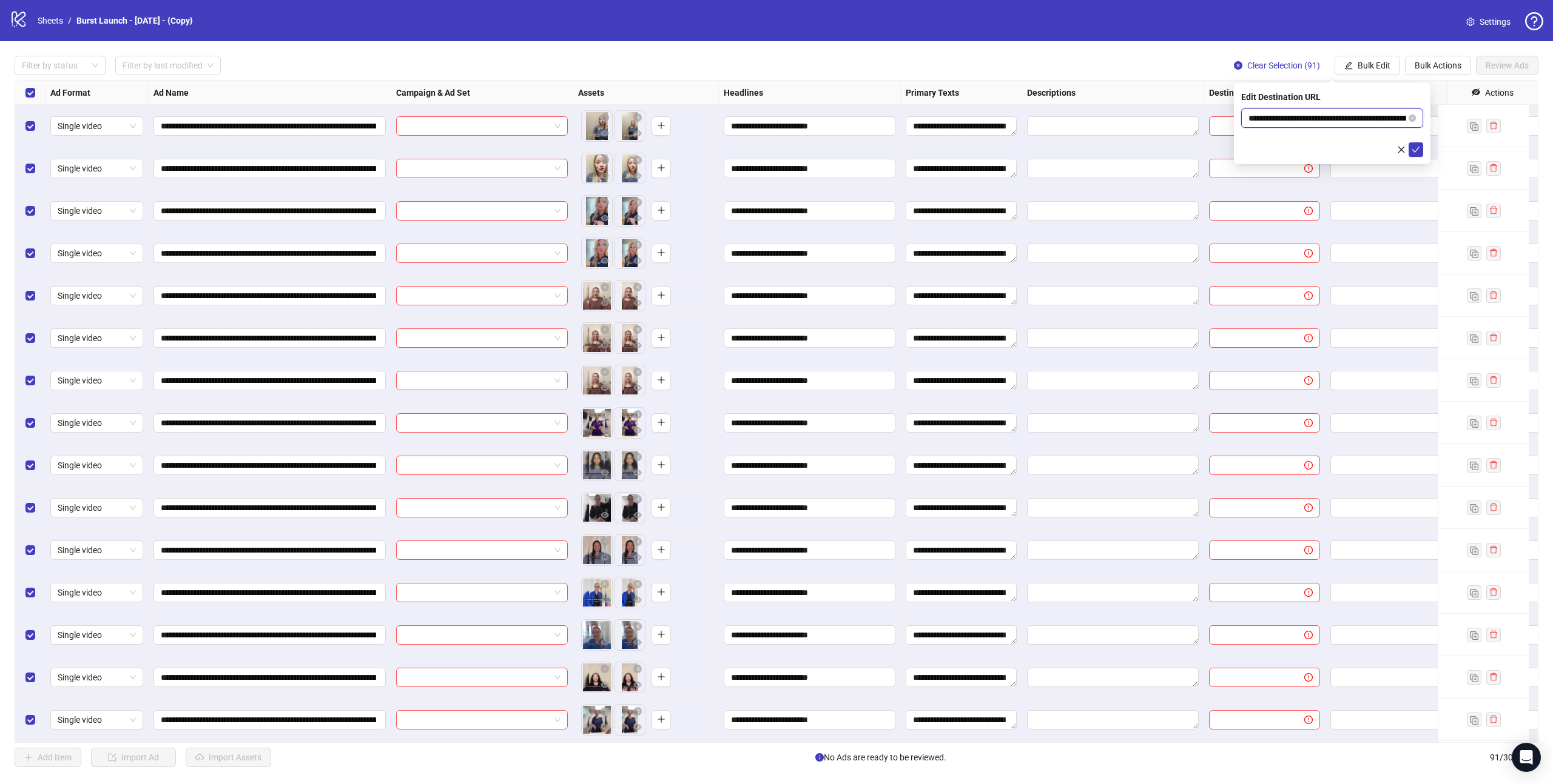
scroll to position [0, 65]
type input "**********"
click at [1412, 150] on icon "check" at bounding box center [1416, 150] width 8 height 8
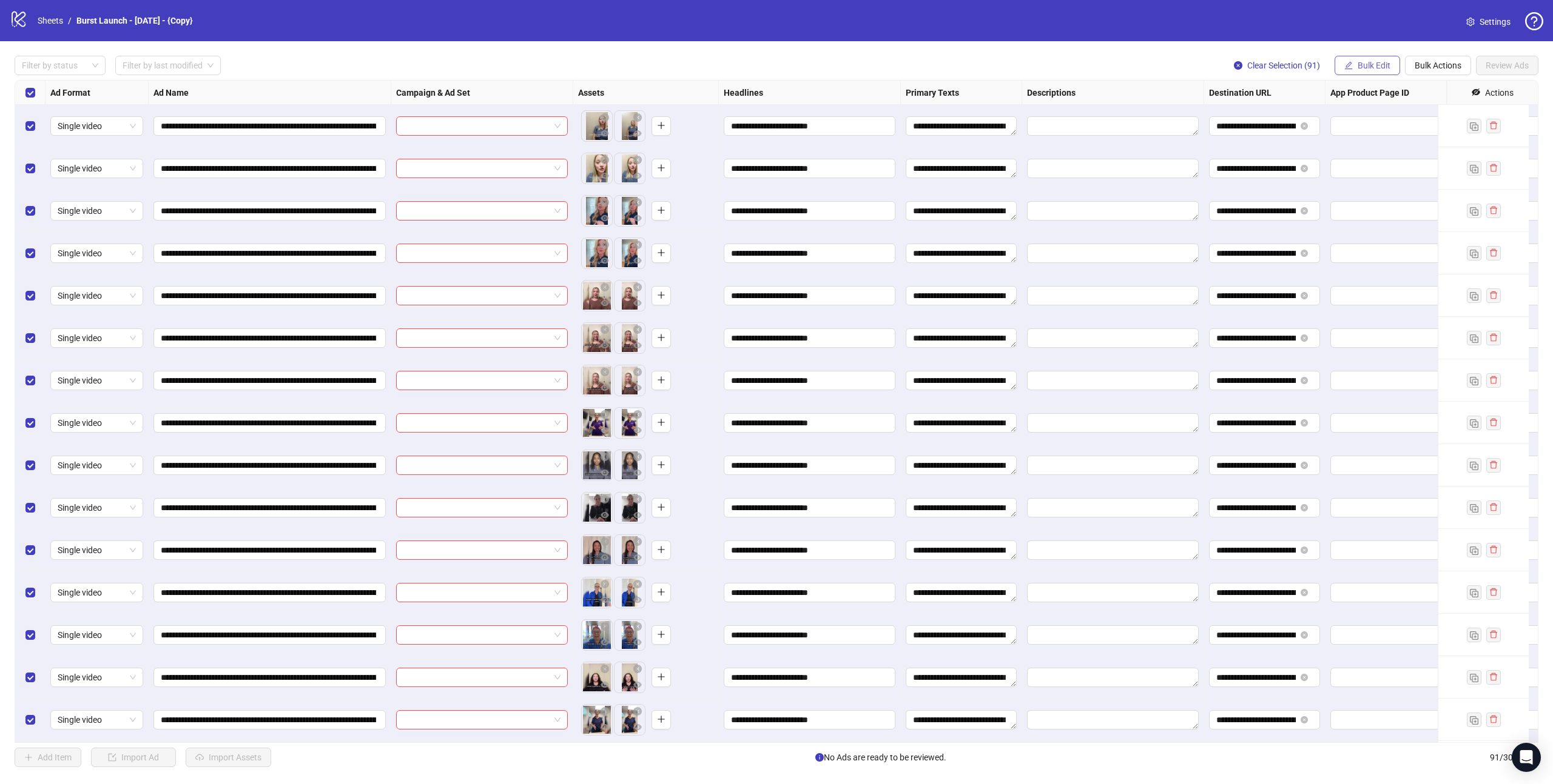
click at [1370, 66] on span "Bulk Edit" at bounding box center [1373, 66] width 33 height 10
click at [1388, 265] on span "Call to Action" at bounding box center [1378, 265] width 72 height 13
click at [1328, 120] on input "search" at bounding box center [1327, 118] width 156 height 18
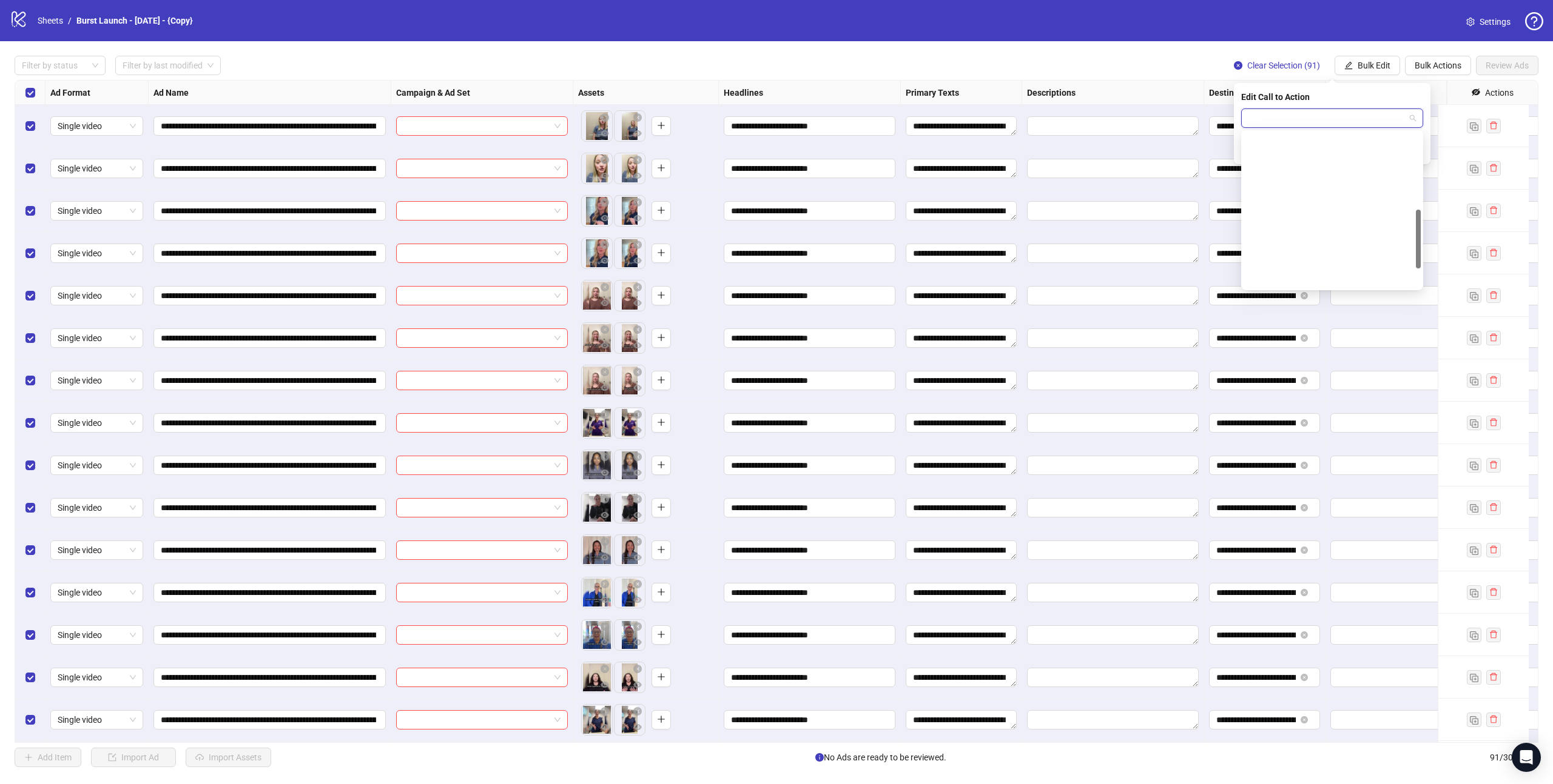
scroll to position [202, 0]
click at [1270, 231] on div "Shop now" at bounding box center [1332, 232] width 162 height 13
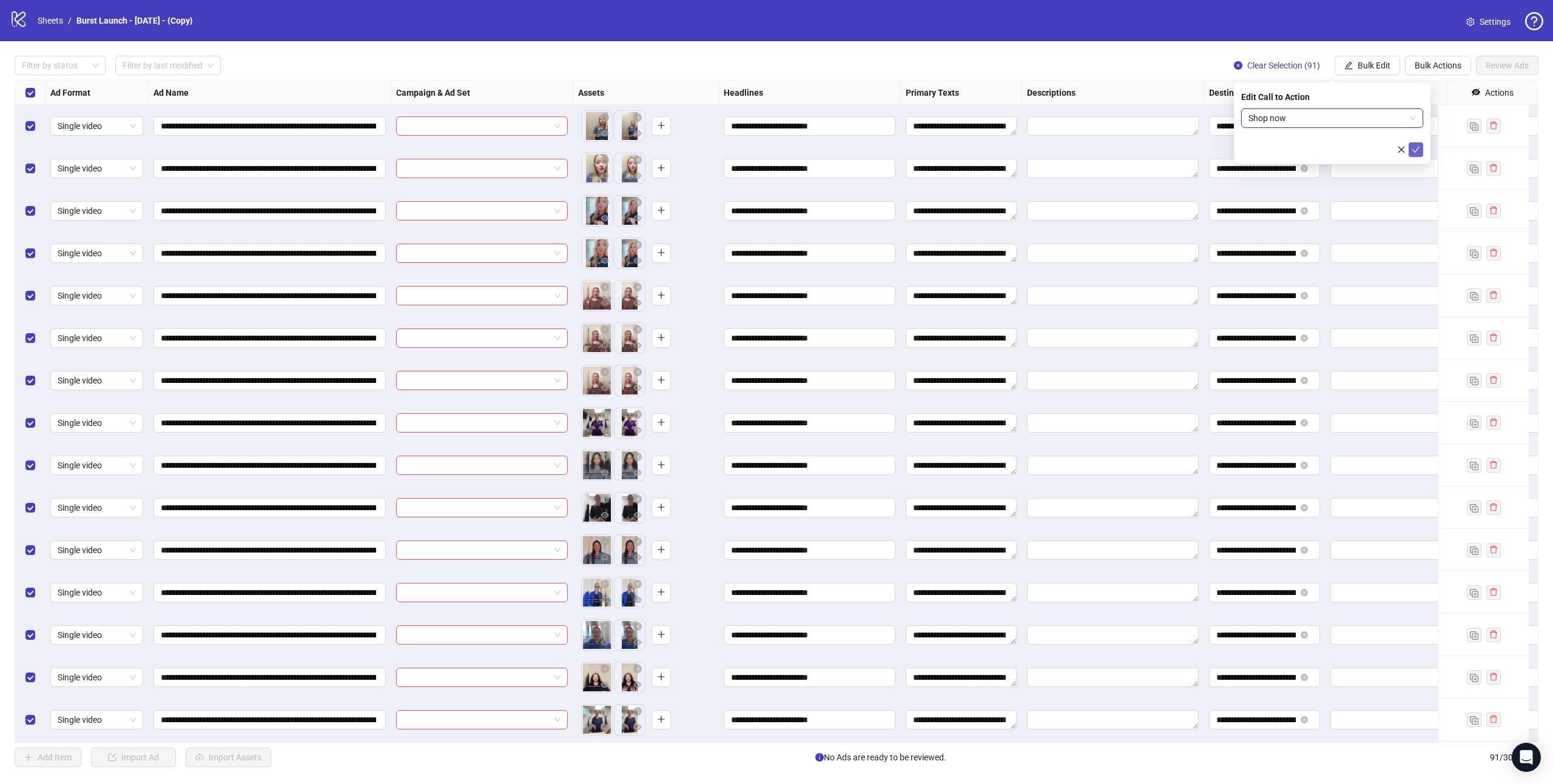
click at [1419, 148] on icon "check" at bounding box center [1416, 150] width 8 height 8
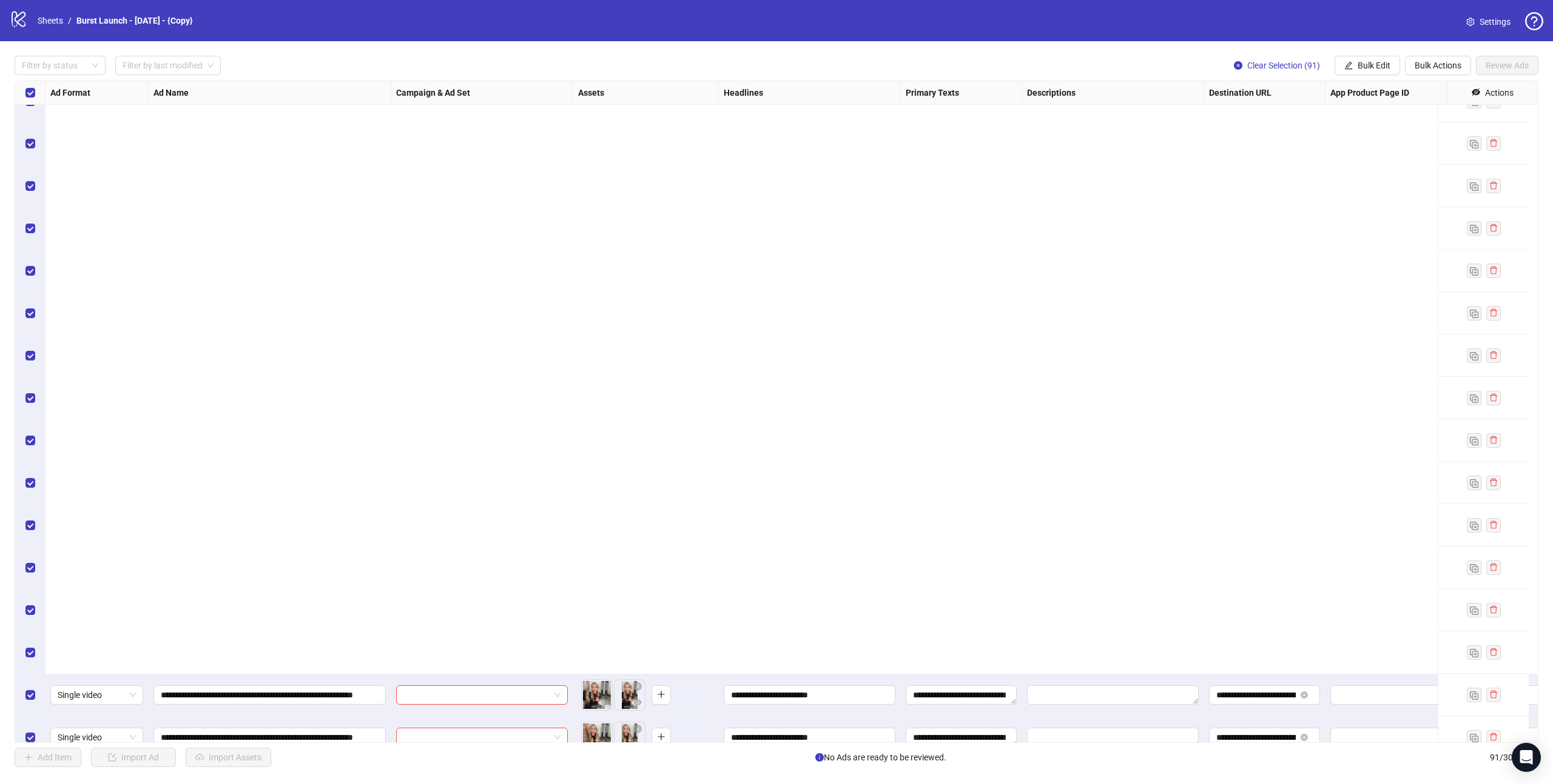
scroll to position [3233, 0]
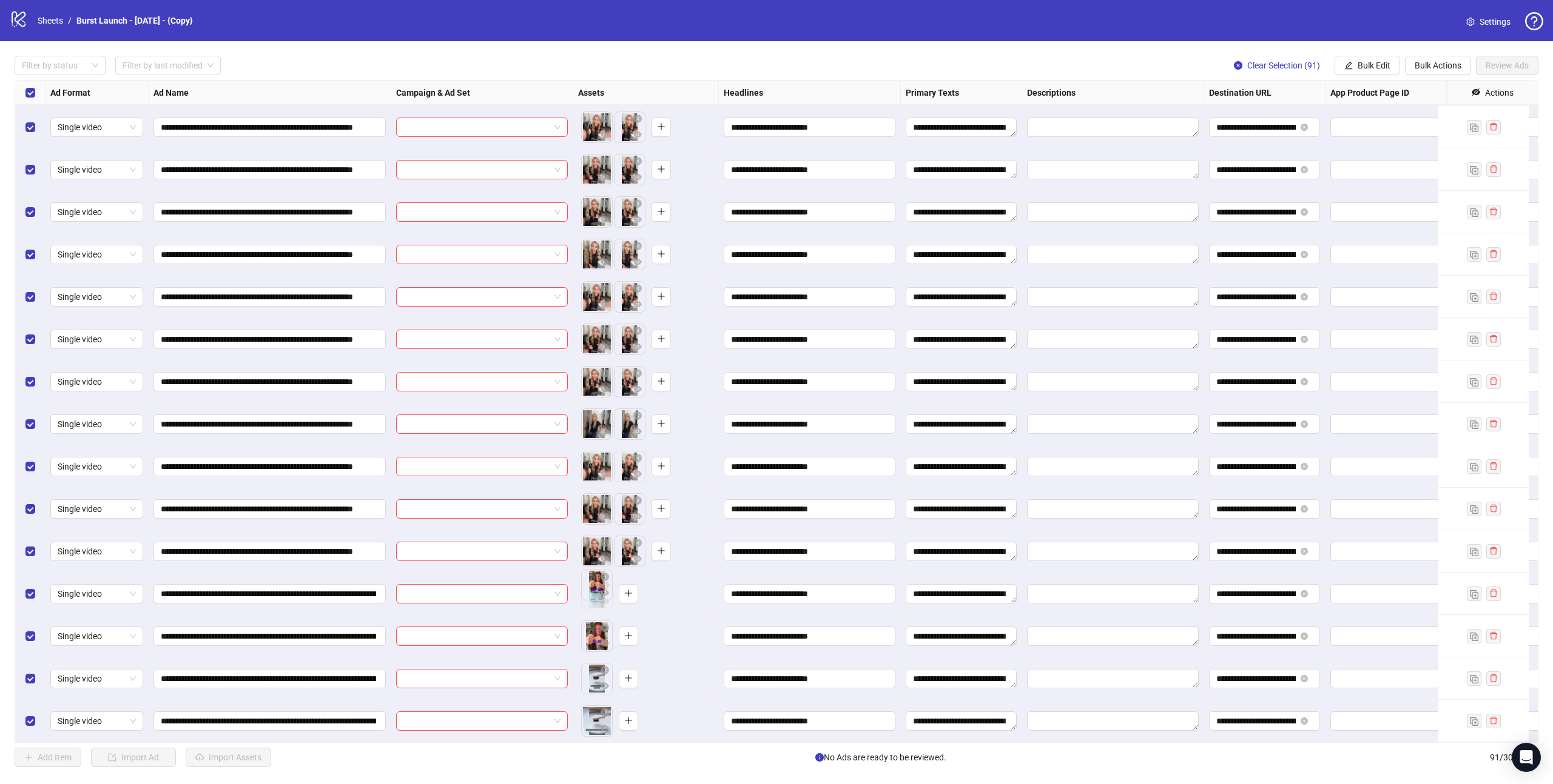
drag, startPoint x: 589, startPoint y: 584, endPoint x: 652, endPoint y: 628, distance: 76.8
click at [652, 628] on body "**********" at bounding box center [776, 392] width 1553 height 784
click at [632, 632] on icon "plus" at bounding box center [628, 636] width 8 height 8
click at [605, 598] on icon "eye" at bounding box center [605, 601] width 8 height 6
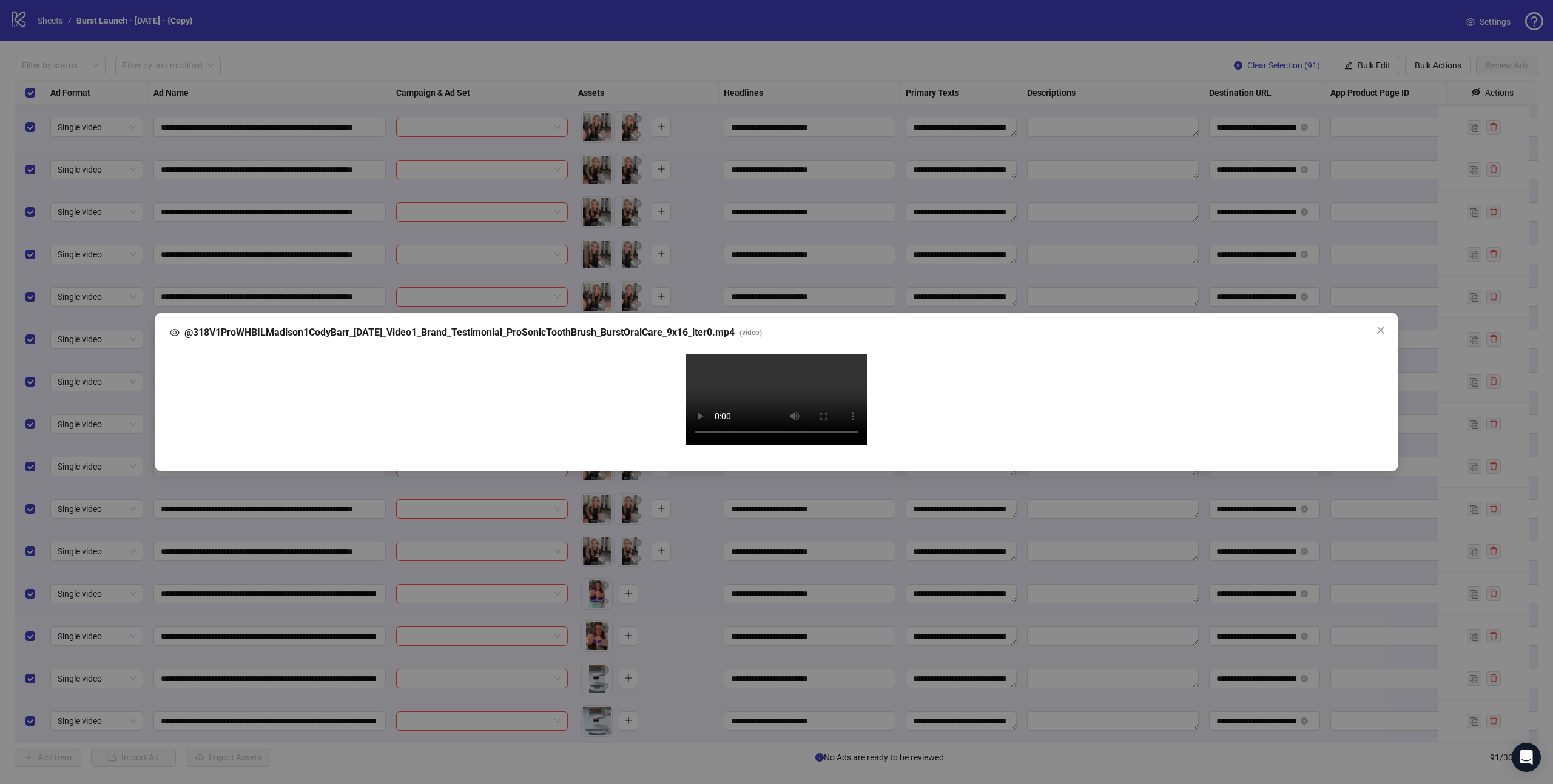
click at [518, 325] on span "@318V1ProWHBILMadison1CodyBarr_08-08-25_Video1_Brand_Testimonial_ProSonicToothB…" at bounding box center [459, 332] width 550 height 14
copy span "@318V1ProWHBILMadison1CodyBarr_08-08-25_Video1_Brand_Testimonial_ProSonicToothB…"
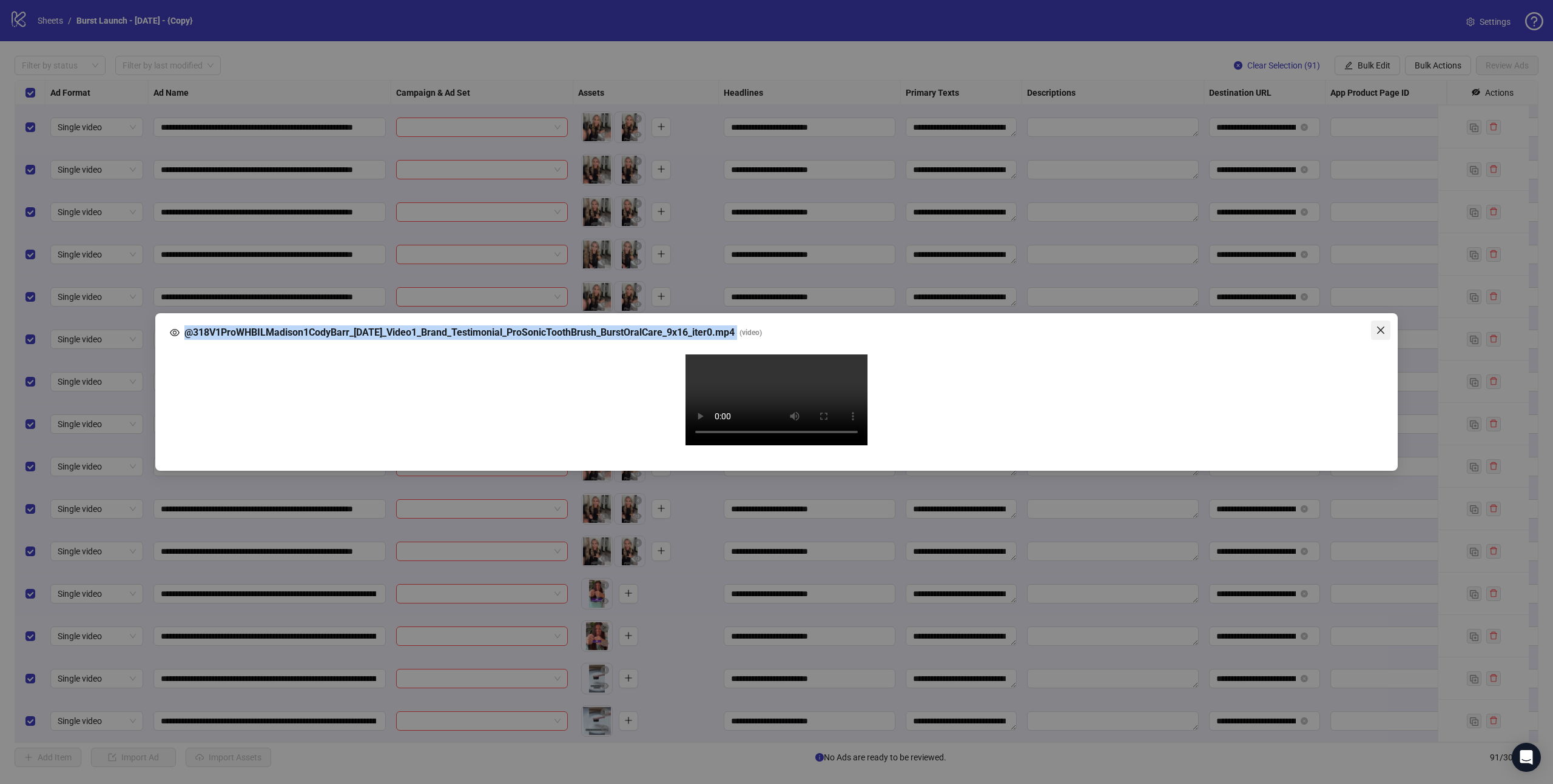
click at [1377, 325] on icon "close" at bounding box center [1381, 330] width 10 height 10
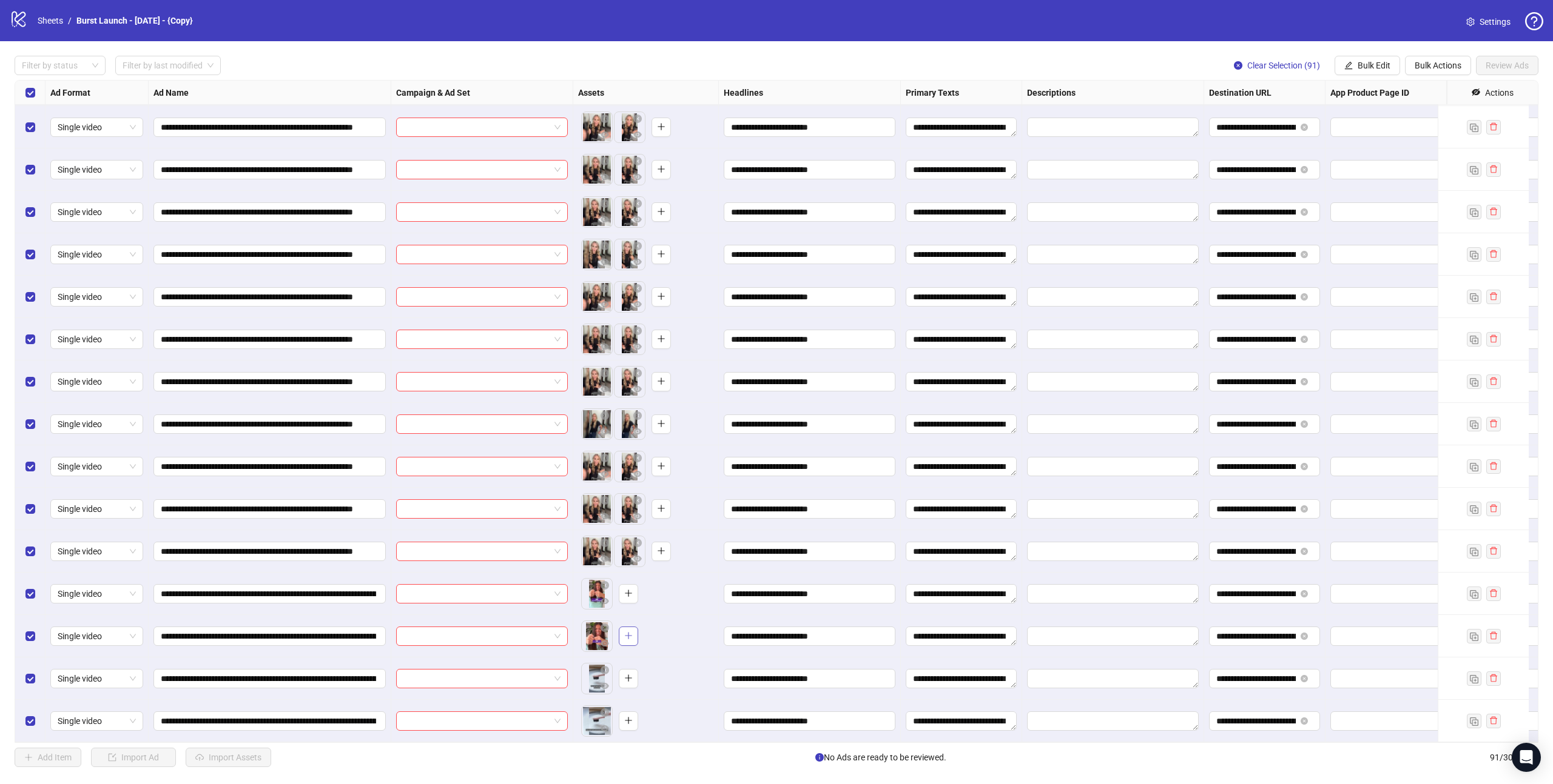
click at [628, 633] on icon "plus" at bounding box center [628, 636] width 1 height 7
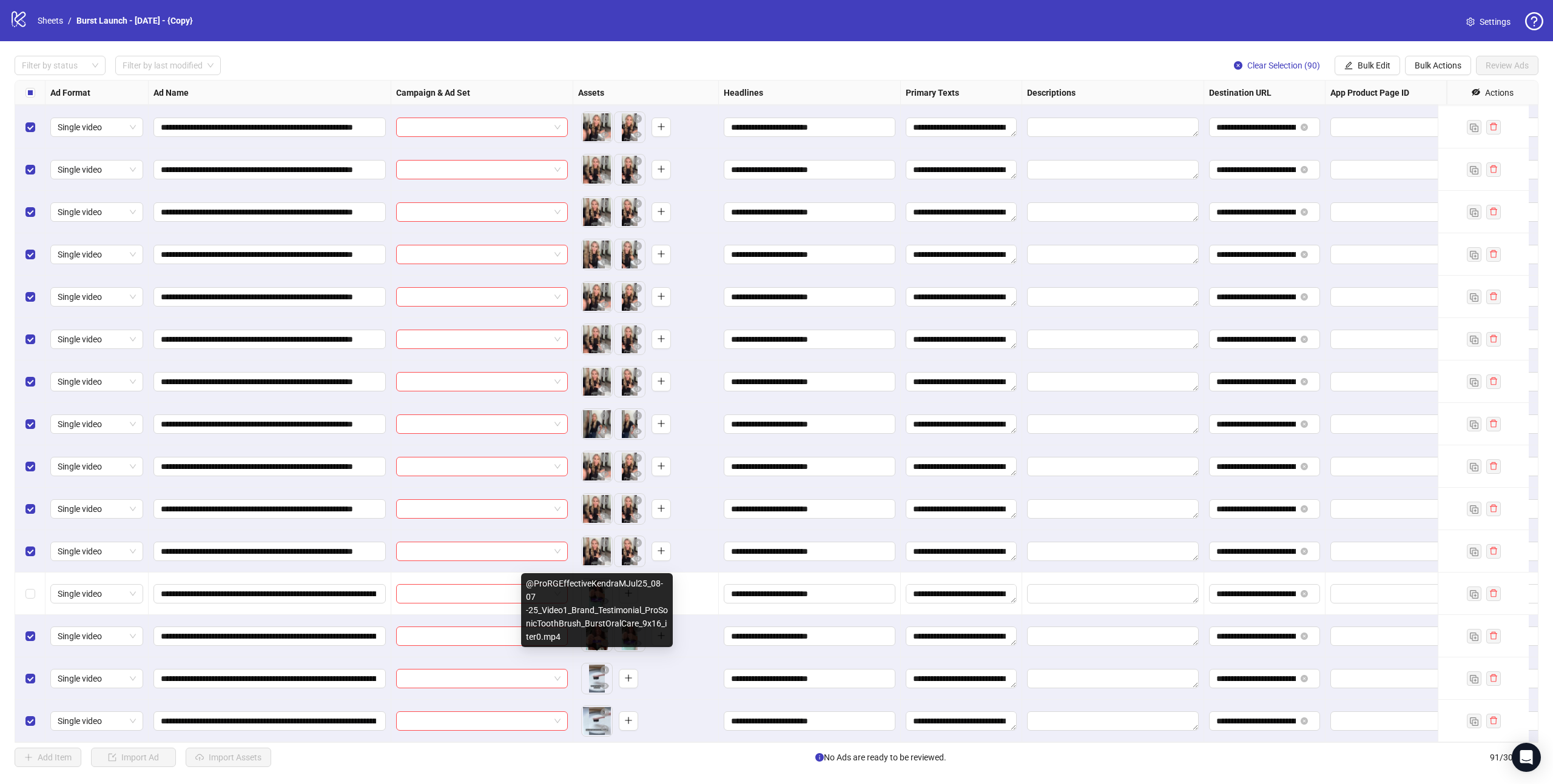
click at [596, 672] on body "**********" at bounding box center [776, 392] width 1553 height 784
drag, startPoint x: 573, startPoint y: 636, endPoint x: 574, endPoint y: 680, distance: 44.0
click at [574, 680] on body "**********" at bounding box center [776, 392] width 1553 height 784
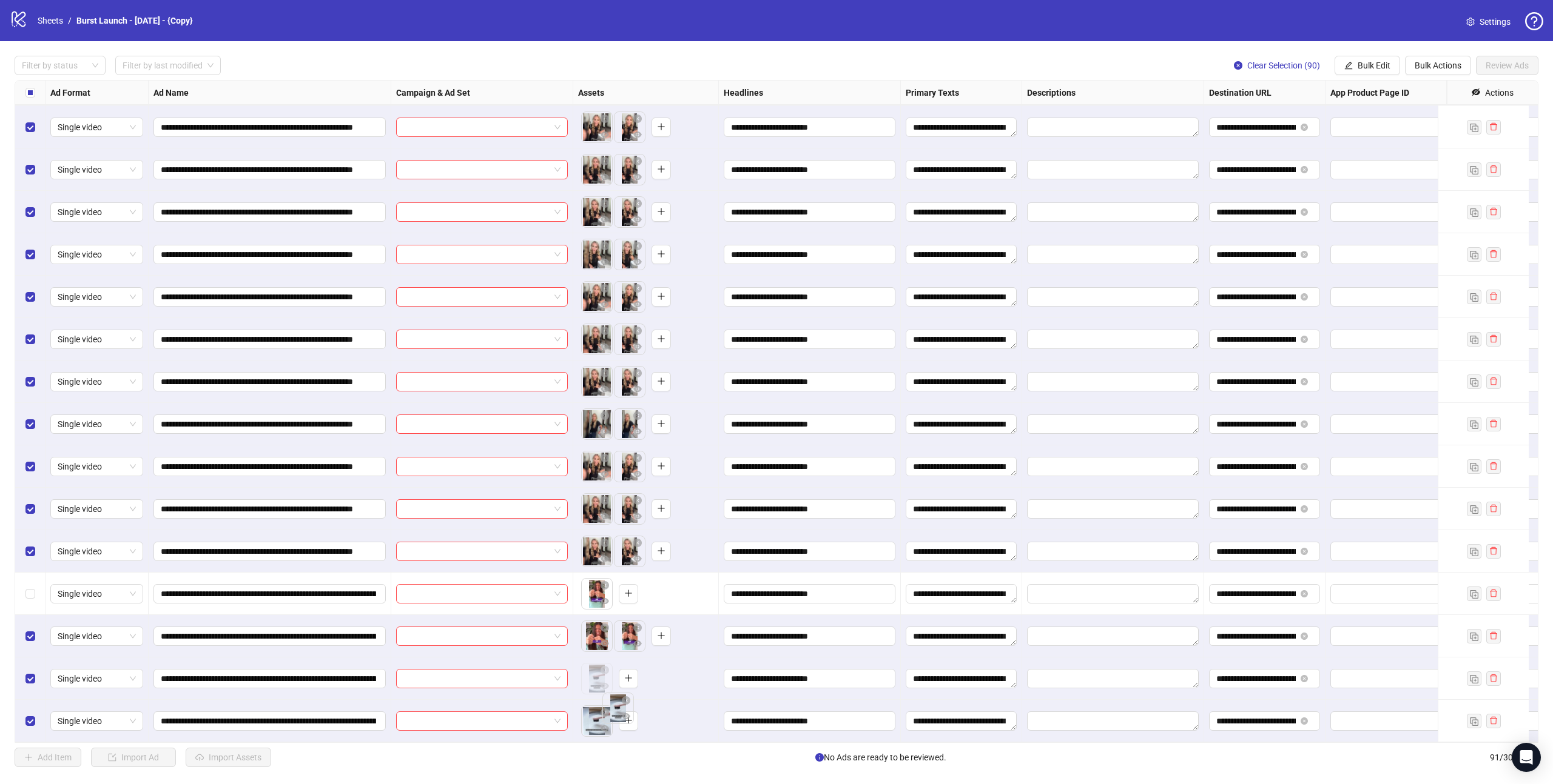
drag, startPoint x: 596, startPoint y: 675, endPoint x: 617, endPoint y: 714, distance: 44.3
click at [617, 714] on body "**********" at bounding box center [776, 392] width 1553 height 784
click at [626, 717] on icon "plus" at bounding box center [628, 721] width 8 height 8
drag, startPoint x: 564, startPoint y: 639, endPoint x: 572, endPoint y: 642, distance: 8.5
click at [572, 642] on body "**********" at bounding box center [776, 392] width 1553 height 784
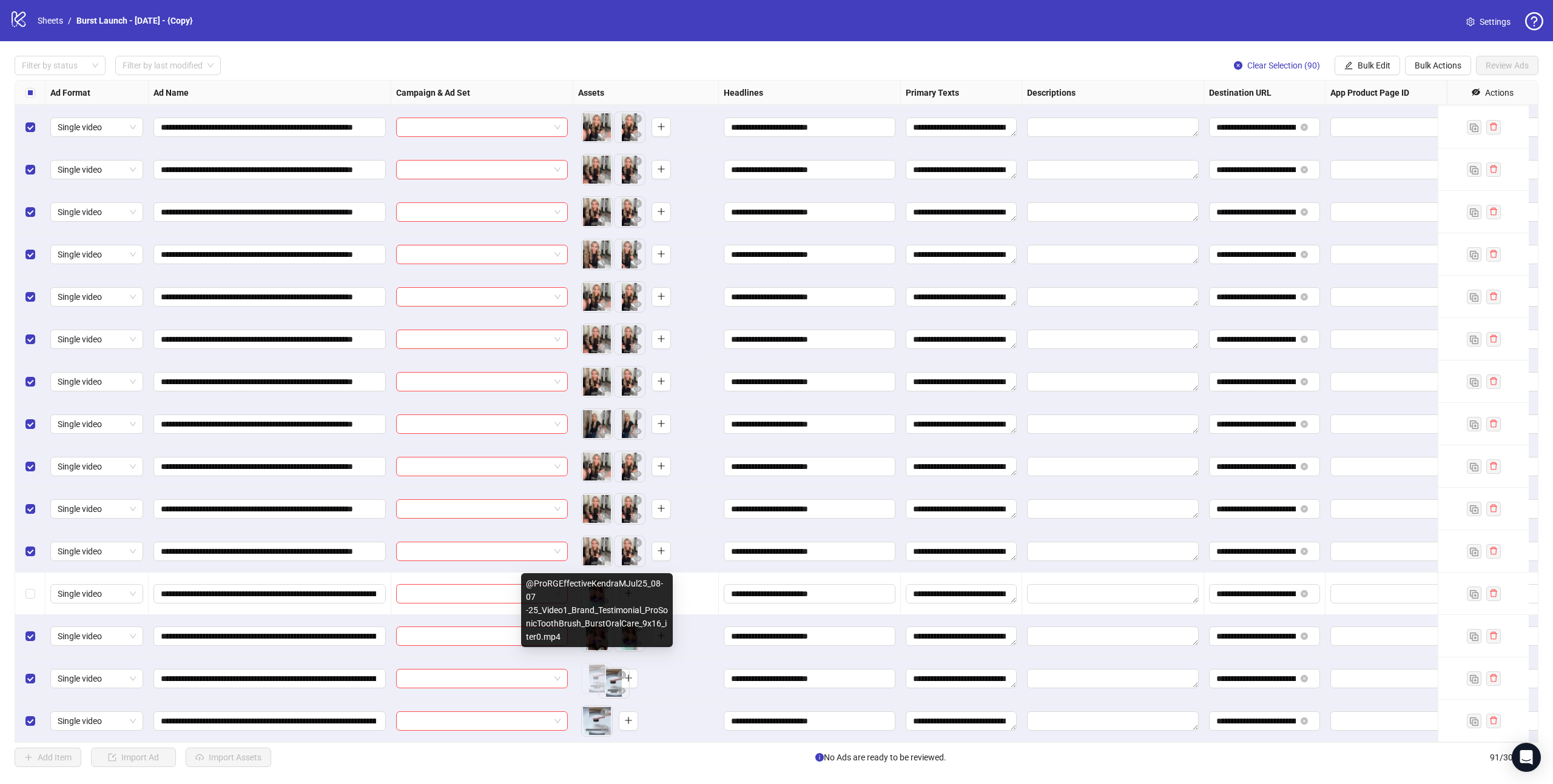
drag, startPoint x: 528, startPoint y: 584, endPoint x: 546, endPoint y: 597, distance: 22.2
click at [546, 597] on div "@ProRGEffectiveKendraMJul25_08-07 -25_Video1_Brand_Testimonial_ProSonicToothBru…" at bounding box center [597, 610] width 151 height 74
click at [544, 586] on div "@ProRGEffectiveKendraMJul25_08-07 -25_Video1_Brand_Testimonial_ProSonicToothBru…" at bounding box center [597, 610] width 151 height 74
click at [544, 587] on div "@ProRGEffectiveKendraMJul25_08-07 -25_Video1_Brand_Testimonial_ProSonicToothBru…" at bounding box center [597, 610] width 151 height 74
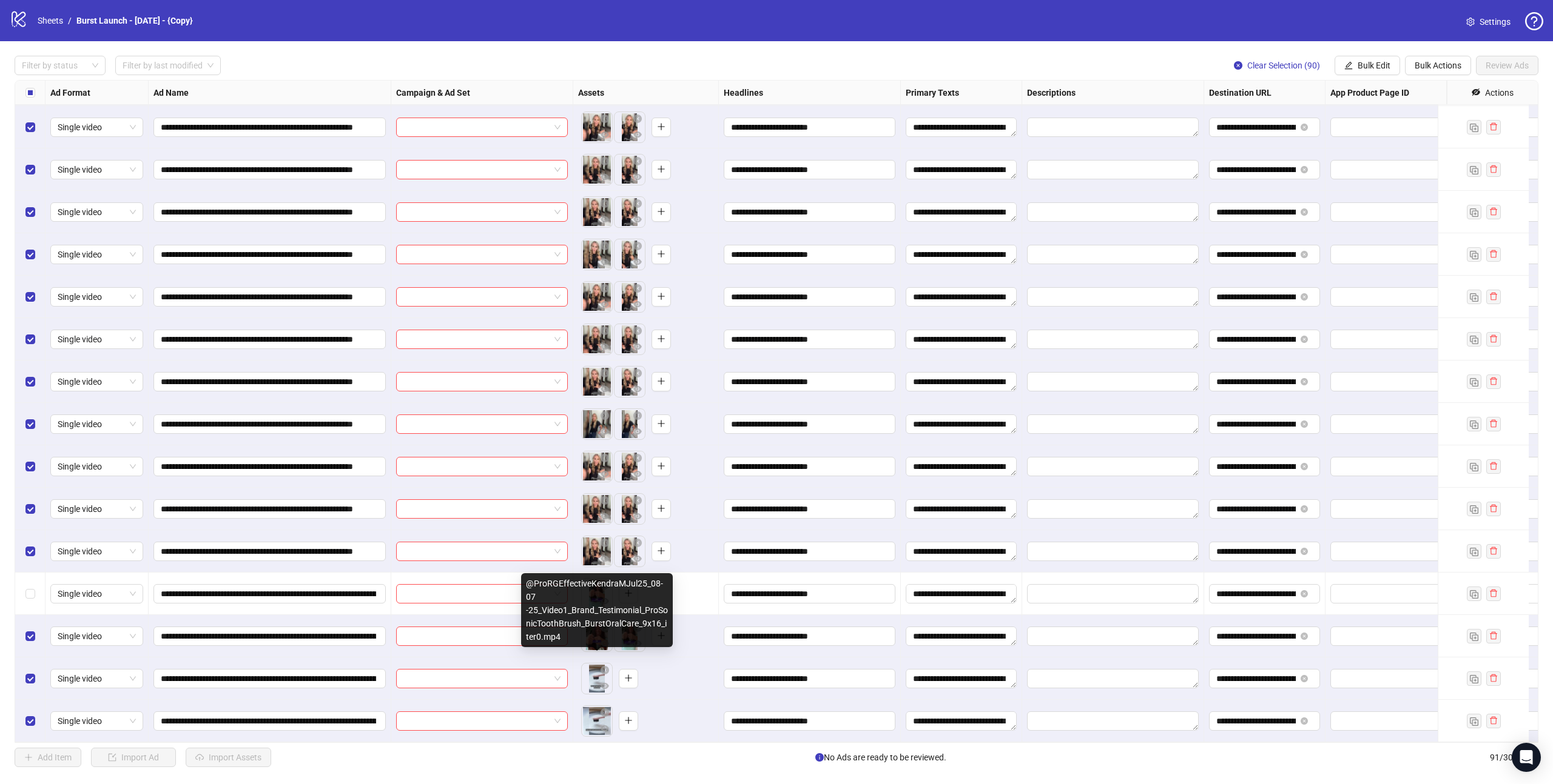
click at [544, 587] on div "@ProRGEffectiveKendraMJul25_08-07 -25_Video1_Brand_Testimonial_ProSonicToothBru…" at bounding box center [597, 610] width 151 height 74
click at [544, 585] on div "@ProRGEffectiveKendraMJul25_08-07 -25_Video1_Brand_Testimonial_ProSonicToothBru…" at bounding box center [597, 610] width 151 height 74
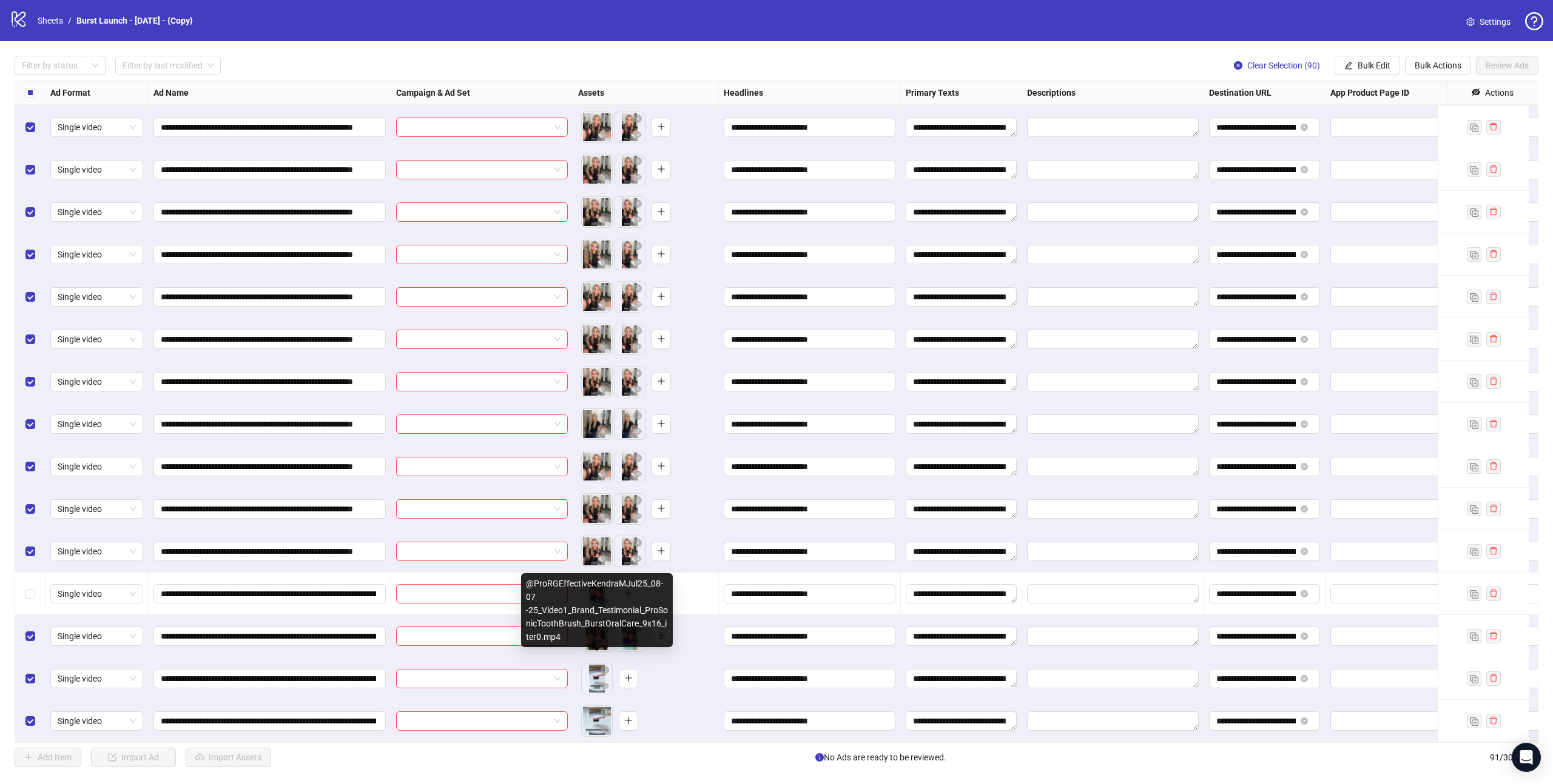
click at [544, 585] on div "@ProRGEffectiveKendraMJul25_08-07 -25_Video1_Brand_Testimonial_ProSonicToothBru…" at bounding box center [597, 610] width 151 height 74
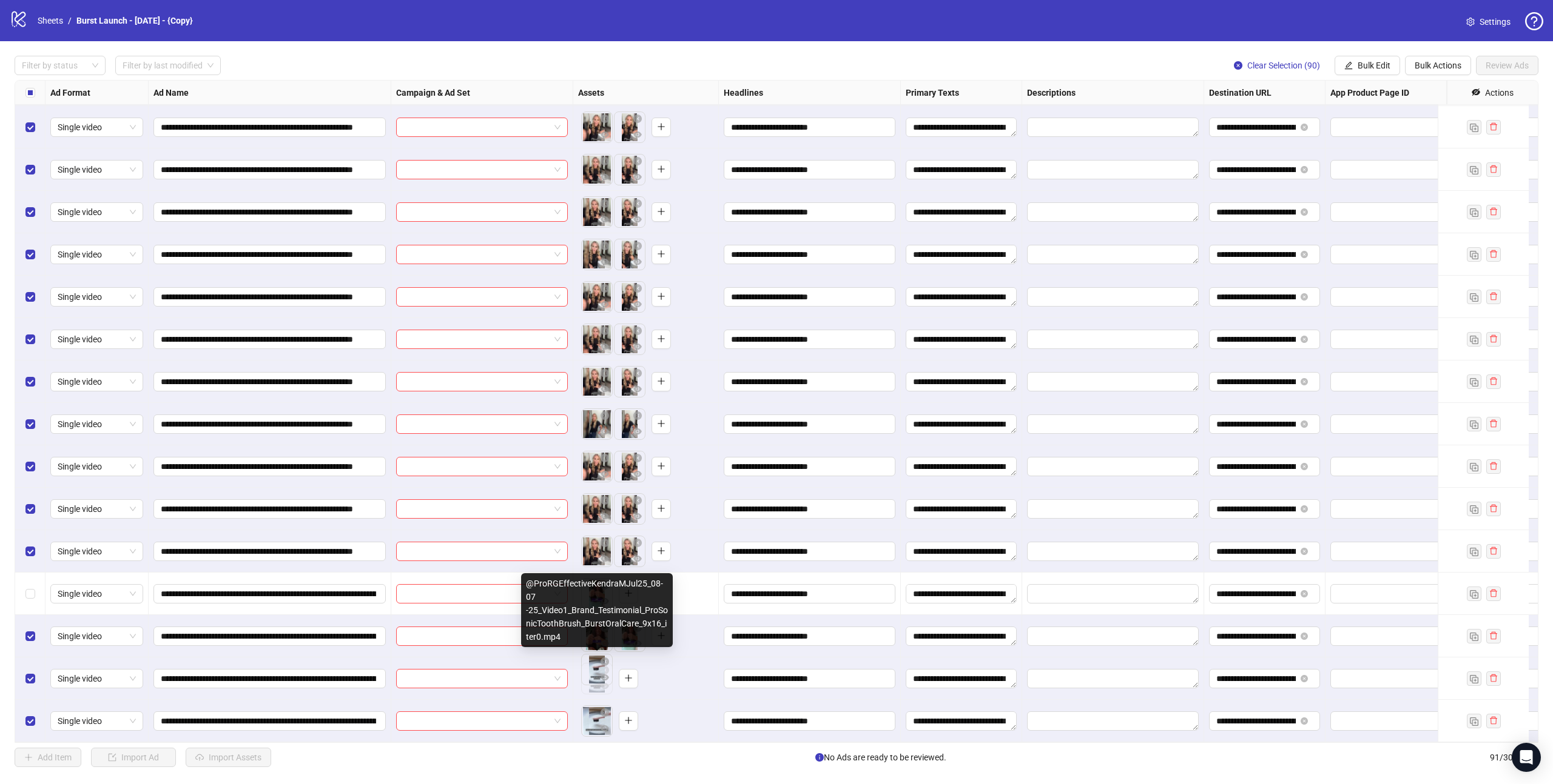
click at [544, 585] on div "@ProRGEffectiveKendraMJul25_08-07 -25_Video1_Brand_Testimonial_ProSonicToothBru…" at bounding box center [597, 610] width 151 height 74
click at [602, 683] on icon "eye" at bounding box center [605, 686] width 8 height 6
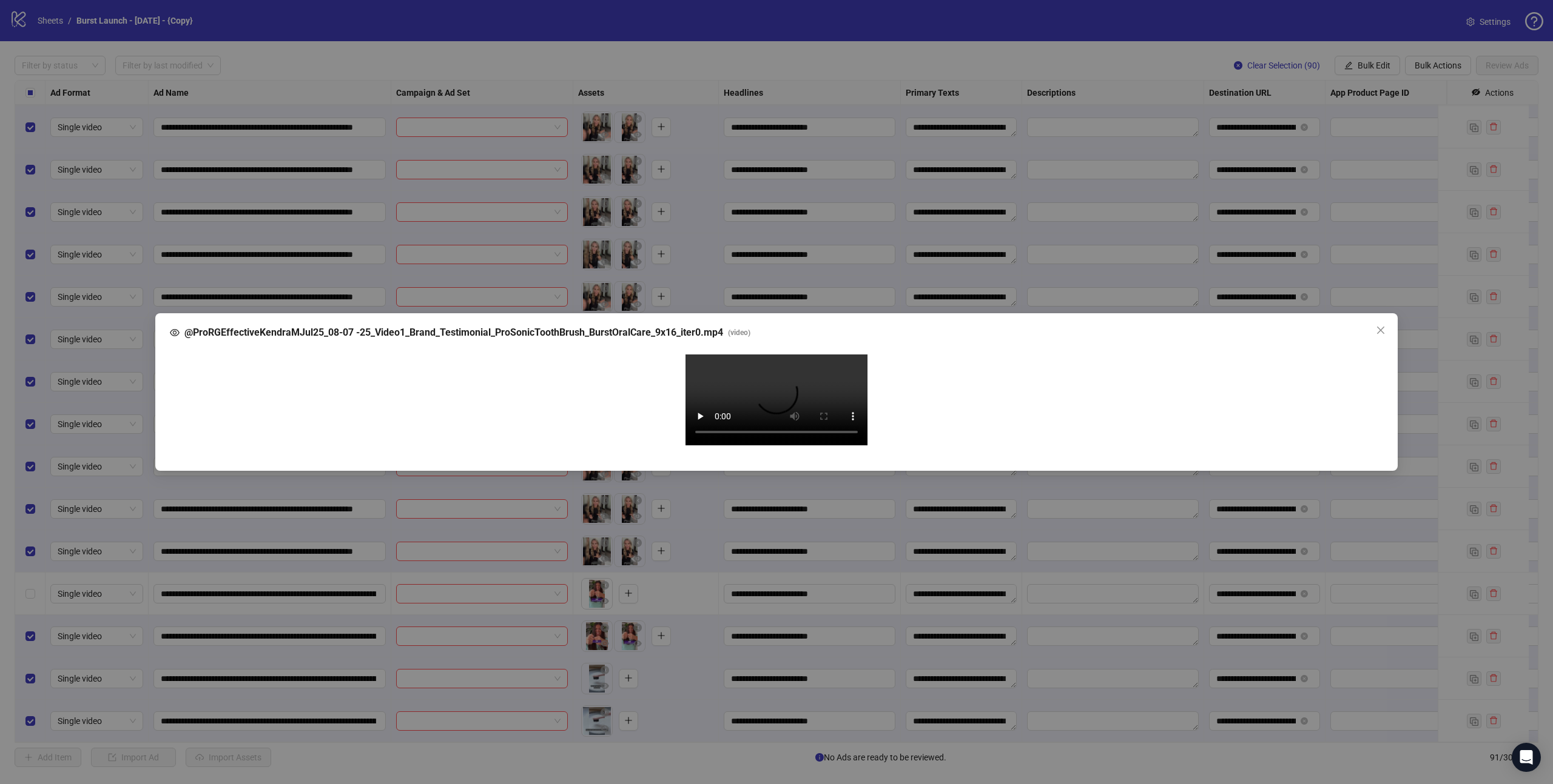
click at [554, 325] on span "@ProRGEffectiveKendraMJul25_08-07 -25_Video1_Brand_Testimonial_ProSonicToothBru…" at bounding box center [453, 332] width 539 height 14
copy span "@ProRGEffectiveKendraMJul25_08-07 -25_Video1_Brand_Testimonial_ProSonicToothBru…"
click at [1379, 321] on button "Close" at bounding box center [1380, 330] width 19 height 19
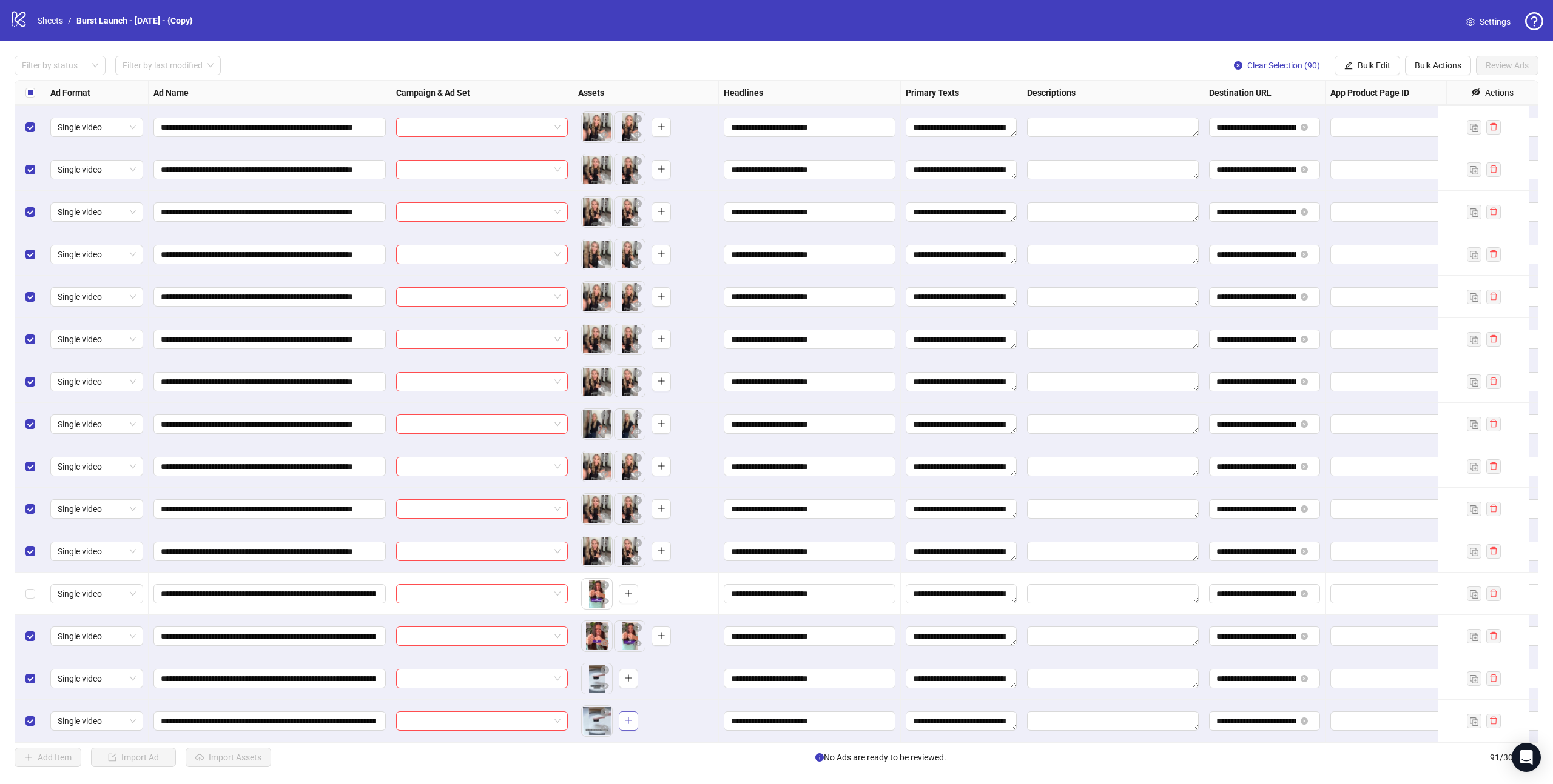
click at [631, 717] on icon "plus" at bounding box center [628, 721] width 8 height 8
click at [605, 666] on icon "close-circle" at bounding box center [605, 671] width 8 height 8
click at [605, 581] on icon "close-circle" at bounding box center [605, 586] width 8 height 8
click at [693, 632] on div "To pick up a draggable item, press the space bar. While dragging, use the arrow…" at bounding box center [645, 636] width 135 height 38
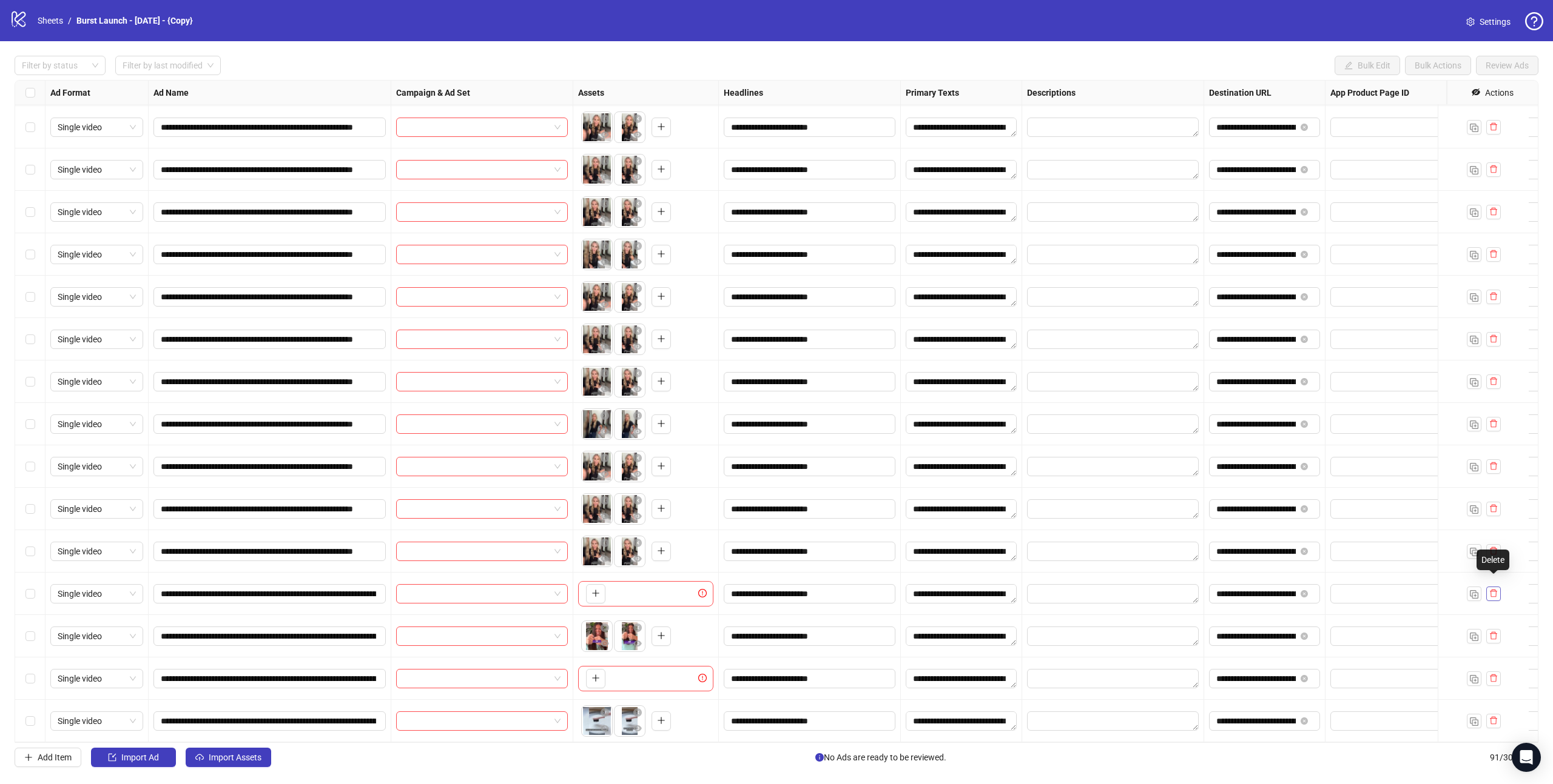
click at [1493, 589] on icon "delete" at bounding box center [1493, 593] width 8 height 8
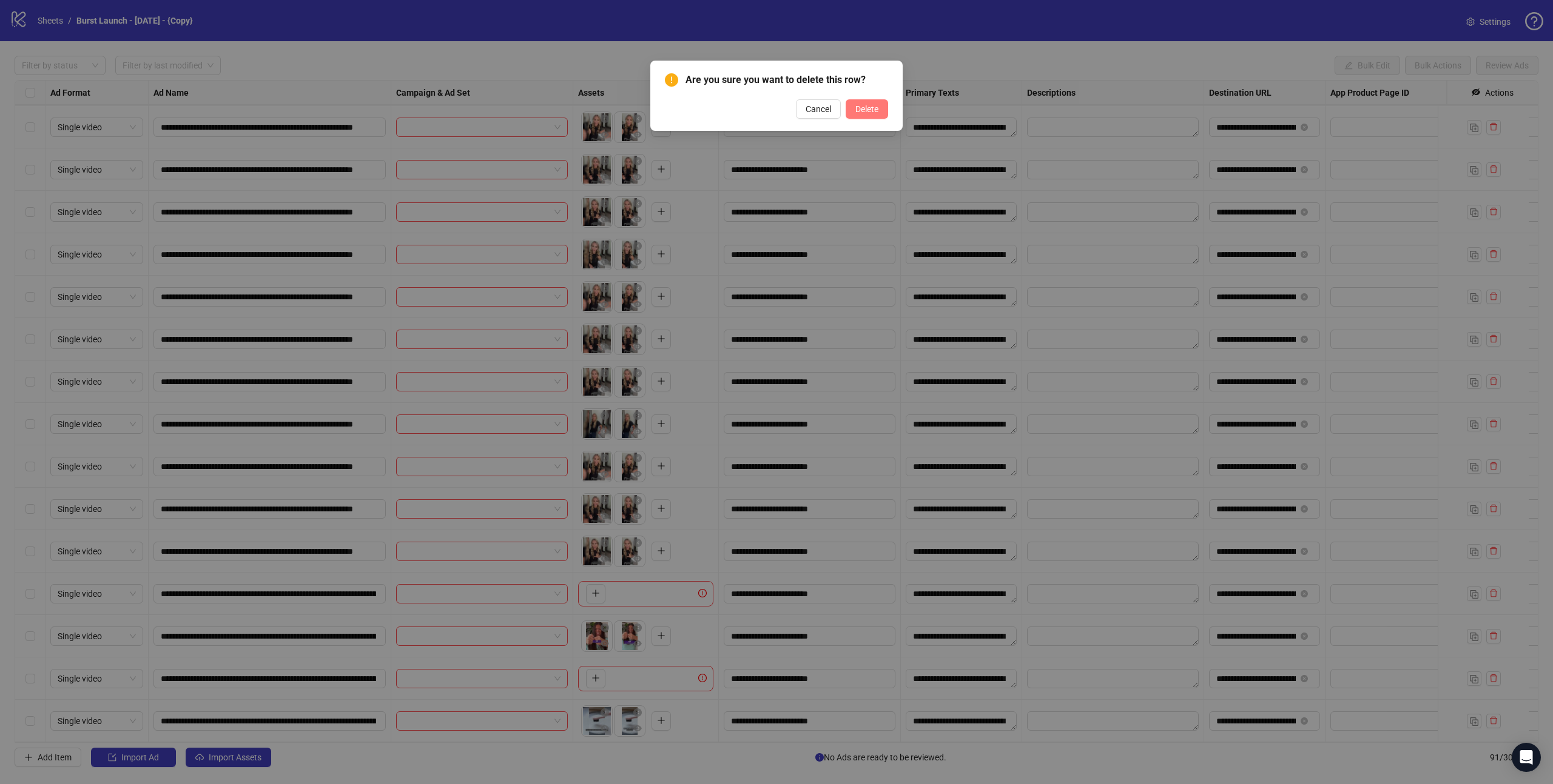
click at [855, 110] on span "Delete" at bounding box center [866, 109] width 23 height 10
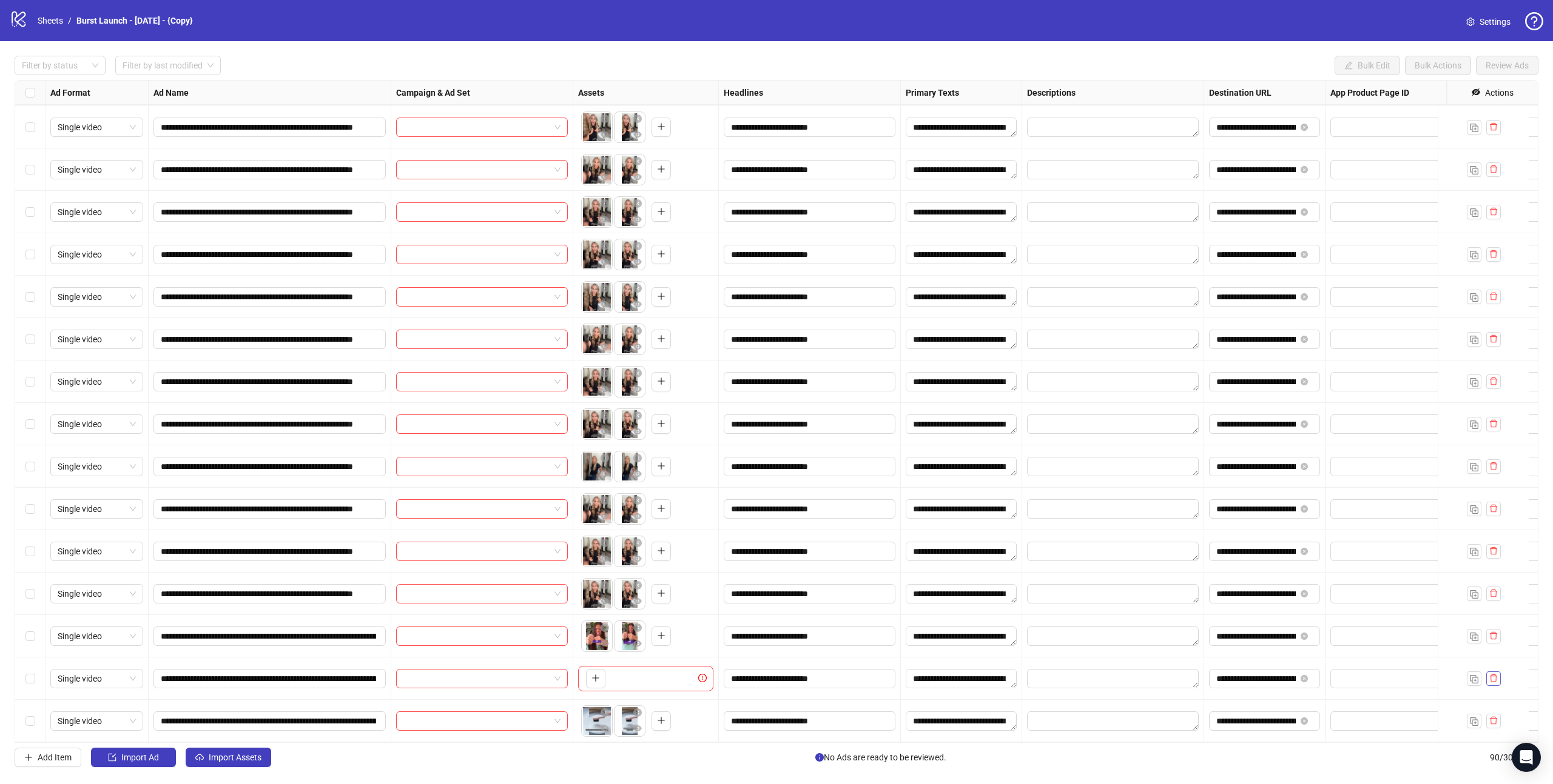
click at [1494, 674] on icon "delete" at bounding box center [1493, 678] width 8 height 8
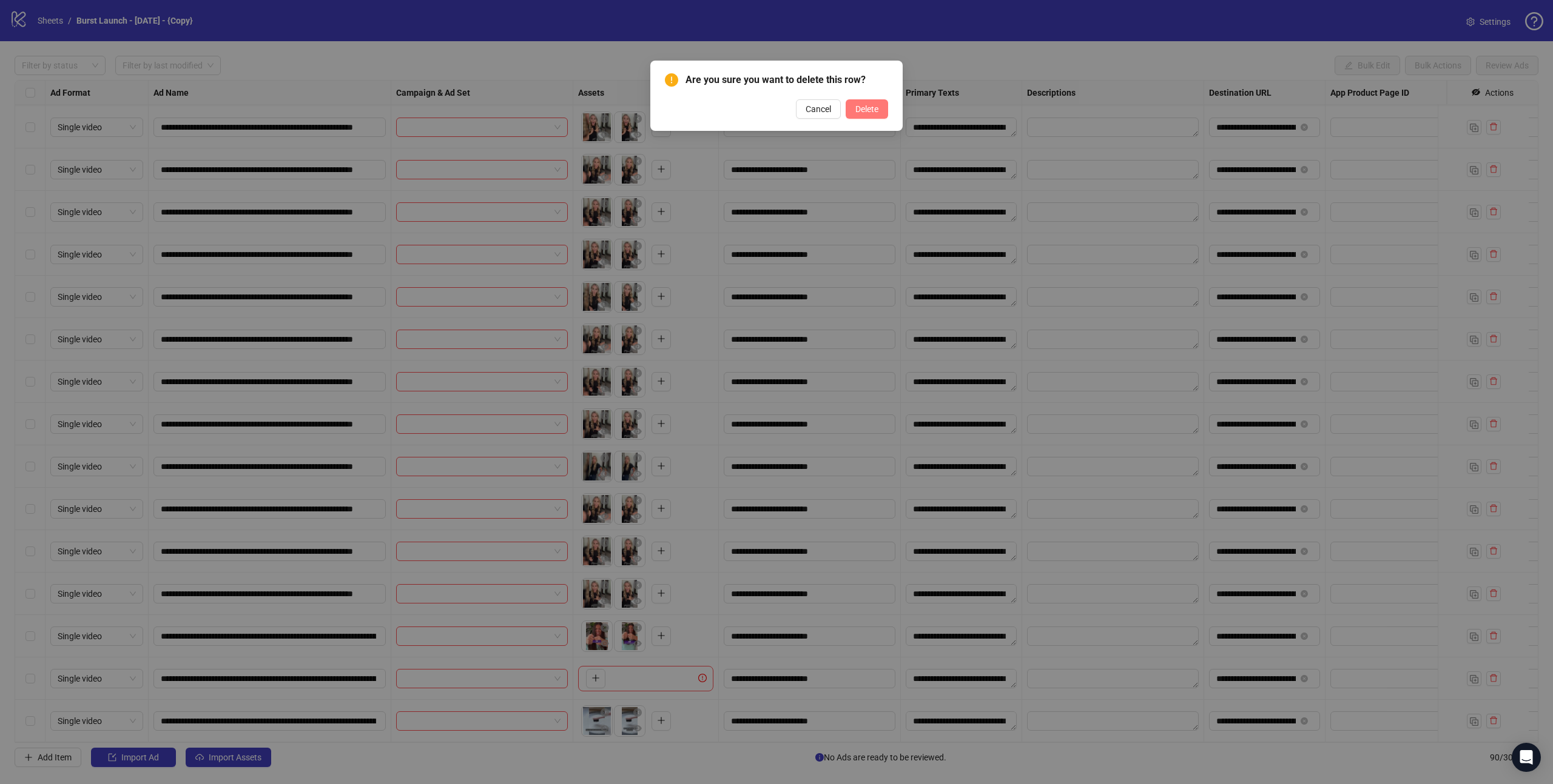
click at [878, 112] on span "Delete" at bounding box center [866, 109] width 23 height 10
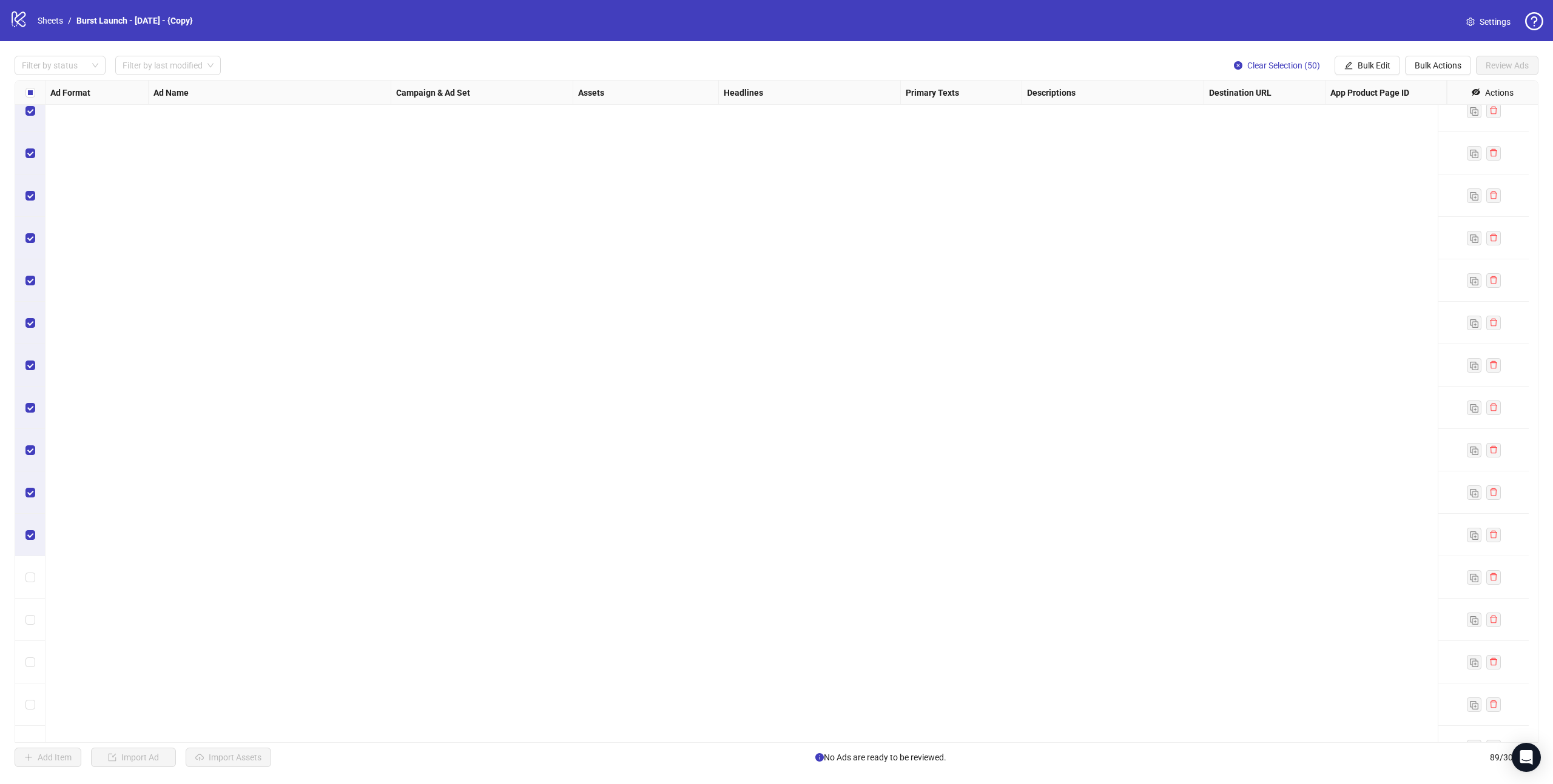
scroll to position [0, 0]
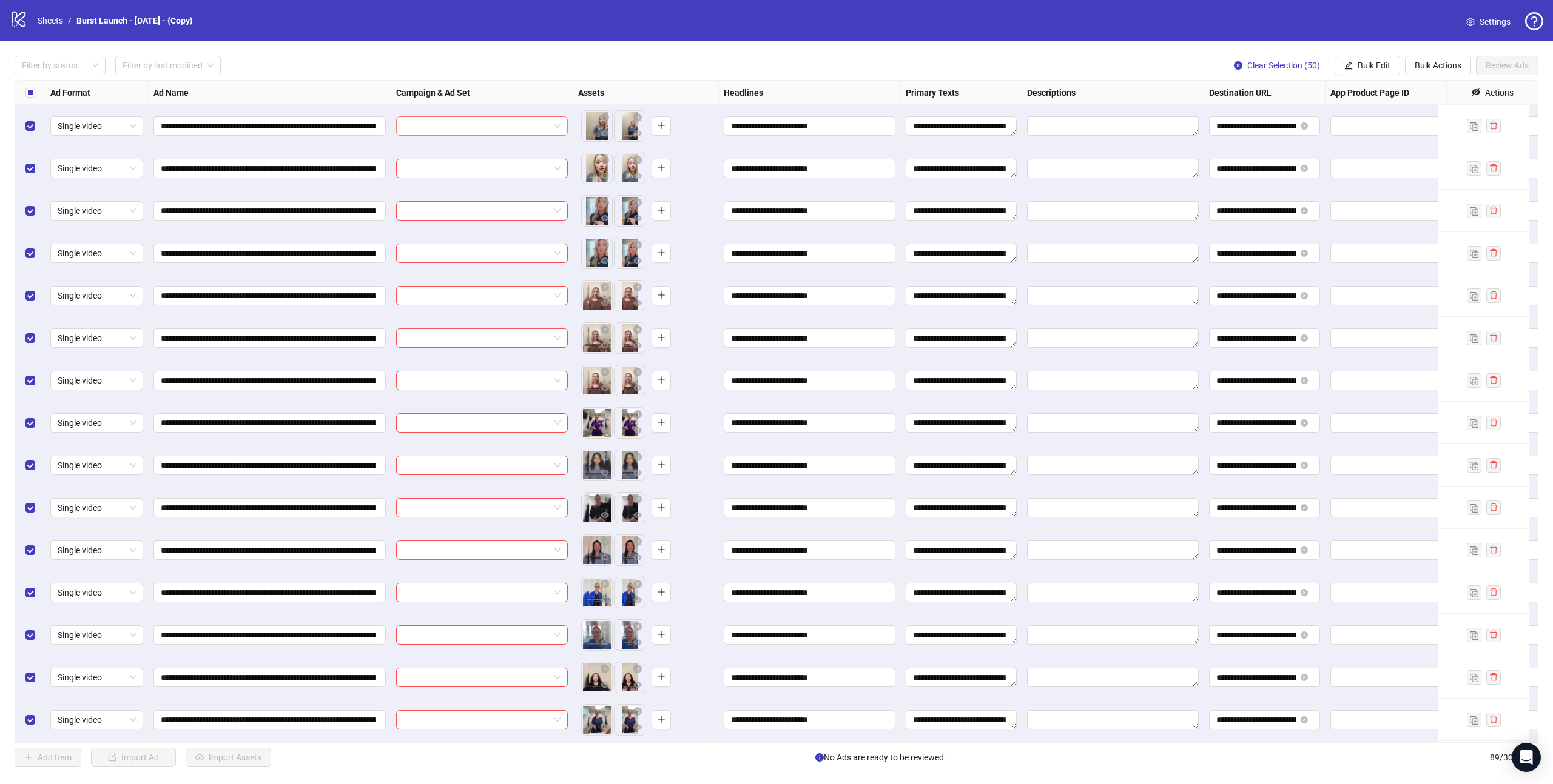
click at [460, 122] on input "search" at bounding box center [477, 126] width 146 height 18
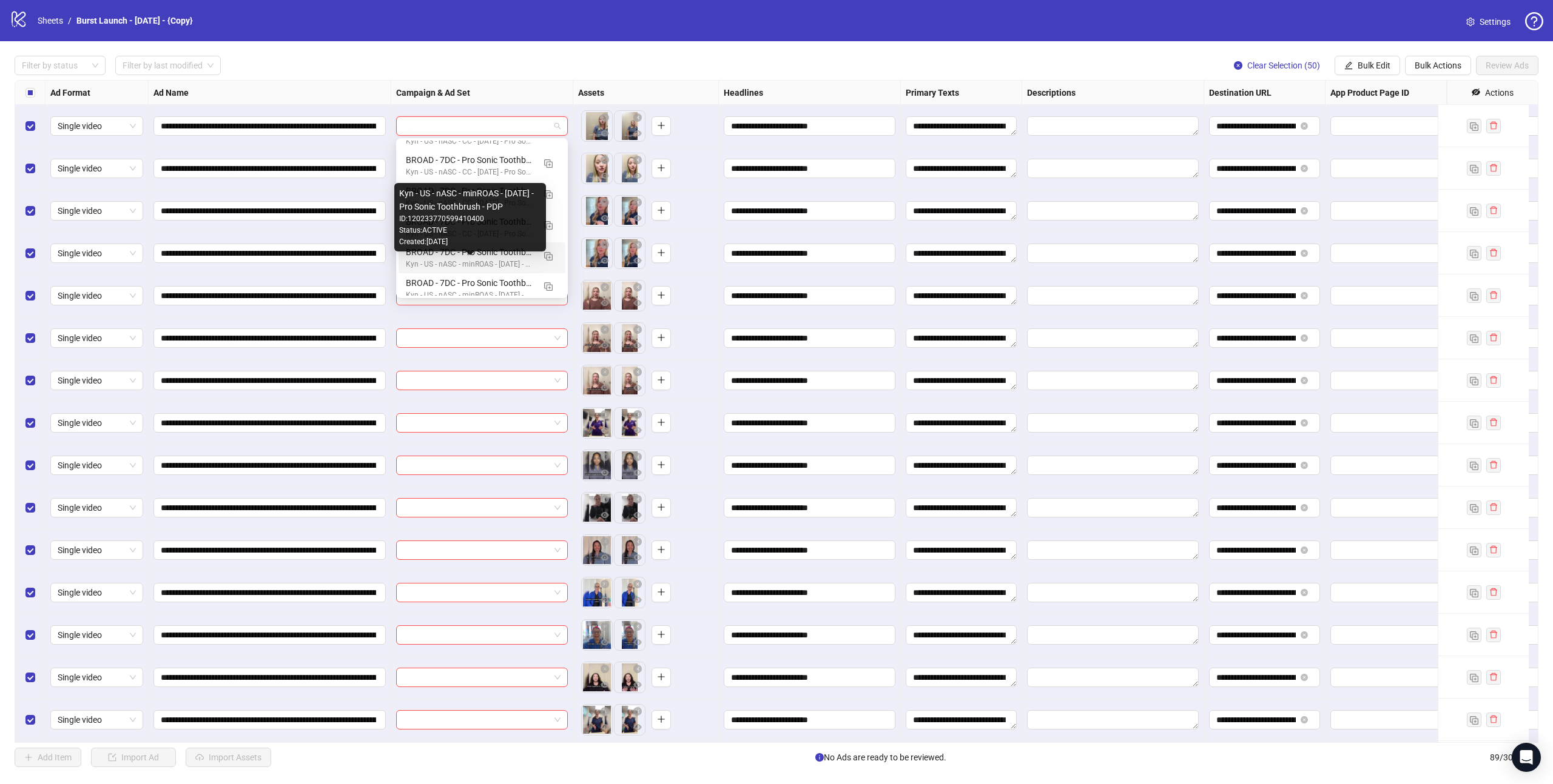
click at [447, 262] on div "Kyn - US - nASC - minROAS - [DATE] - Pro Sonic Toothbrush - PDP" at bounding box center [470, 265] width 128 height 12
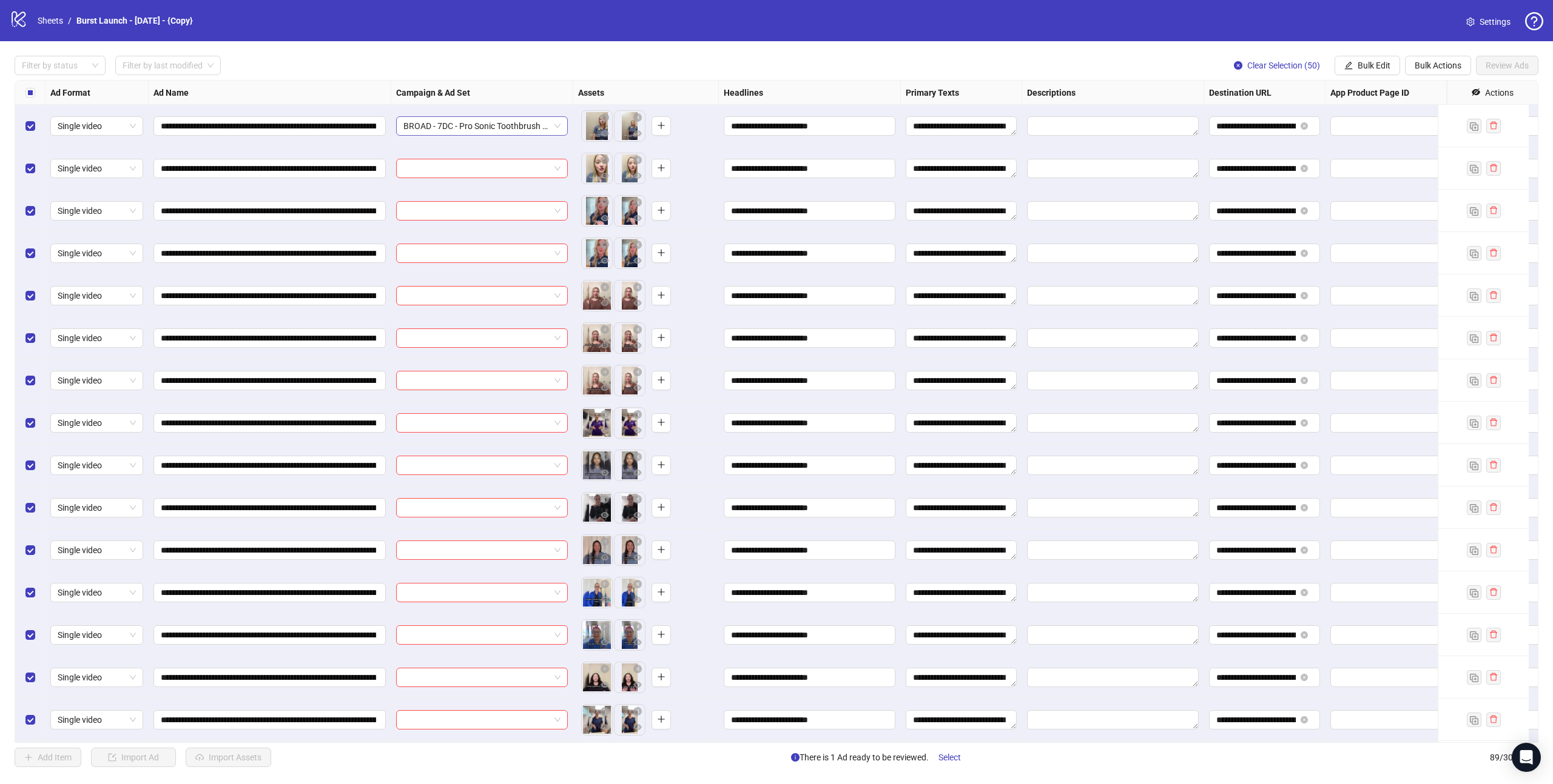
click at [531, 127] on span "BROAD - 7DC - Pro Sonic Toothbrush - US - minROAS - 08/13/25 - Ad Set 1" at bounding box center [482, 126] width 157 height 18
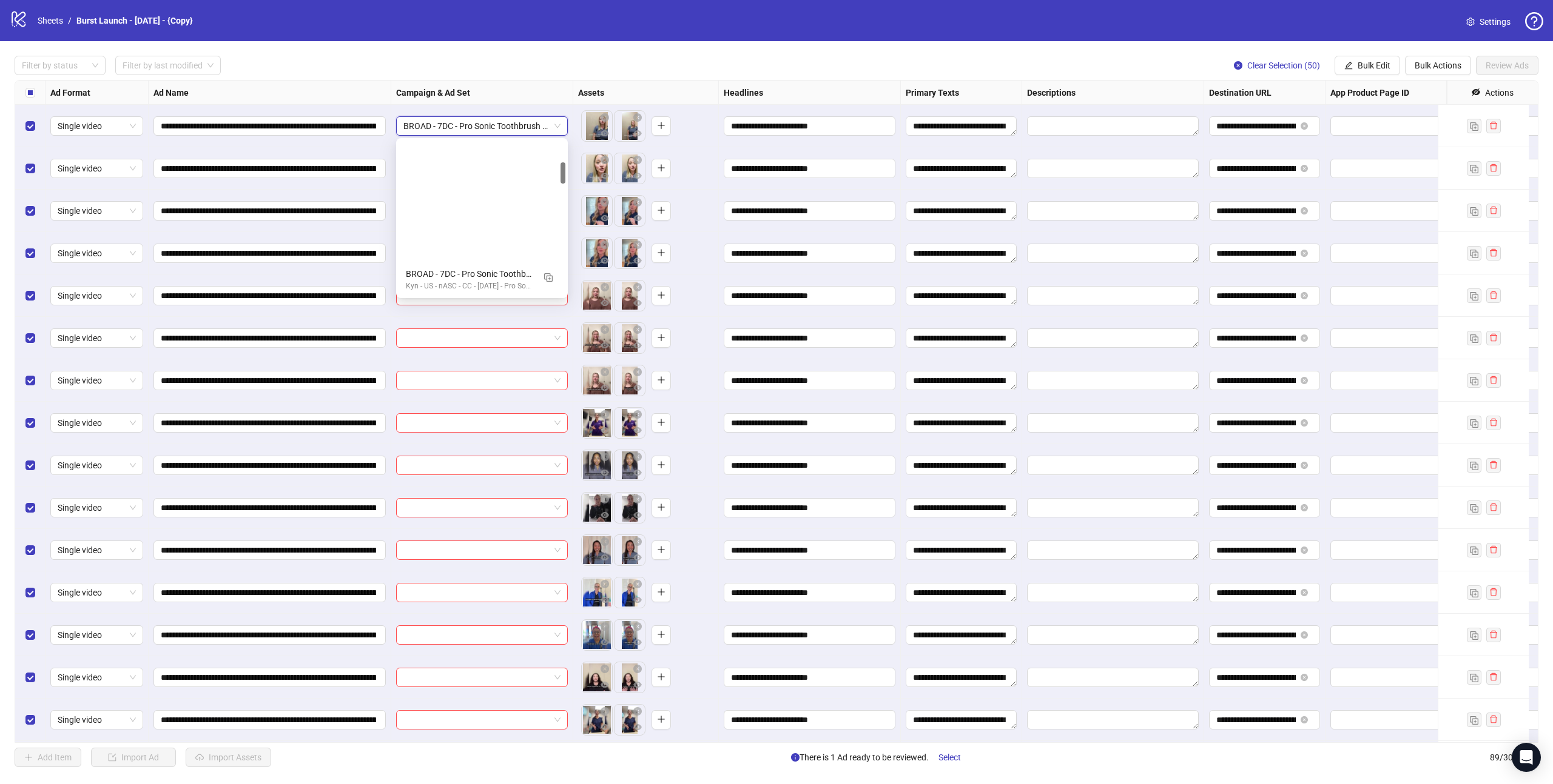
click at [531, 127] on span "BROAD - 7DC - Pro Sonic Toothbrush - US - minROAS - 08/13/25 - Ad Set 1" at bounding box center [482, 126] width 157 height 18
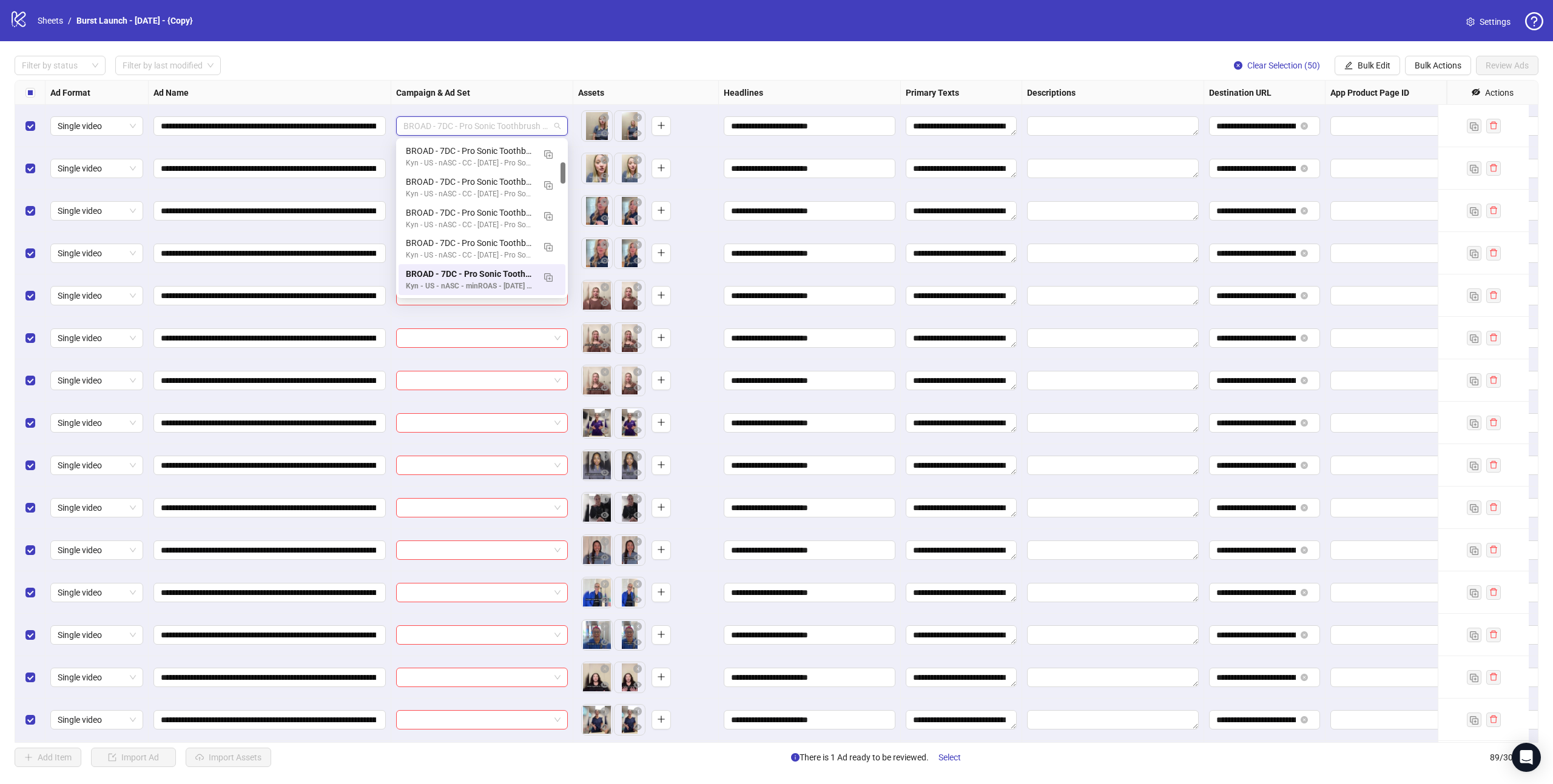
click at [531, 127] on span "BROAD - 7DC - Pro Sonic Toothbrush - US - minROAS - 08/13/25 - Ad Set 1" at bounding box center [482, 126] width 157 height 18
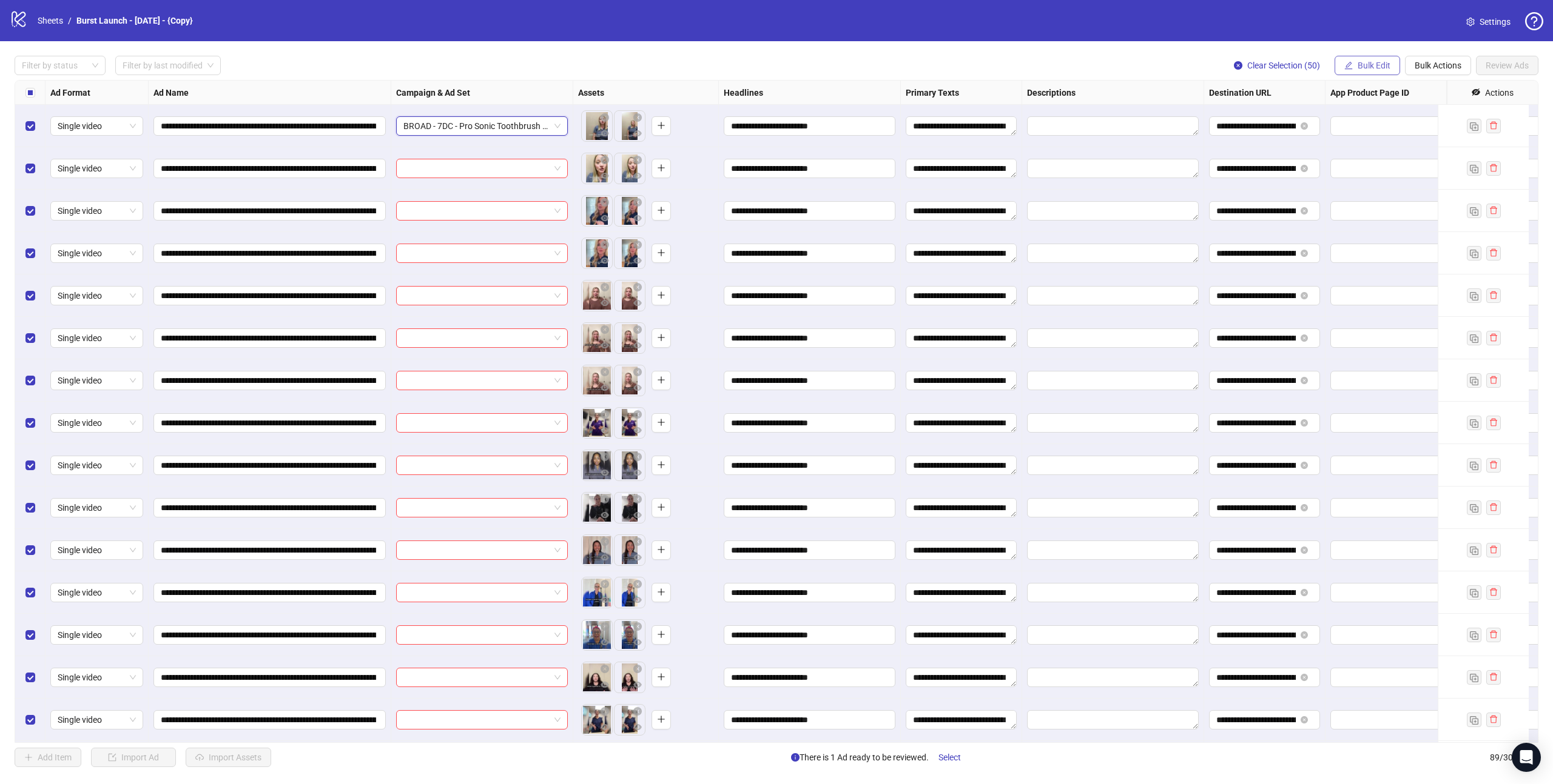
click at [1382, 59] on button "Bulk Edit" at bounding box center [1367, 65] width 66 height 19
click at [1373, 127] on span "Campaign & Ad Set" at bounding box center [1378, 129] width 72 height 13
click at [1417, 149] on icon "check" at bounding box center [1415, 150] width 8 height 6
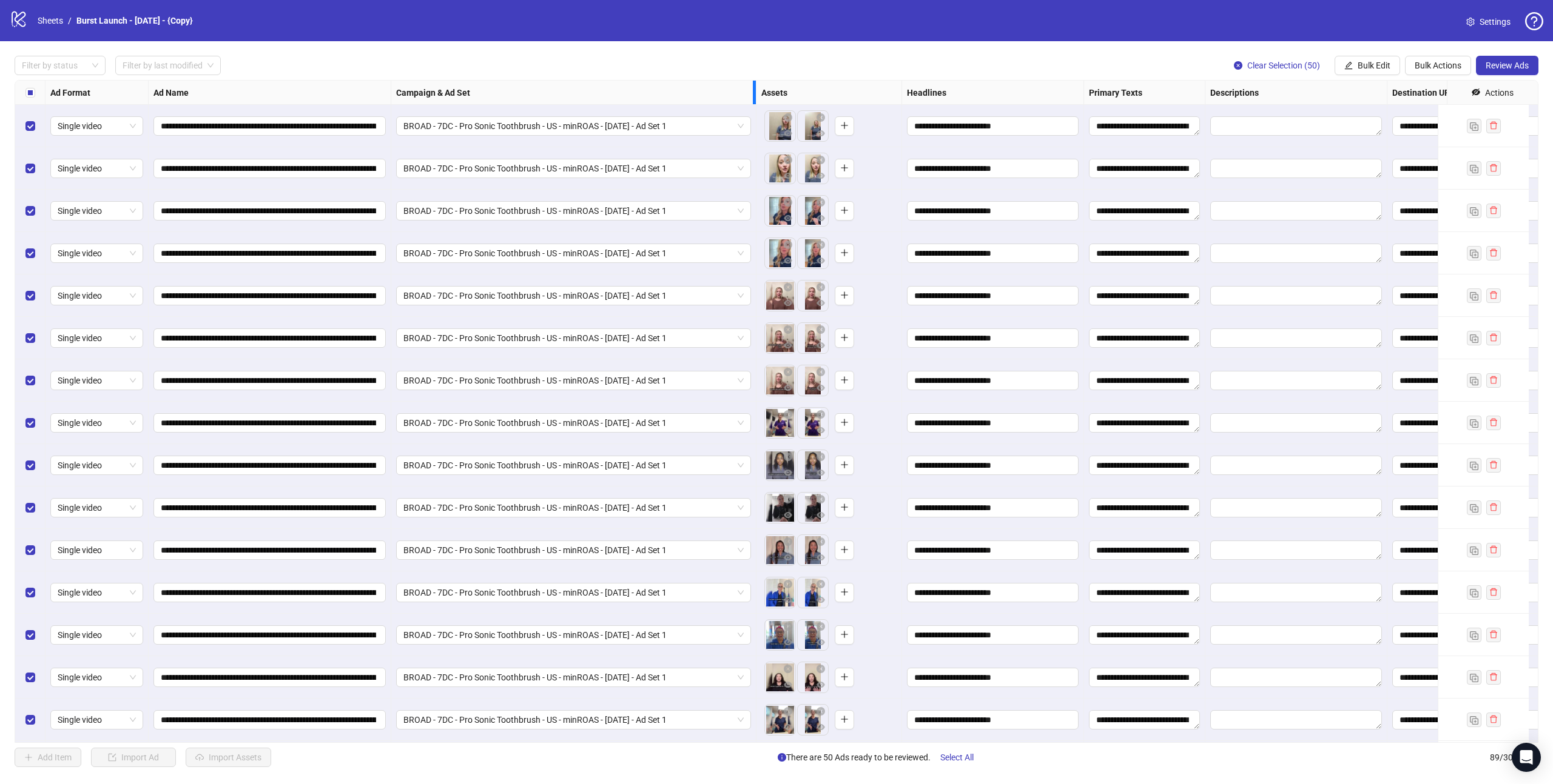
drag, startPoint x: 572, startPoint y: 88, endPoint x: 754, endPoint y: 106, distance: 182.9
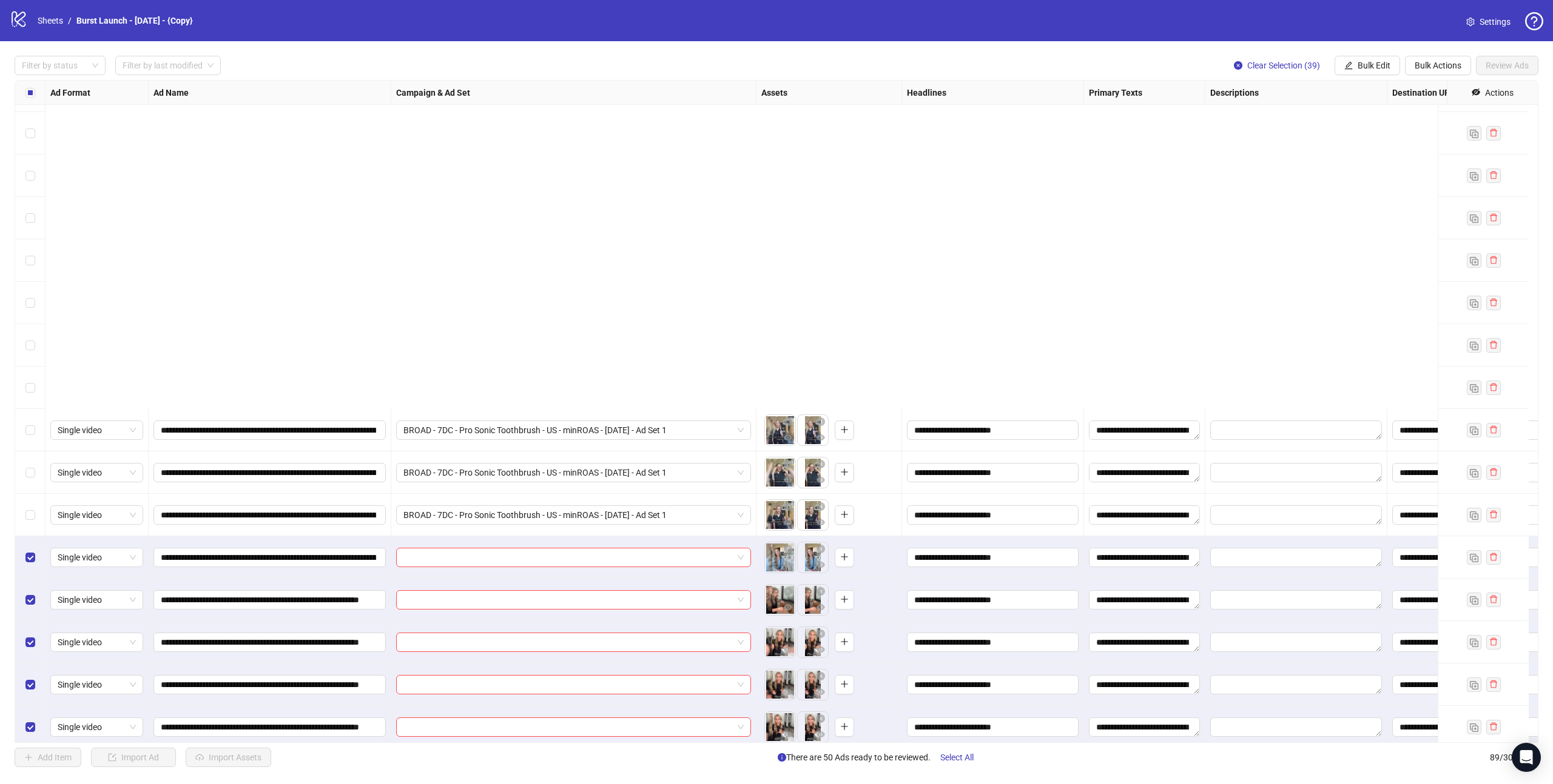
scroll to position [2093, 0]
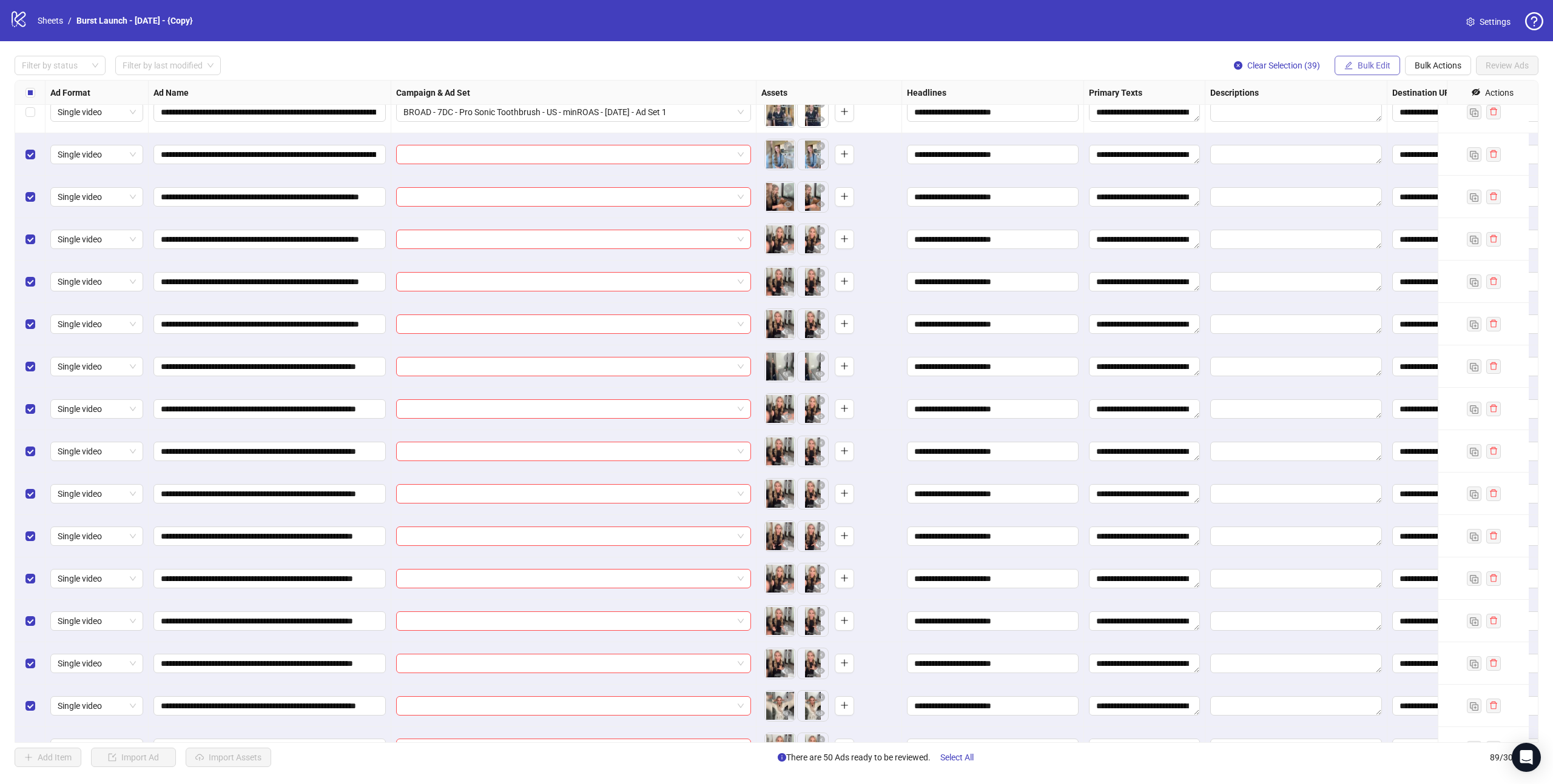
click at [1372, 64] on span "Bulk Edit" at bounding box center [1373, 66] width 33 height 10
click at [1386, 129] on span "Campaign & Ad Set" at bounding box center [1378, 129] width 72 height 13
click at [1310, 118] on input "search" at bounding box center [1327, 118] width 156 height 18
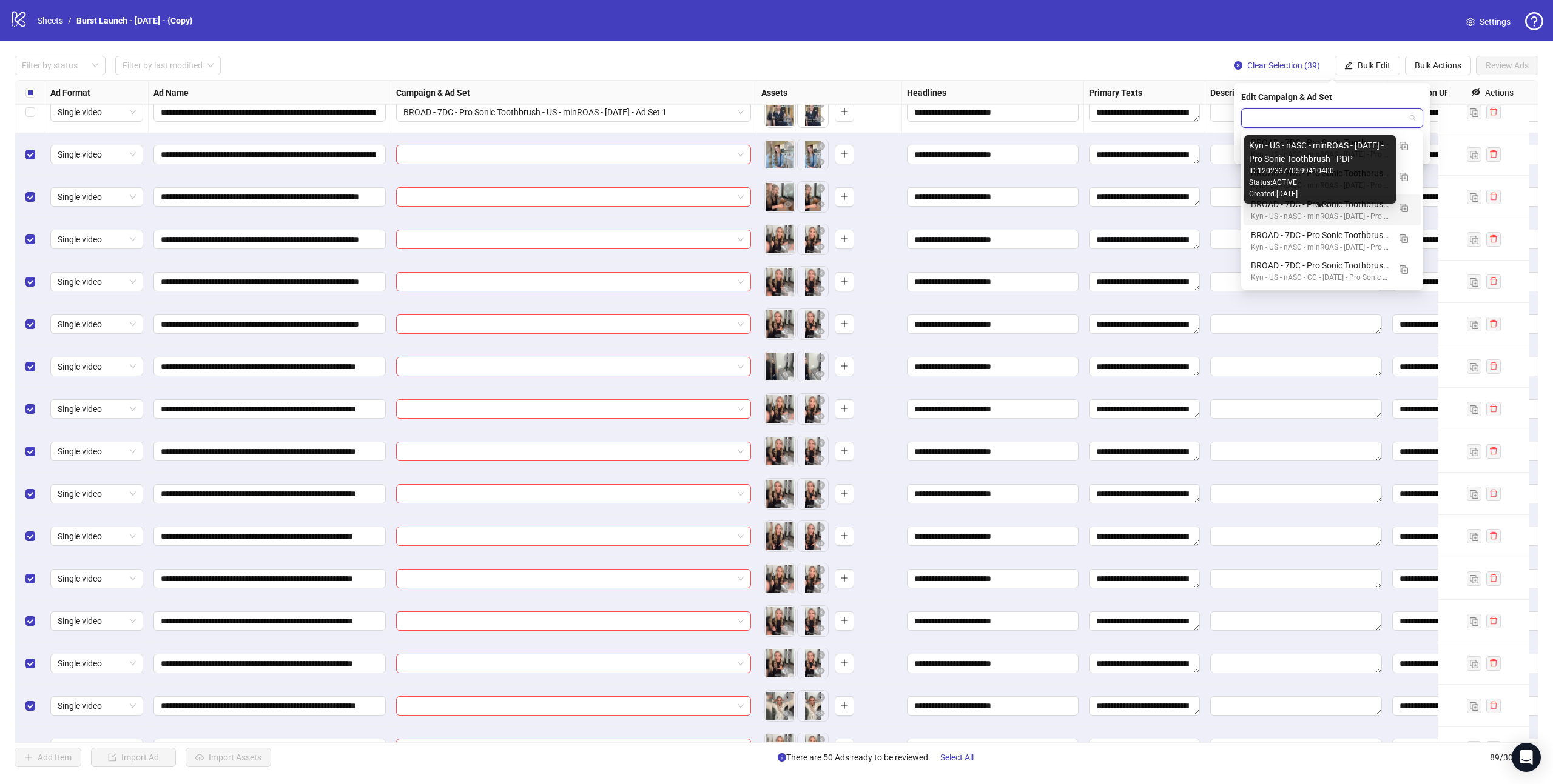
click at [1323, 212] on div "Kyn - US - nASC - minROAS - [DATE] - Pro Sonic Toothbrush - PDP" at bounding box center [1320, 217] width 138 height 12
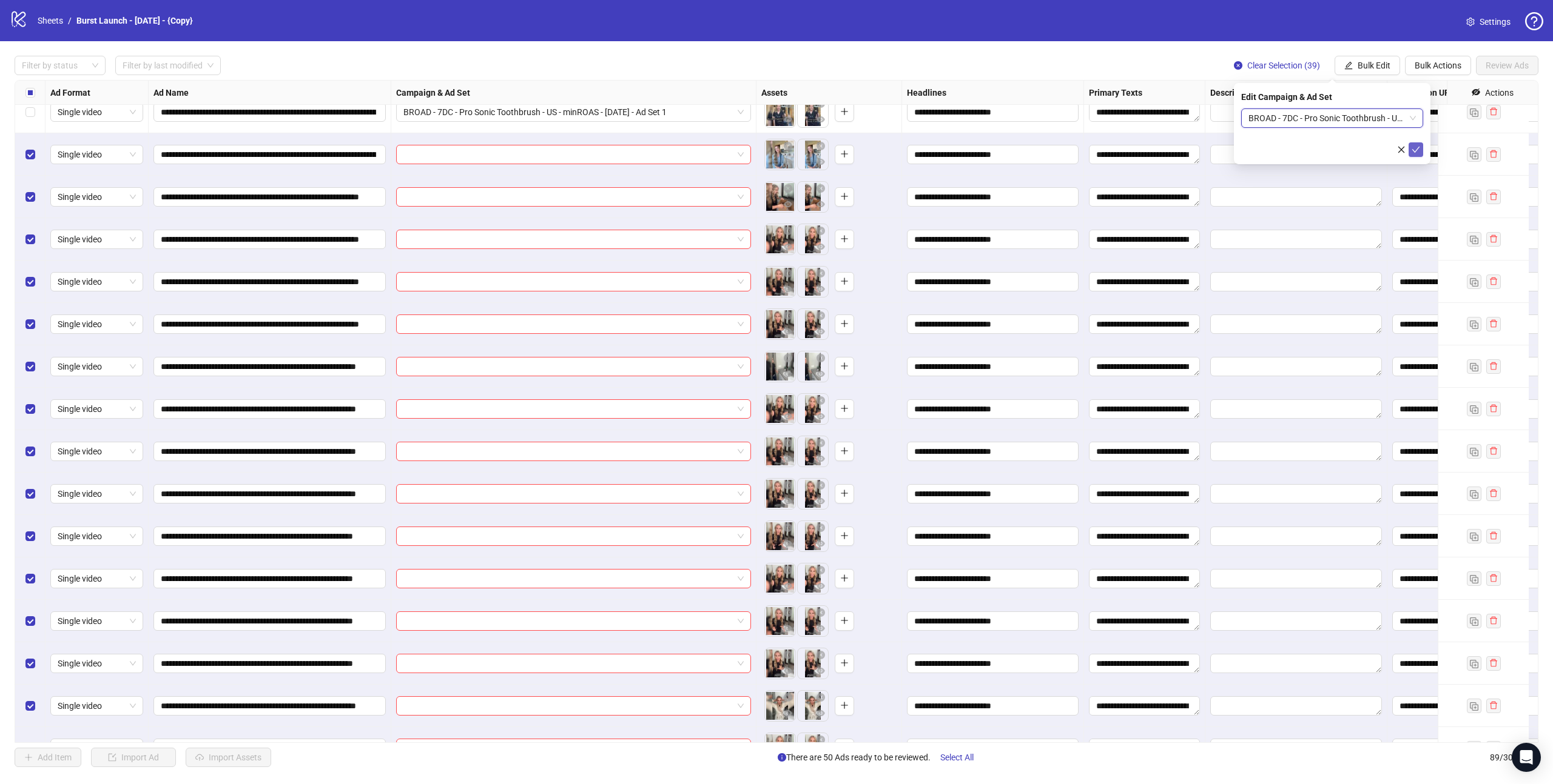
click at [1414, 146] on icon "check" at bounding box center [1416, 150] width 8 height 8
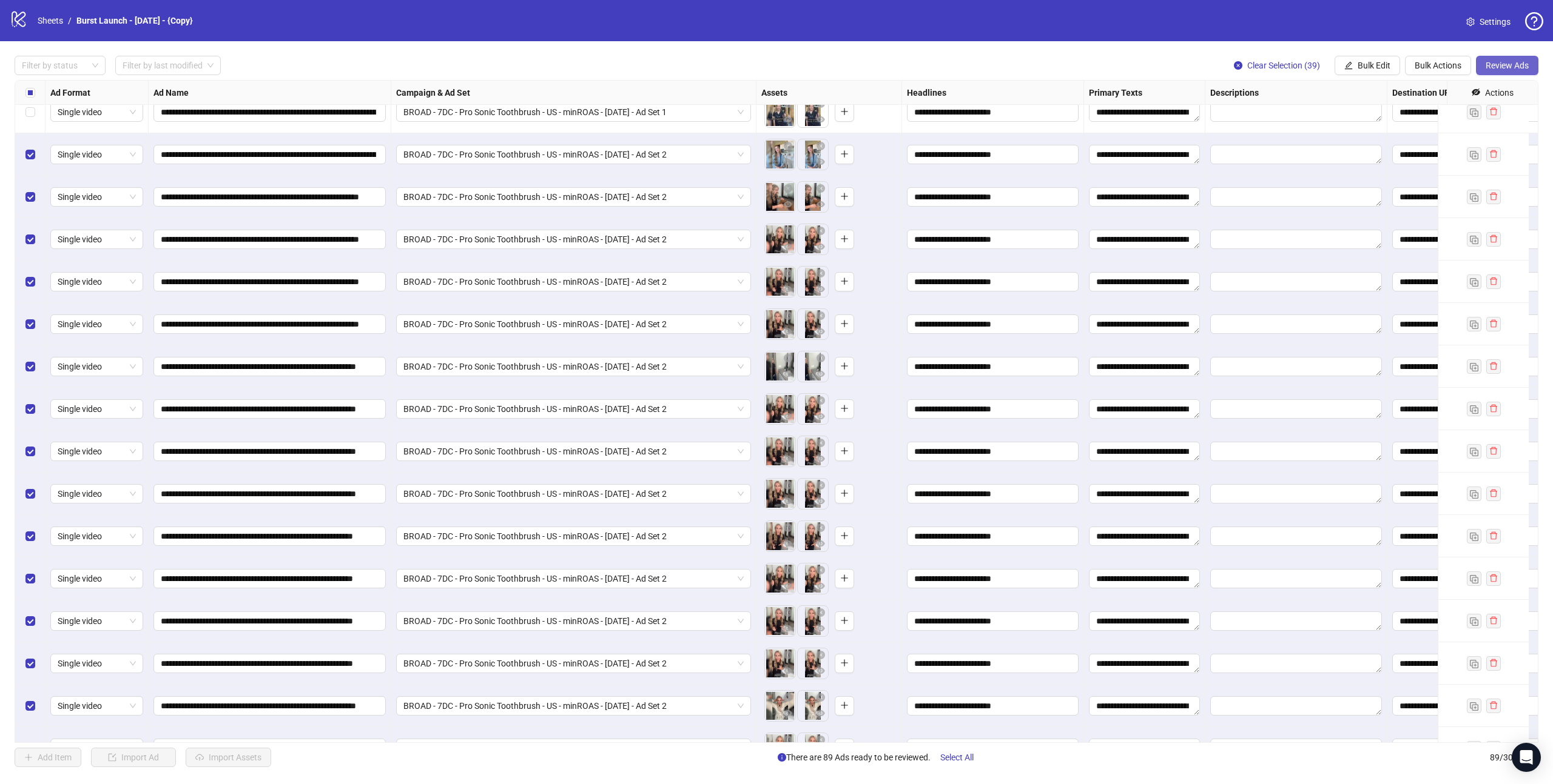
click at [1519, 66] on span "Review Ads" at bounding box center [1507, 66] width 43 height 10
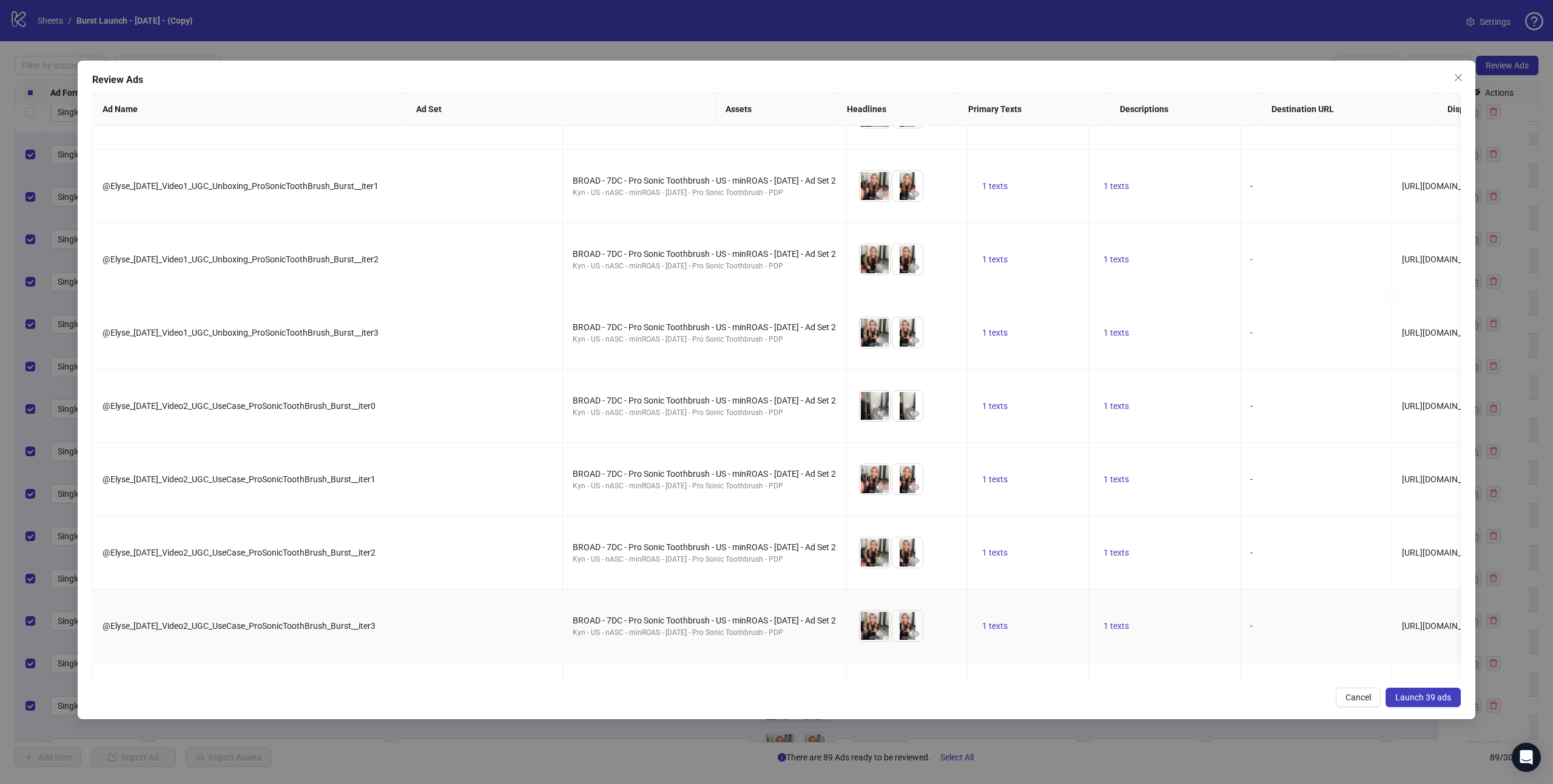
scroll to position [0, 0]
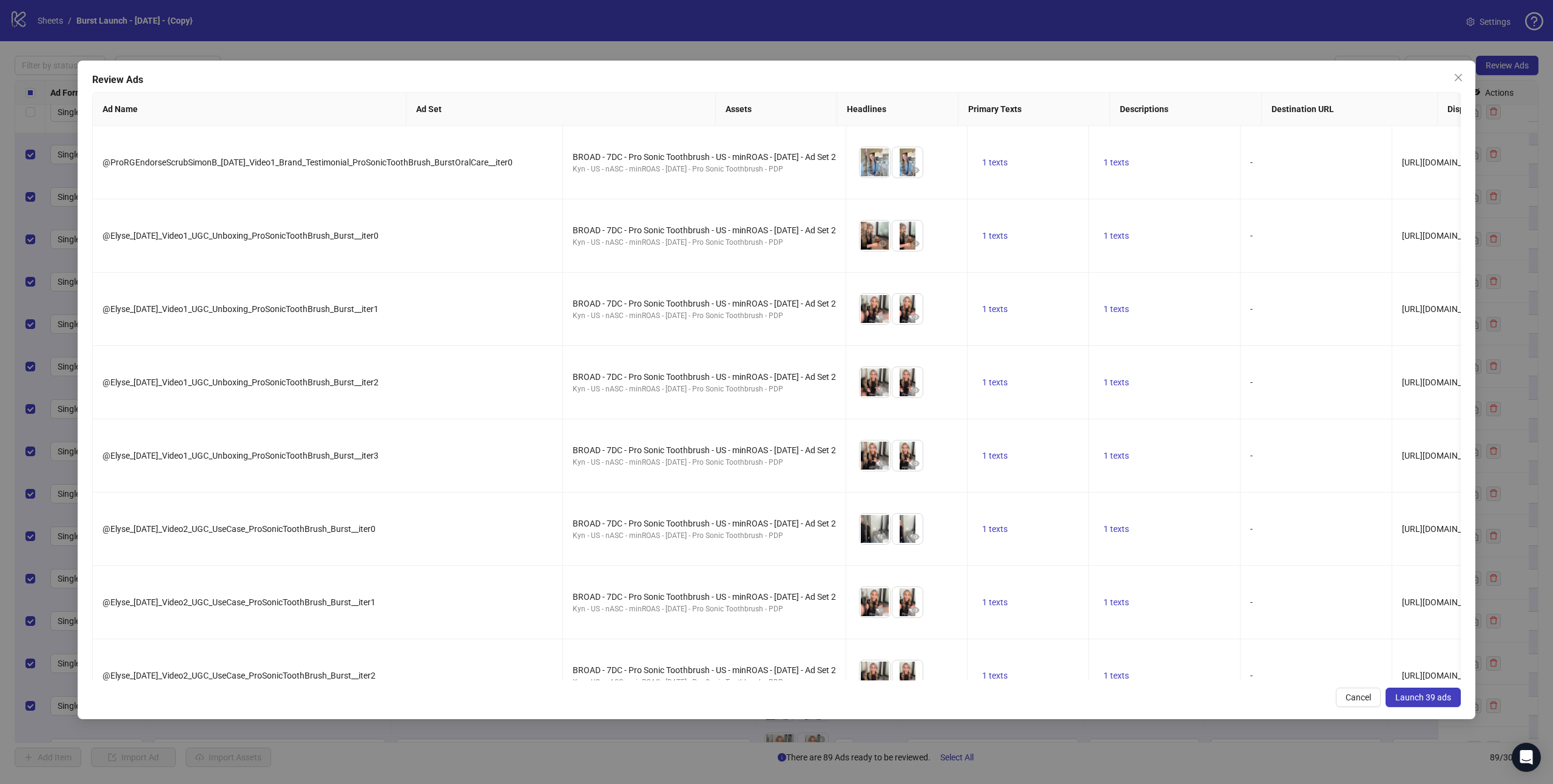
click at [1434, 699] on span "Launch 39 ads" at bounding box center [1423, 698] width 55 height 10
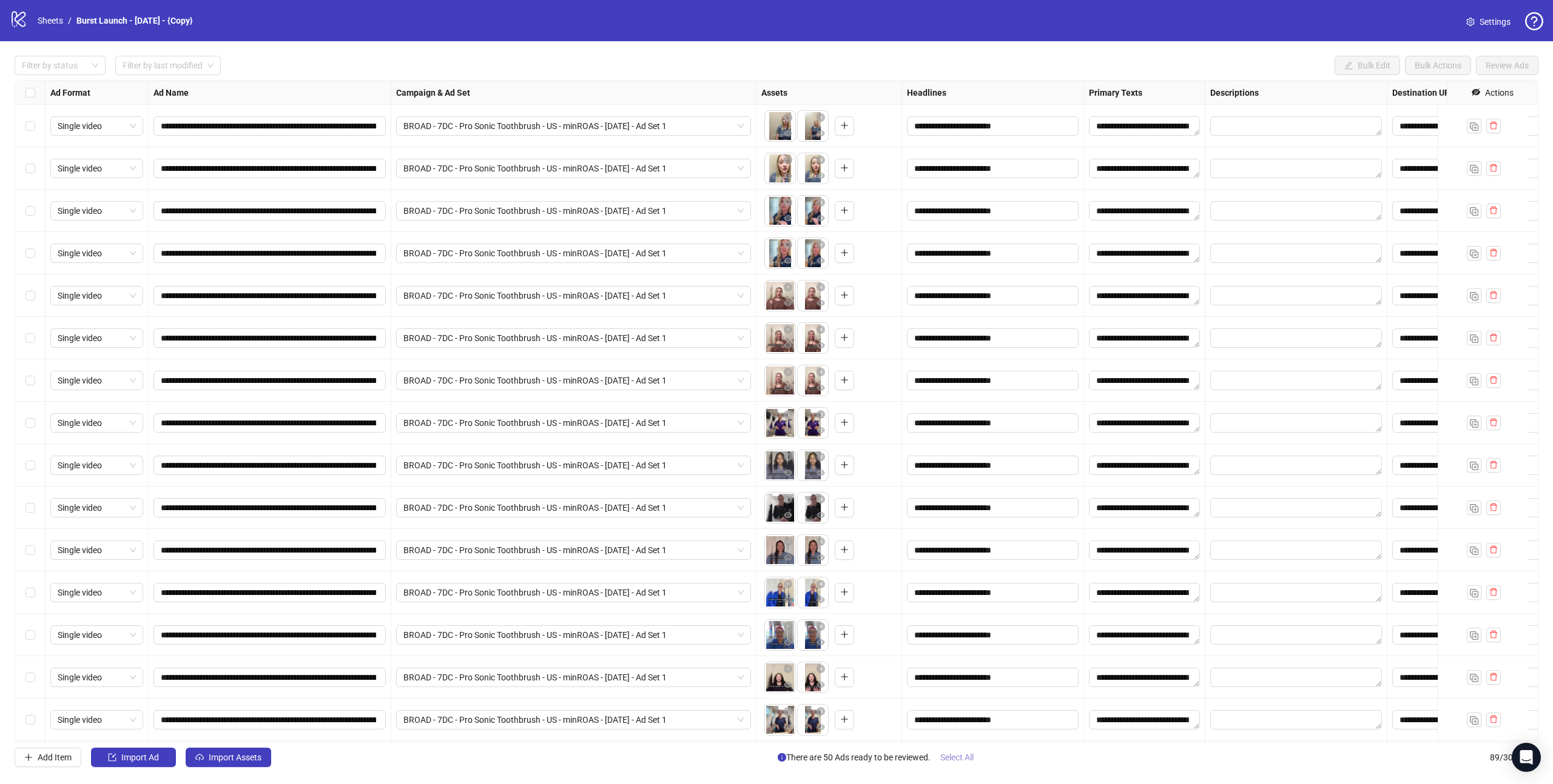
click at [968, 756] on span "Select All" at bounding box center [957, 758] width 34 height 10
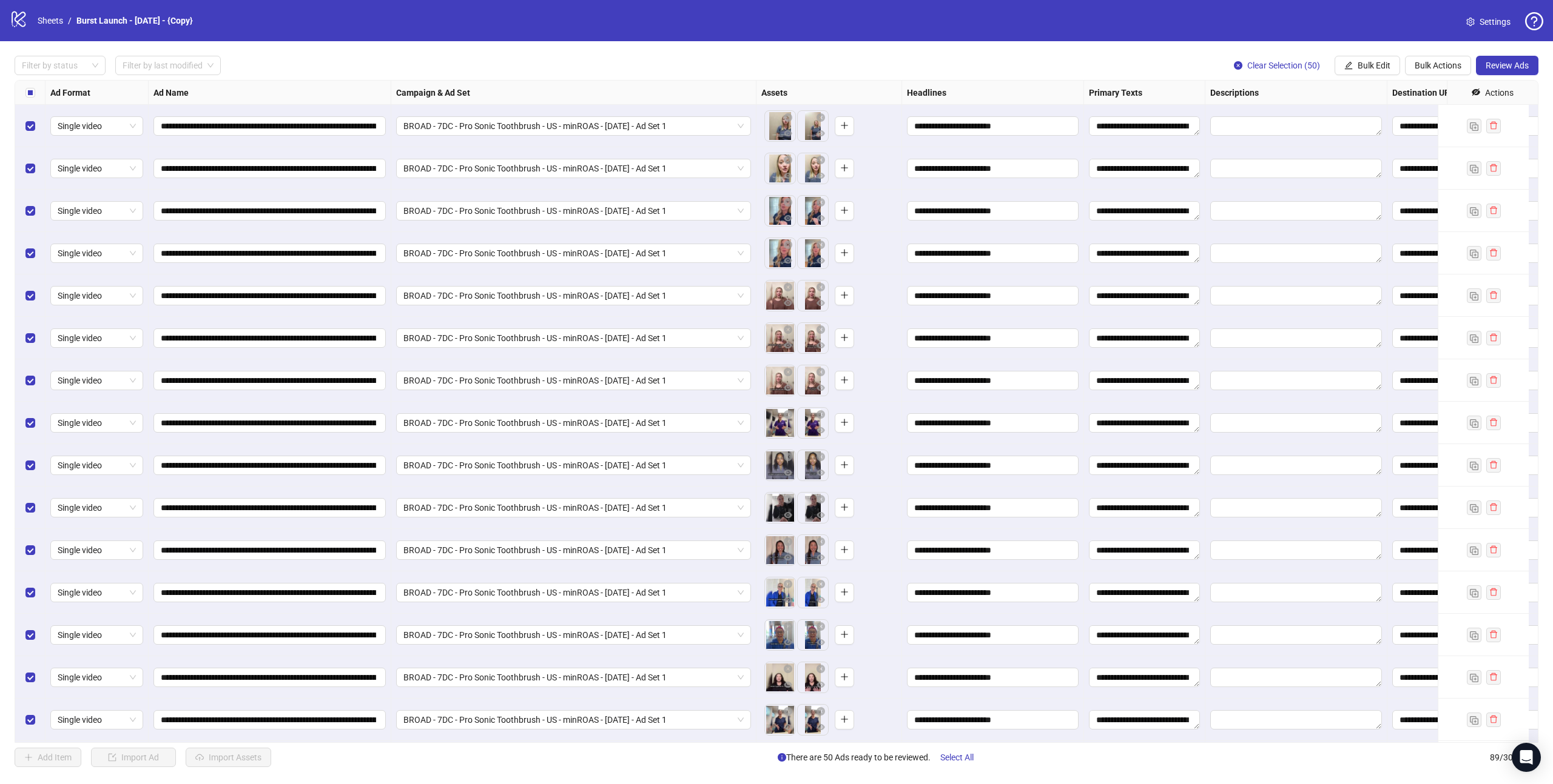
click at [1509, 66] on span "Review Ads" at bounding box center [1507, 66] width 43 height 10
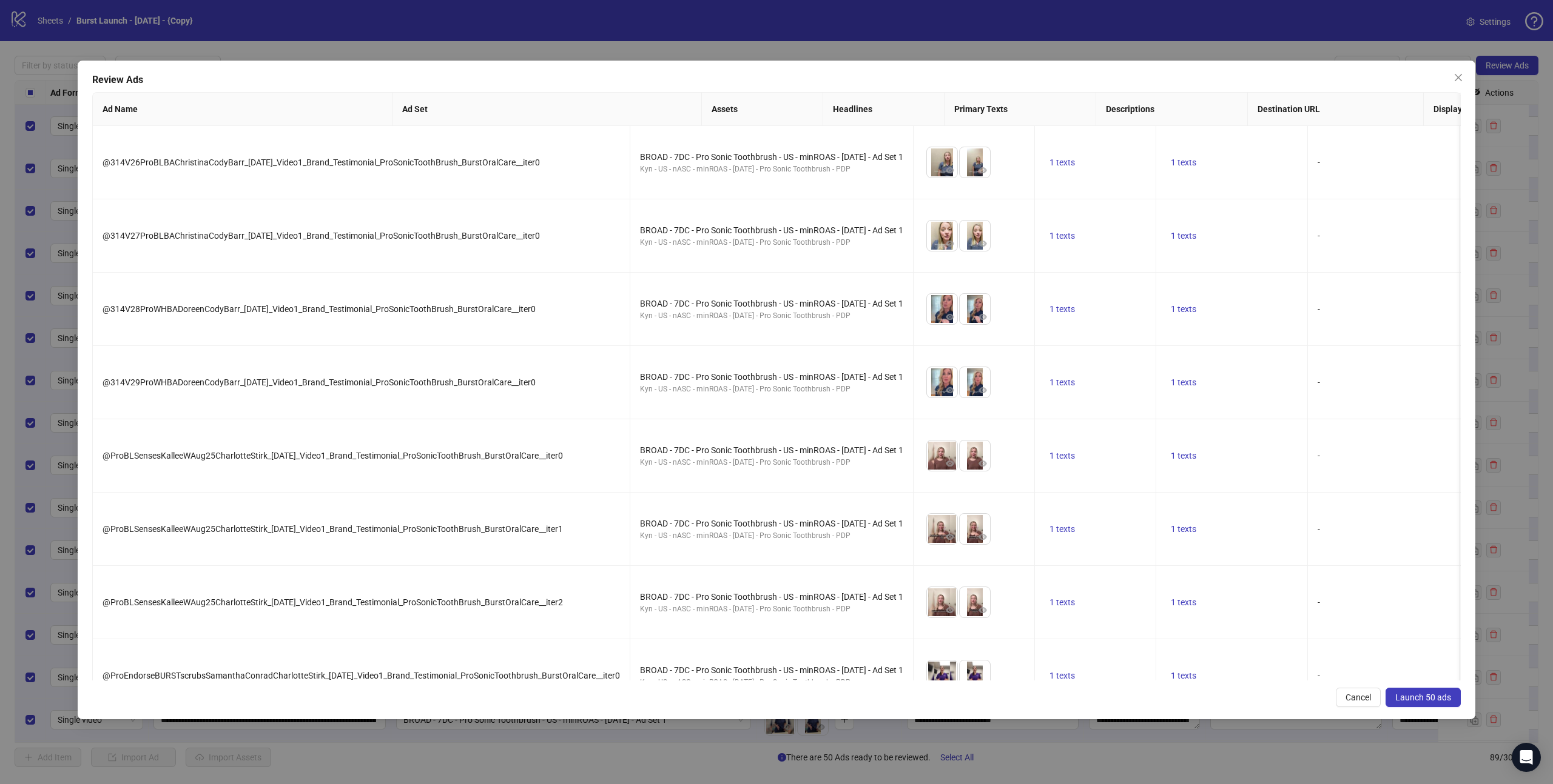
click at [1427, 695] on span "Launch 50 ads" at bounding box center [1423, 698] width 55 height 10
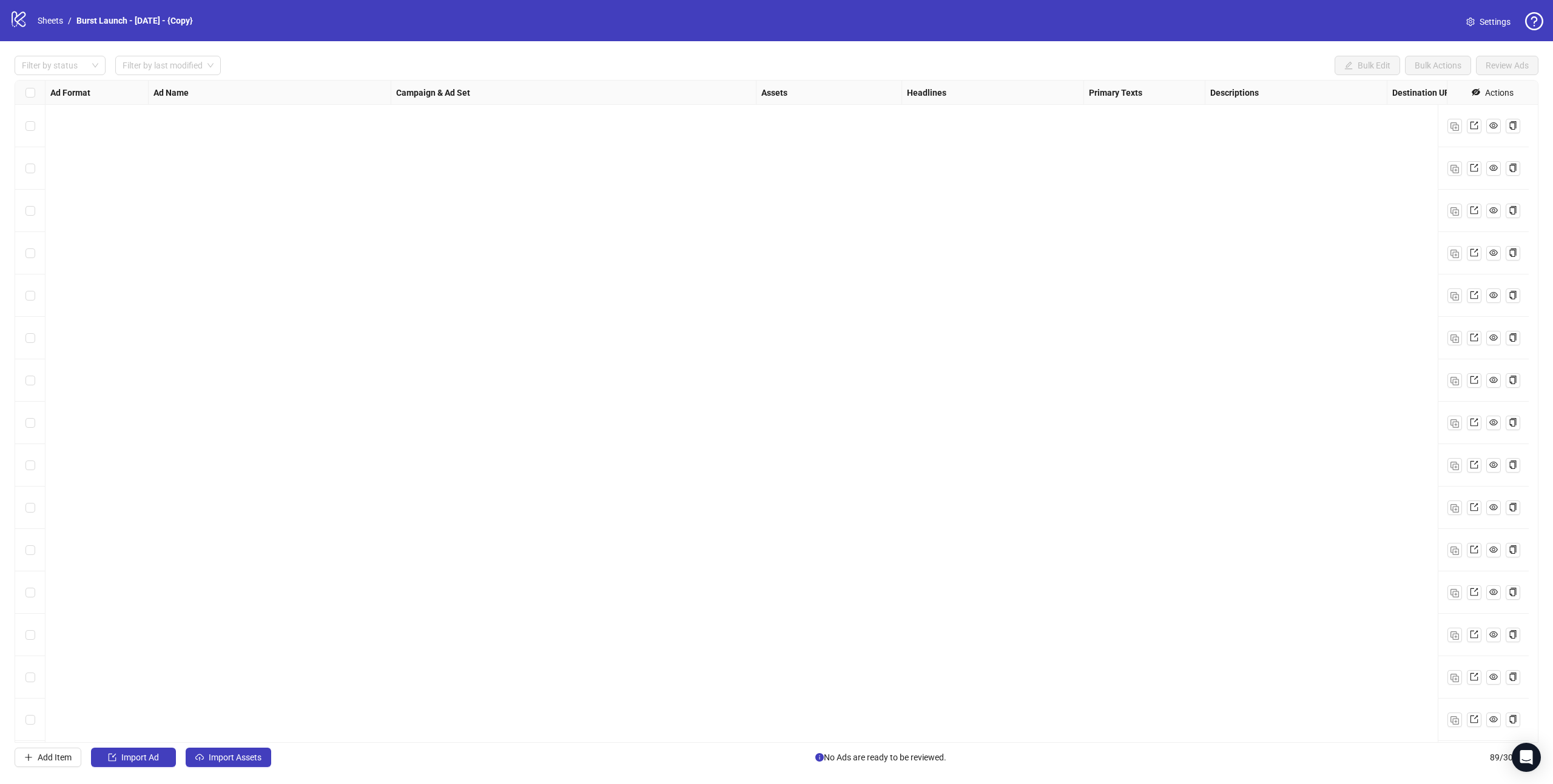
scroll to position [3148, 0]
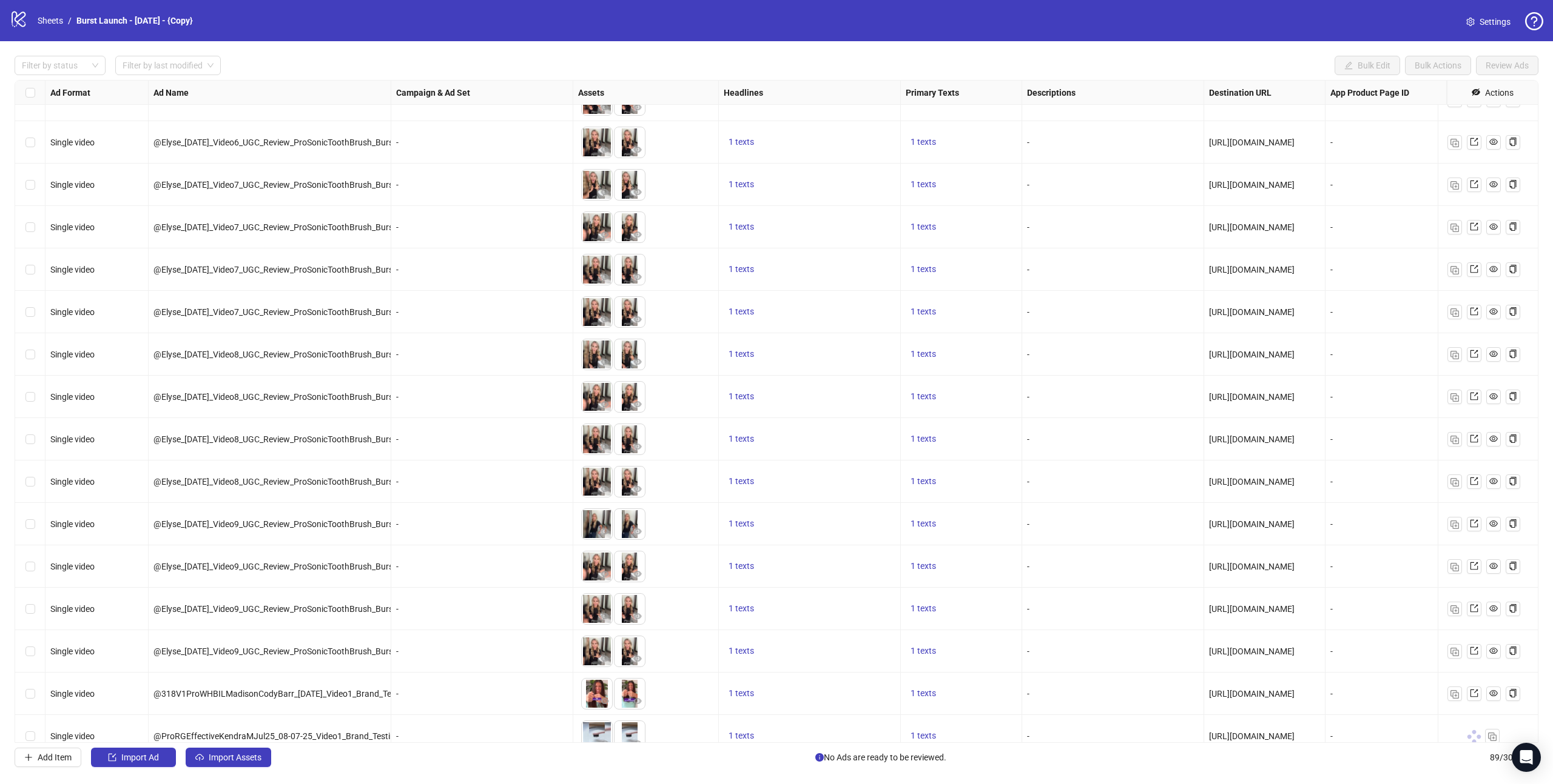
scroll to position [3148, 0]
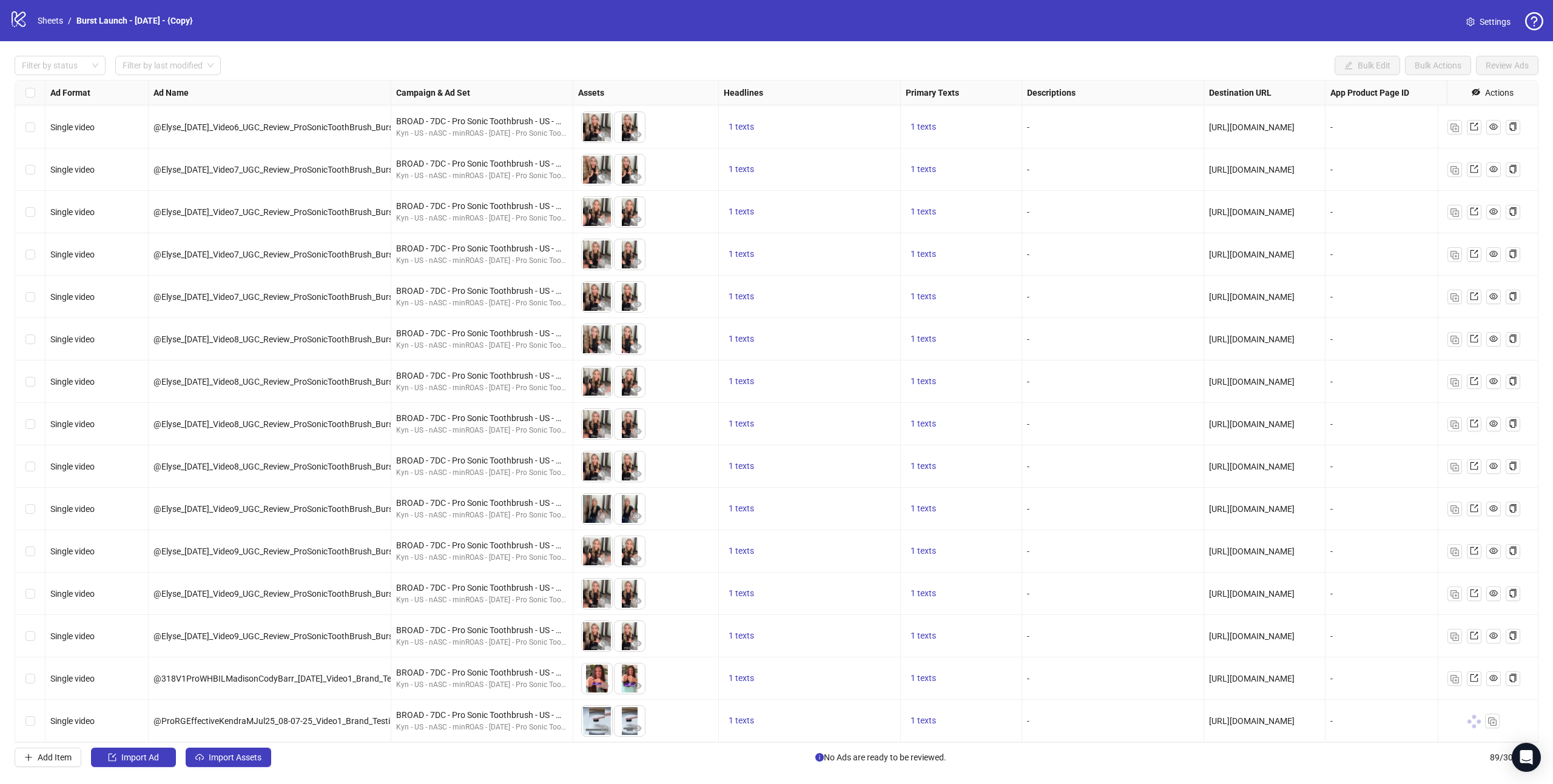
scroll to position [3148, 0]
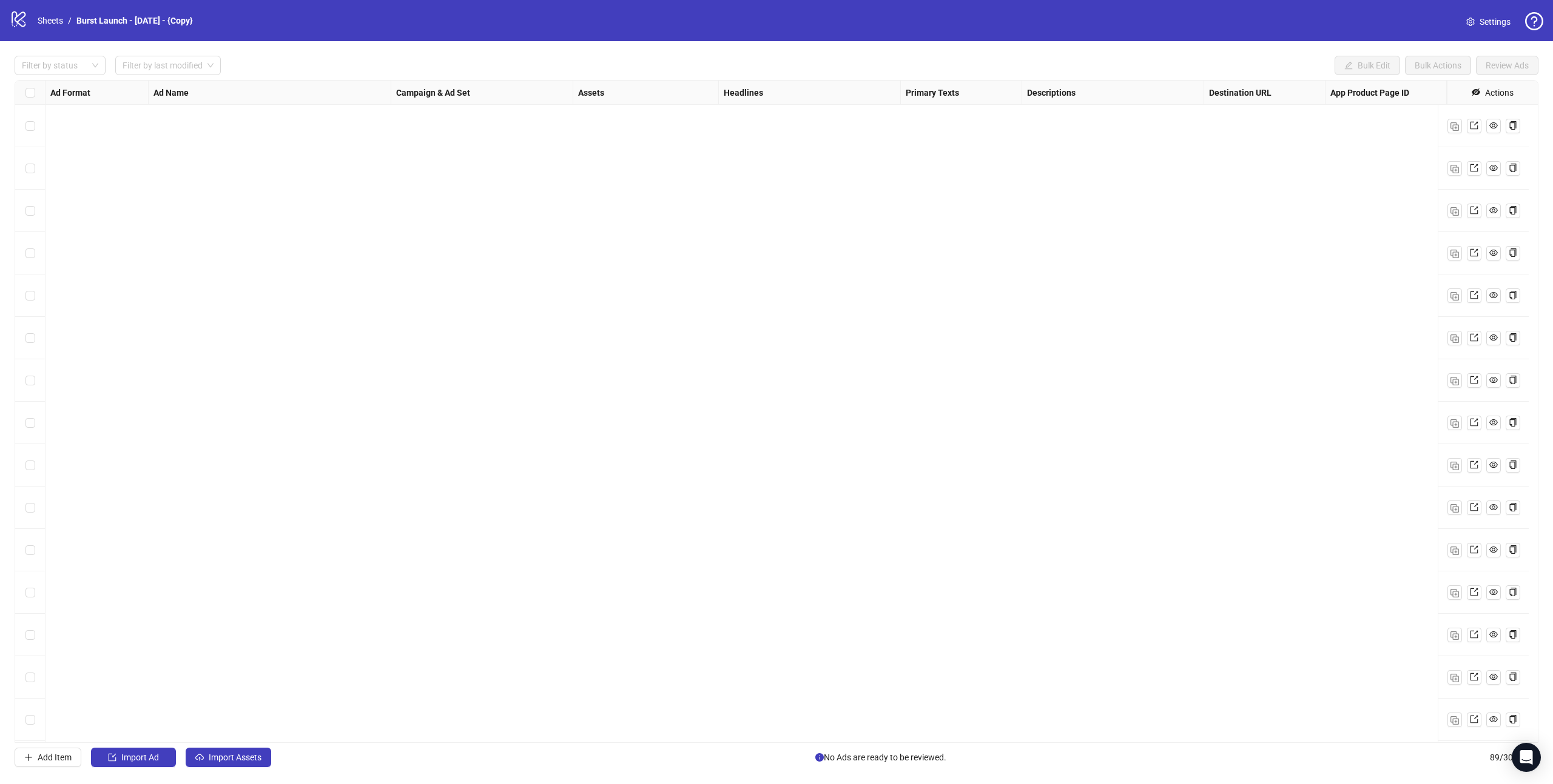
scroll to position [3148, 0]
